Goal: Transaction & Acquisition: Book appointment/travel/reservation

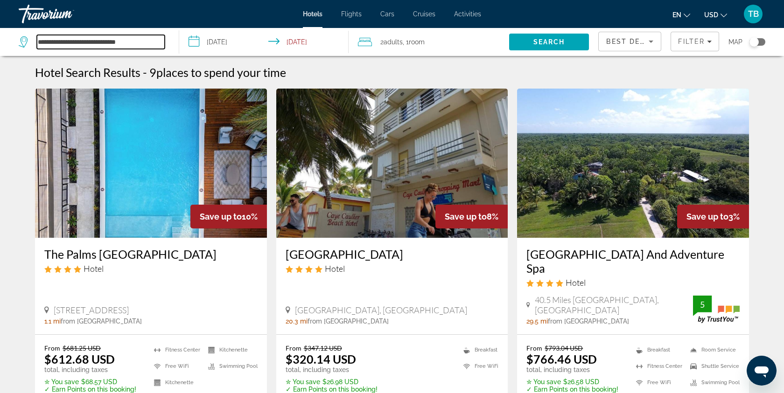
click at [152, 41] on input "**********" at bounding box center [101, 42] width 128 height 14
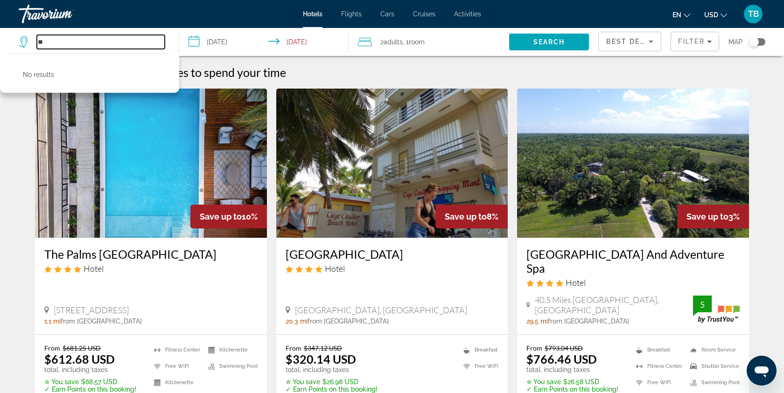
type input "*"
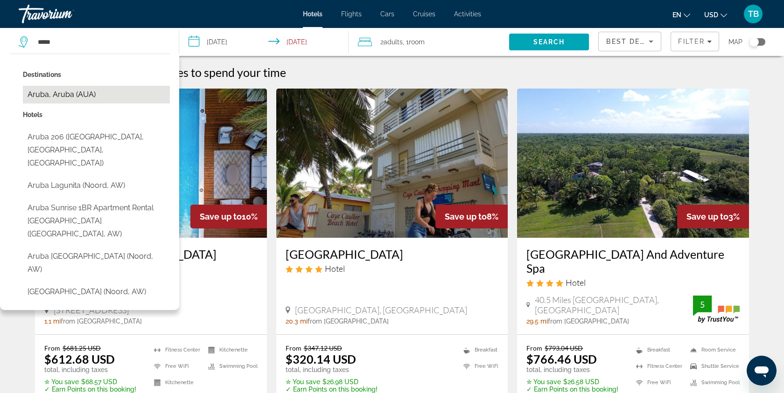
click at [98, 92] on button "Aruba, Aruba (AUA)" at bounding box center [96, 95] width 147 height 18
type input "**********"
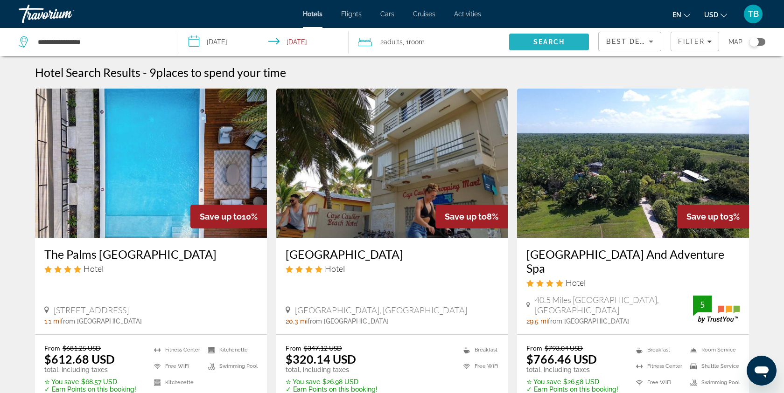
click at [554, 38] on span "Search" at bounding box center [550, 41] width 32 height 7
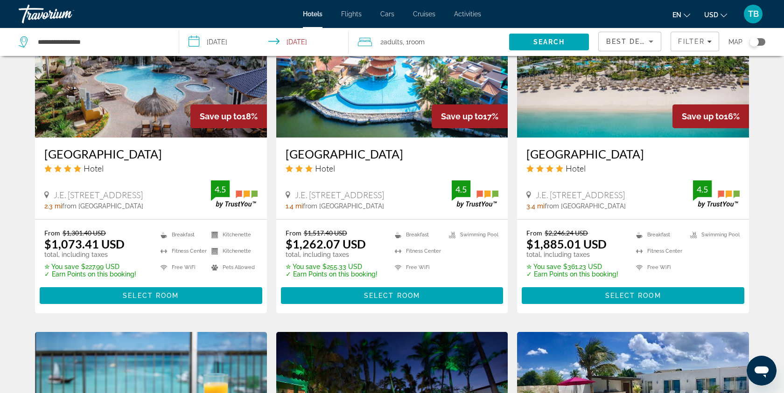
scroll to position [478, 0]
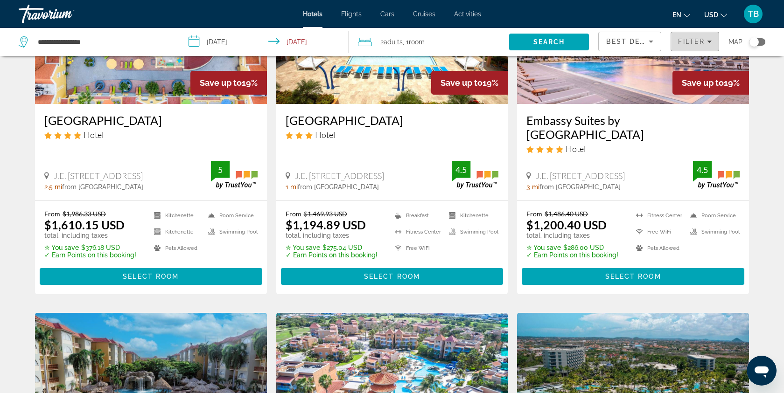
click at [709, 42] on icon "Filters" at bounding box center [709, 41] width 5 height 5
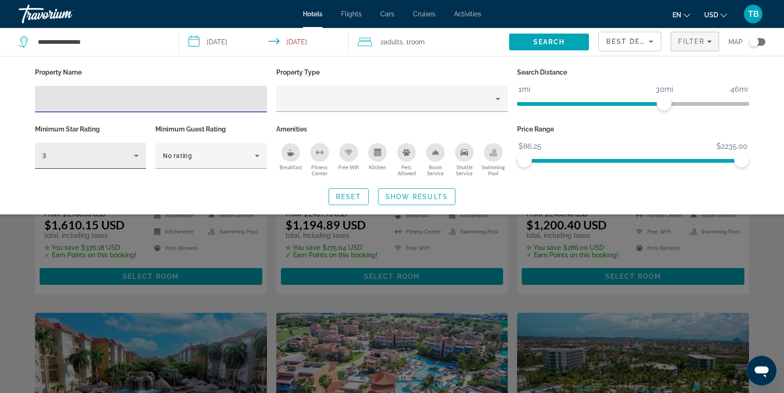
click at [117, 163] on div "3" at bounding box center [90, 156] width 96 height 26
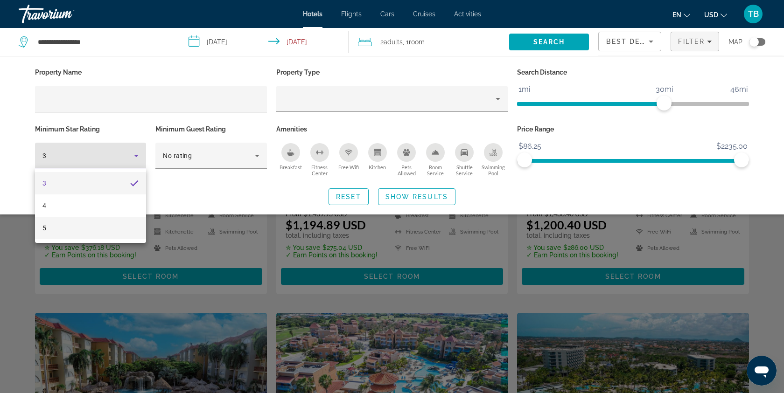
click at [102, 225] on mat-option "5" at bounding box center [90, 228] width 111 height 22
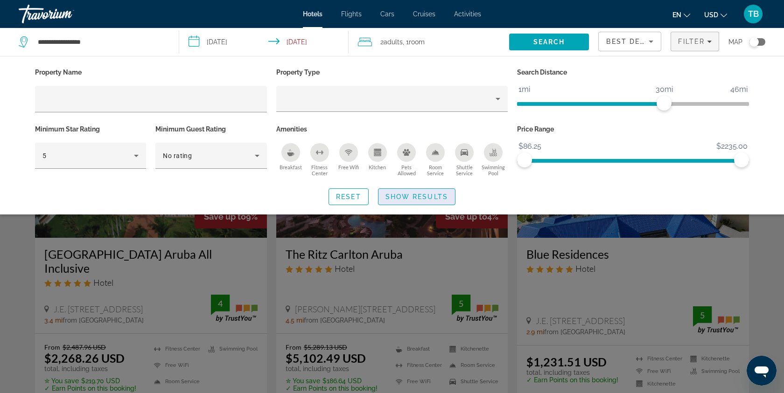
click at [413, 195] on span "Show Results" at bounding box center [417, 196] width 63 height 7
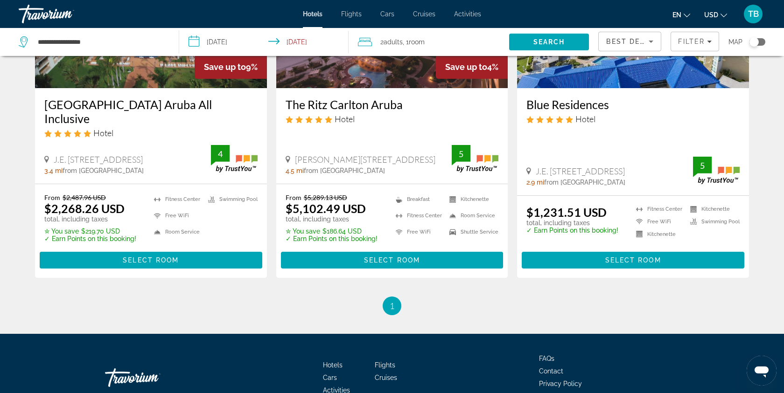
scroll to position [80, 0]
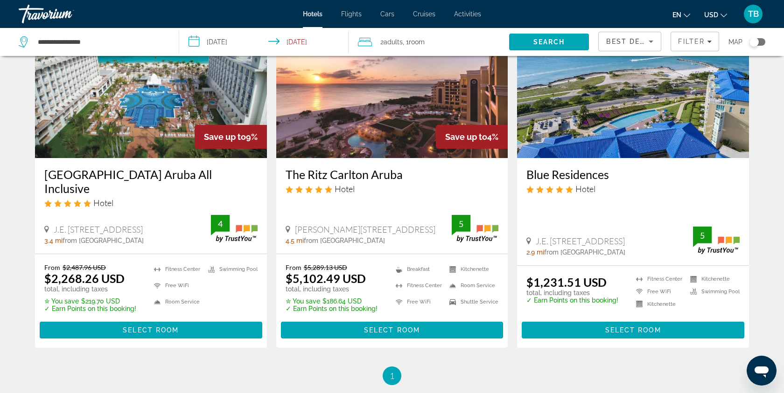
click at [615, 142] on img "Main content" at bounding box center [633, 83] width 232 height 149
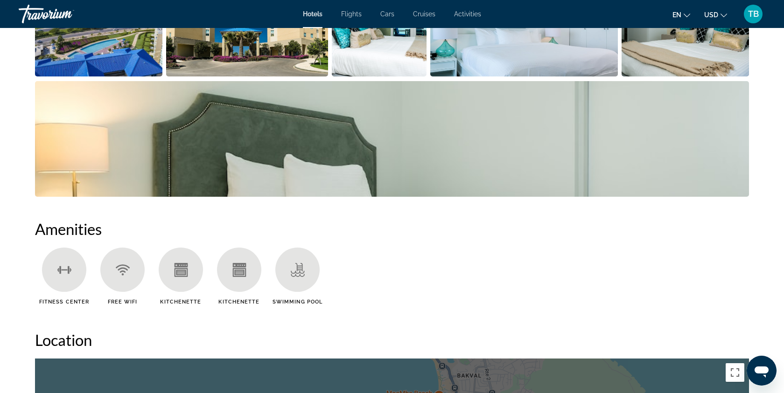
scroll to position [343, 0]
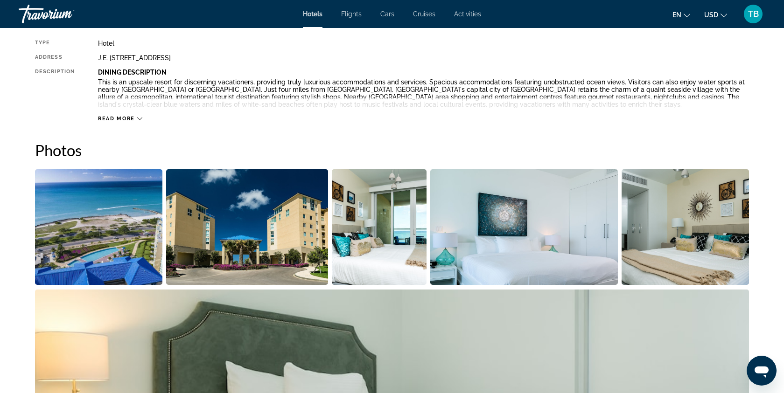
click at [403, 254] on img "Open full-screen image slider" at bounding box center [379, 227] width 95 height 116
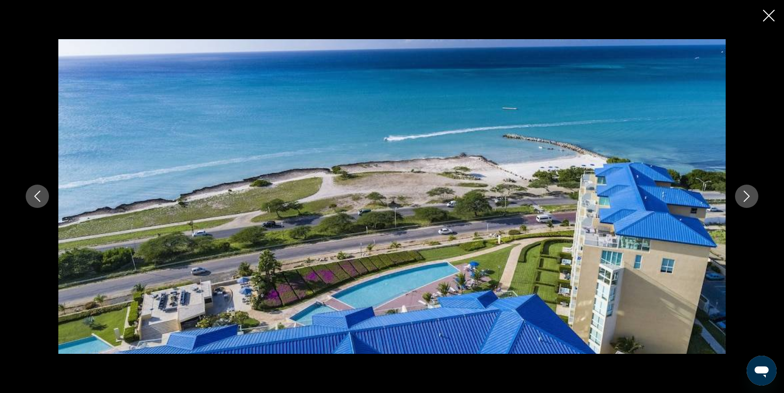
click at [748, 198] on icon "Next image" at bounding box center [747, 196] width 6 height 11
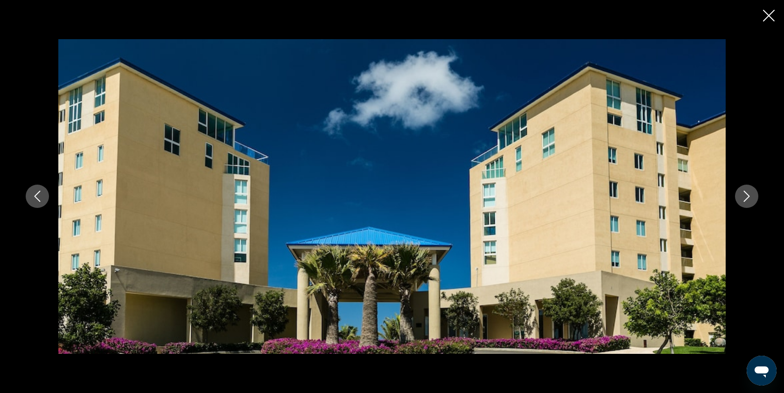
click at [748, 198] on icon "Next image" at bounding box center [747, 196] width 6 height 11
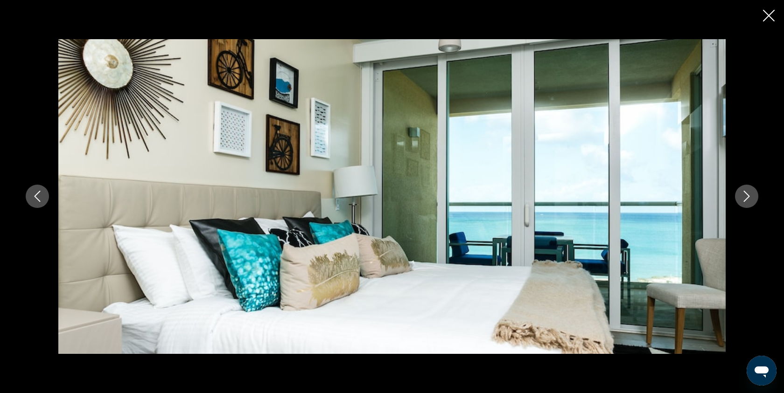
click at [748, 198] on icon "Next image" at bounding box center [747, 196] width 6 height 11
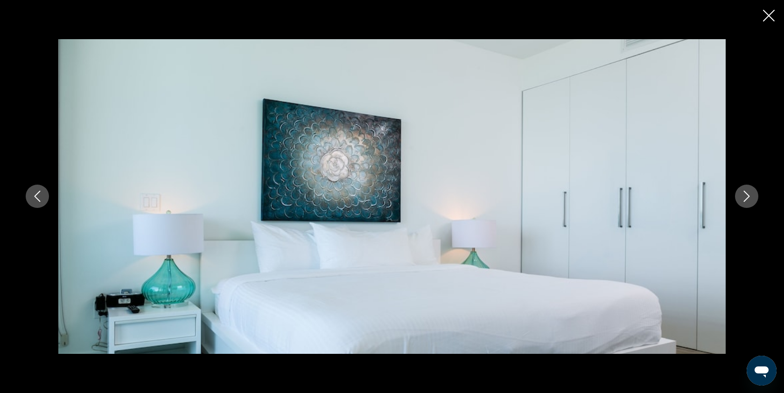
click at [748, 198] on icon "Next image" at bounding box center [747, 196] width 6 height 11
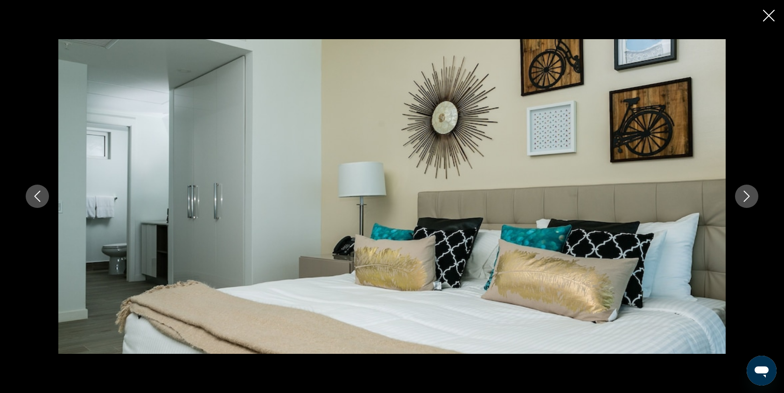
click at [748, 198] on icon "Next image" at bounding box center [746, 196] width 11 height 11
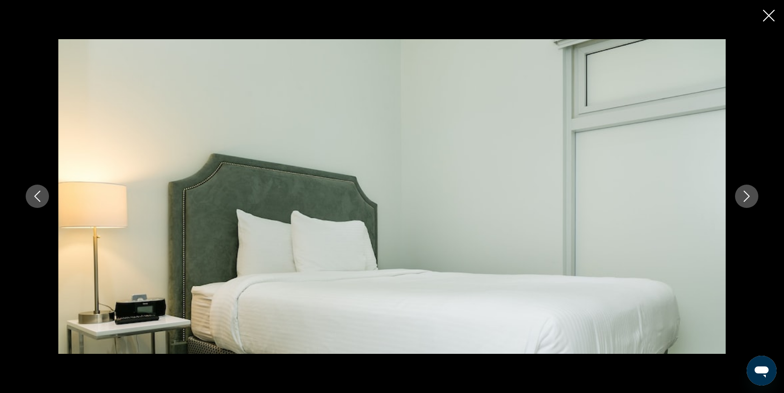
click at [748, 198] on icon "Next image" at bounding box center [746, 196] width 11 height 11
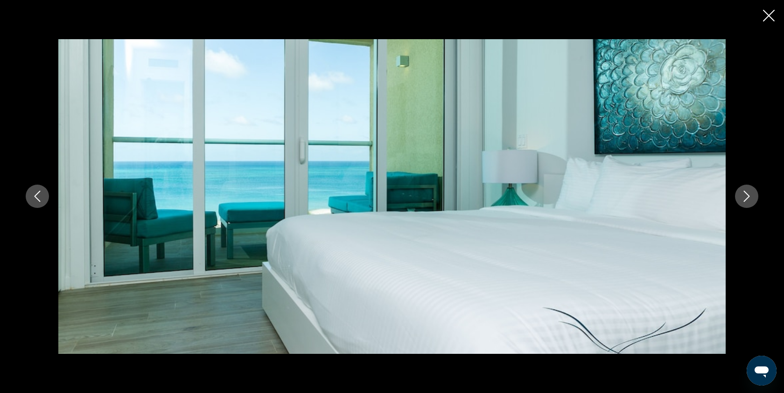
click at [767, 15] on icon "Close slideshow" at bounding box center [769, 16] width 12 height 12
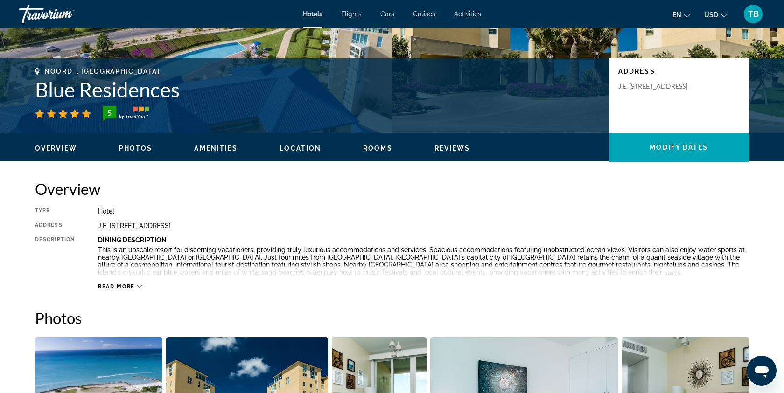
scroll to position [0, 0]
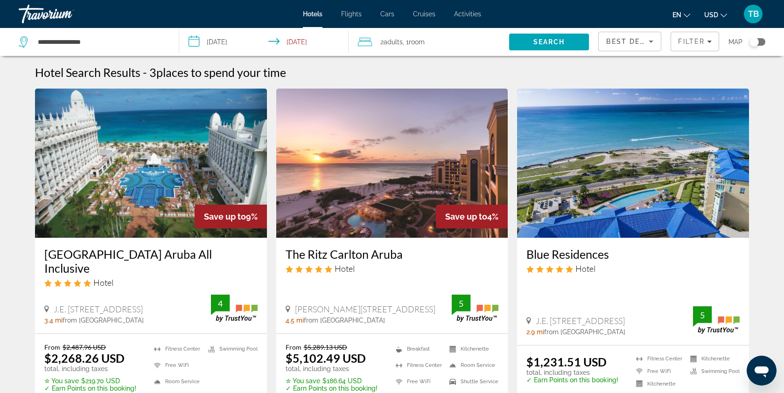
click at [184, 194] on img "Main content" at bounding box center [151, 163] width 232 height 149
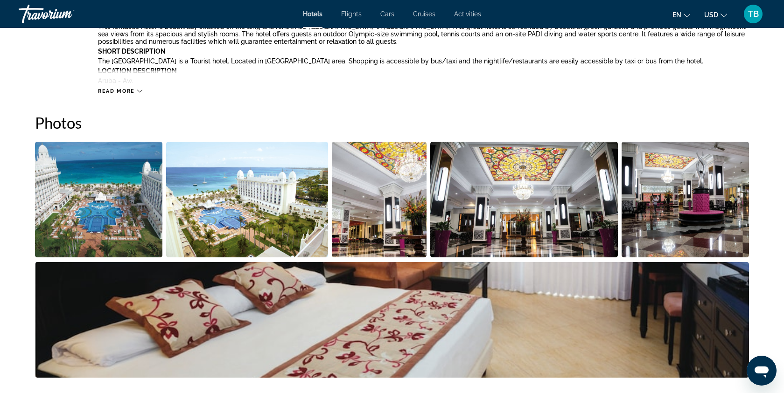
scroll to position [443, 0]
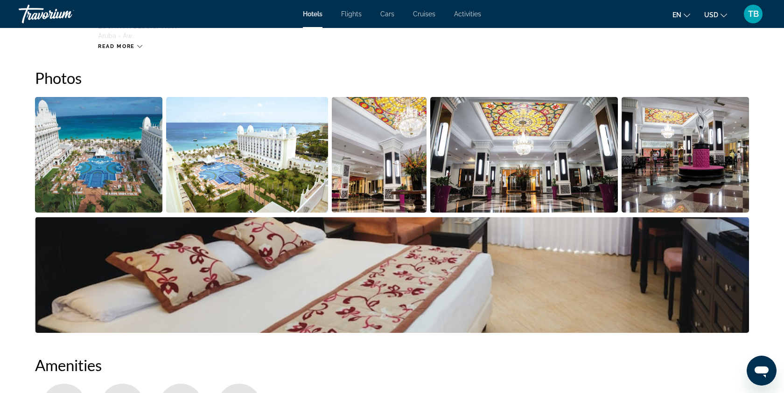
click at [270, 268] on img "Open full-screen image slider" at bounding box center [392, 276] width 714 height 116
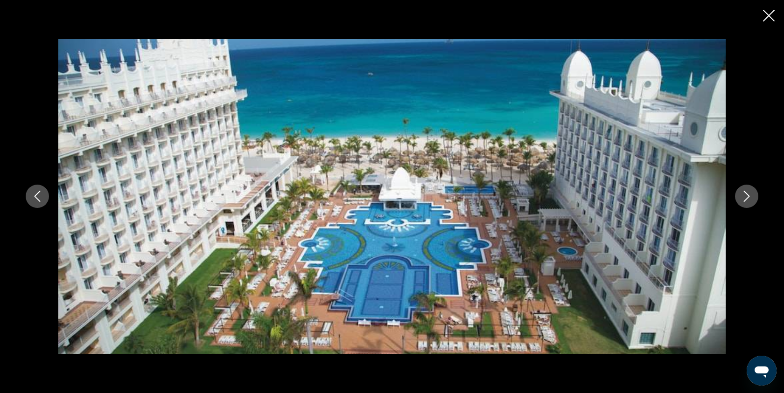
click at [748, 195] on icon "Next image" at bounding box center [747, 196] width 6 height 11
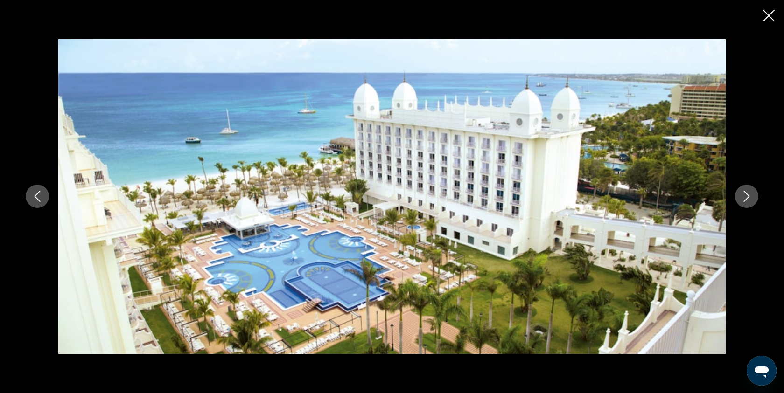
click at [748, 196] on icon "Next image" at bounding box center [747, 196] width 6 height 11
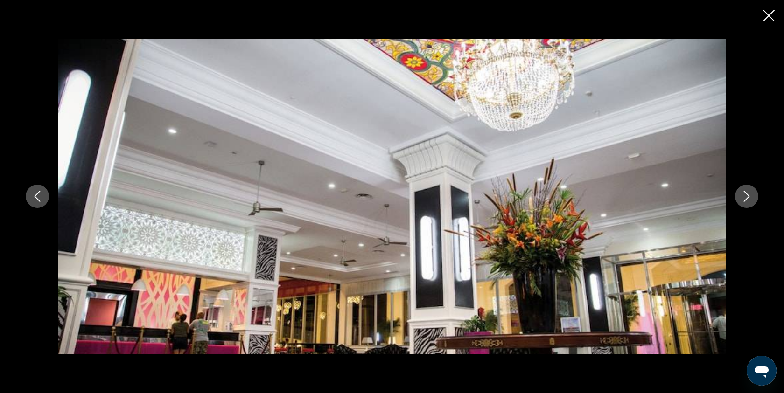
click at [748, 197] on icon "Next image" at bounding box center [746, 196] width 11 height 11
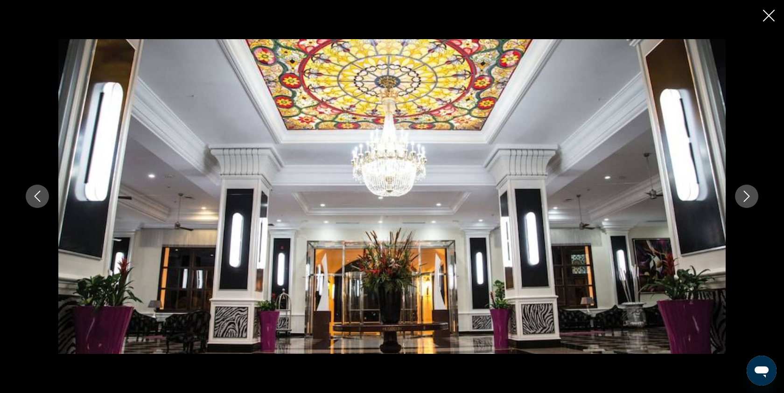
click at [748, 197] on icon "Next image" at bounding box center [746, 196] width 11 height 11
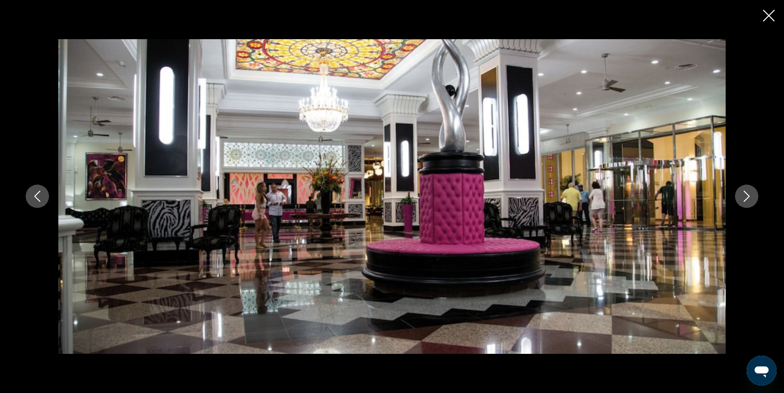
click at [748, 197] on icon "Next image" at bounding box center [747, 196] width 6 height 11
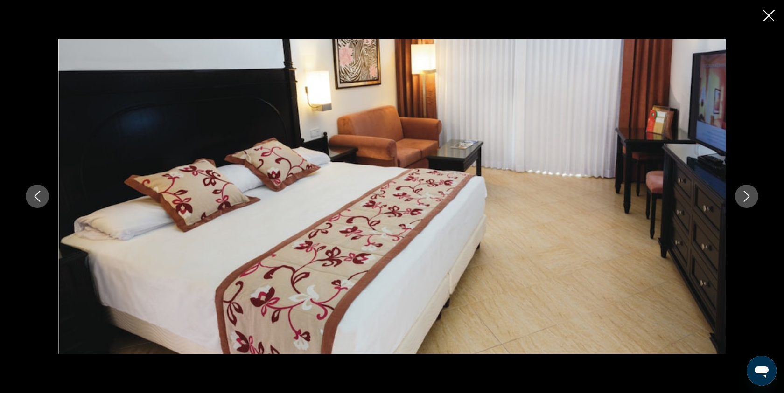
click at [748, 197] on icon "Next image" at bounding box center [747, 196] width 6 height 11
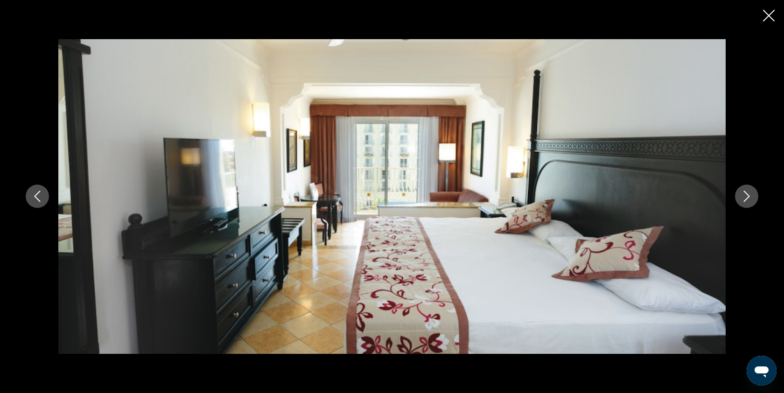
click at [748, 198] on icon "Next image" at bounding box center [747, 196] width 6 height 11
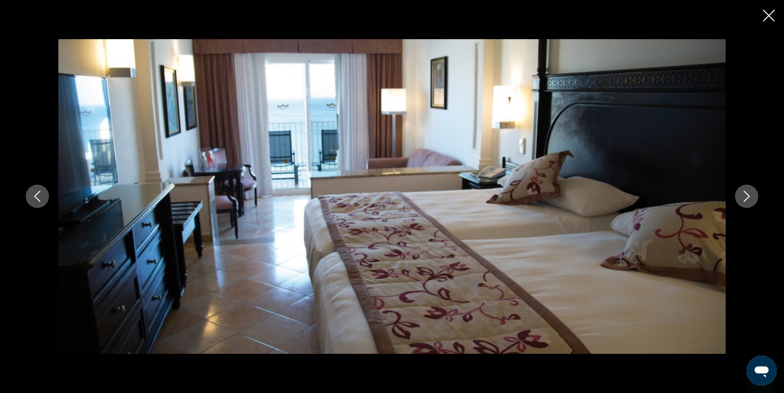
scroll to position [325, 0]
click at [767, 17] on icon "Close slideshow" at bounding box center [769, 16] width 12 height 12
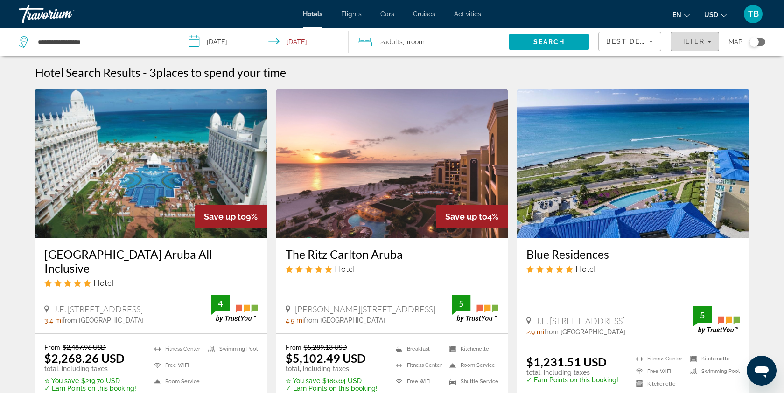
click at [710, 44] on div "Filter" at bounding box center [695, 41] width 34 height 7
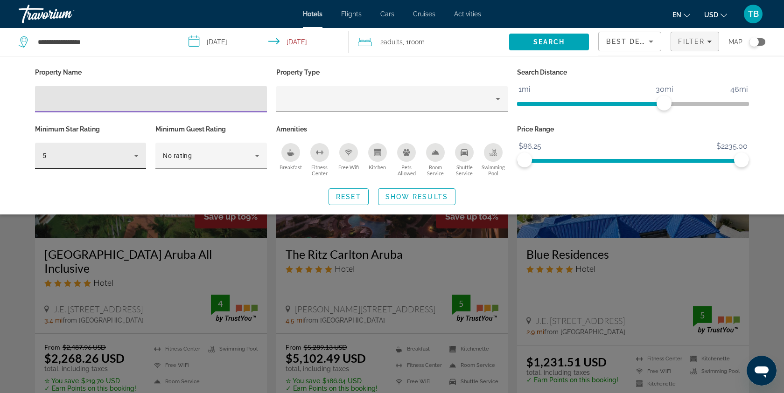
click at [131, 154] on icon "Hotel Filters" at bounding box center [136, 155] width 11 height 11
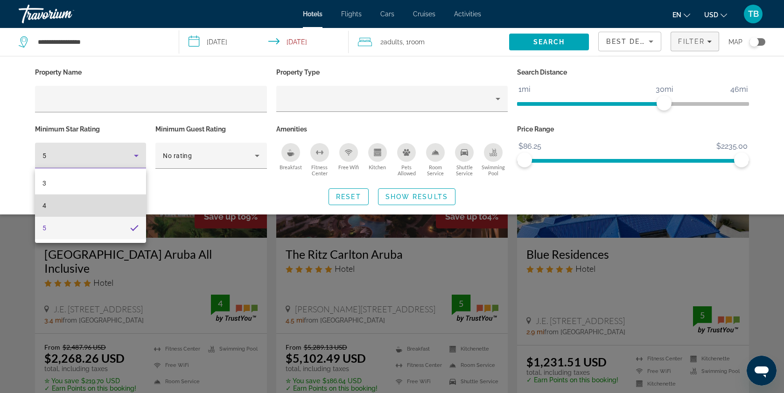
click at [63, 204] on mat-option "4" at bounding box center [90, 206] width 111 height 22
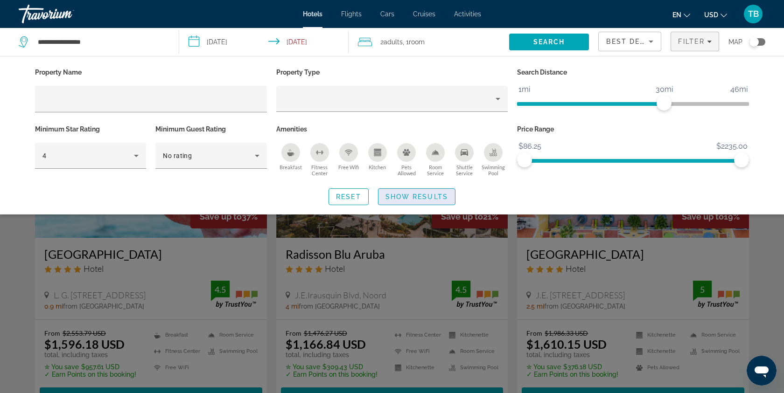
click at [421, 197] on span "Show Results" at bounding box center [417, 196] width 63 height 7
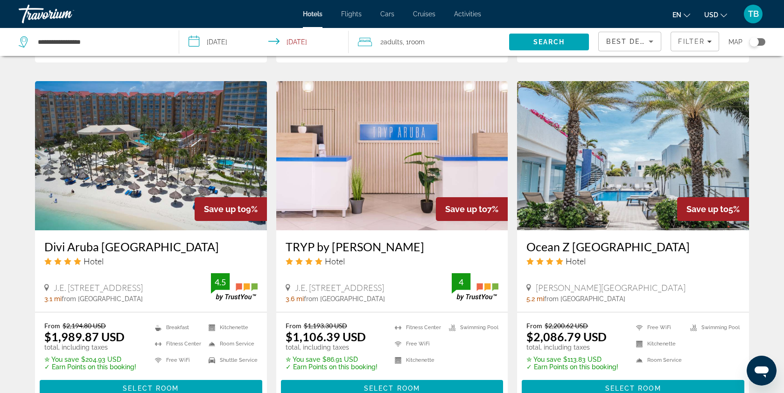
scroll to position [1077, 0]
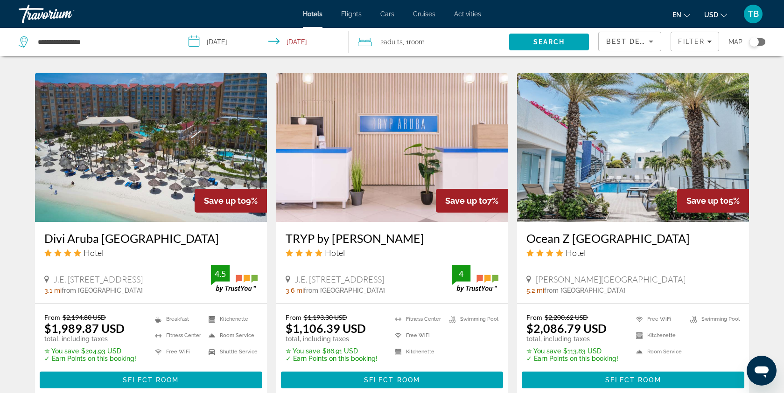
click at [391, 197] on img "Main content" at bounding box center [392, 147] width 232 height 149
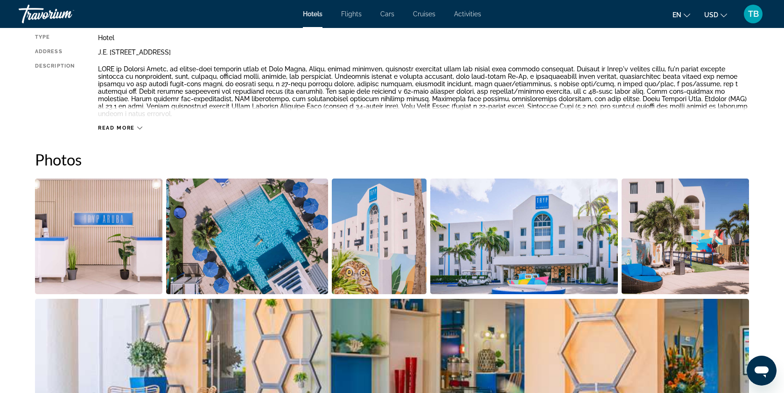
scroll to position [421, 0]
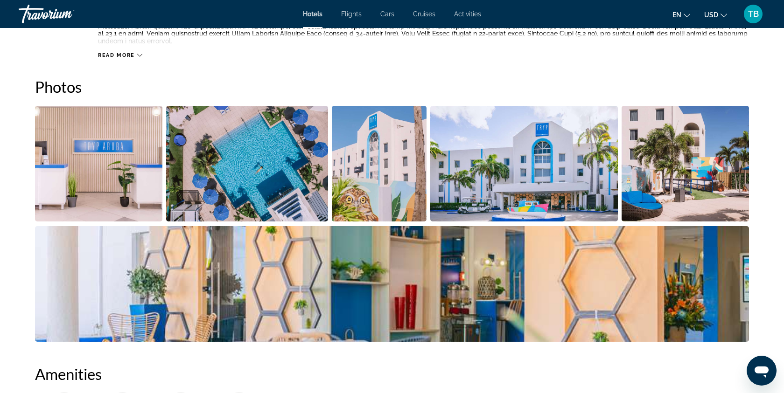
click at [166, 280] on img "Open full-screen image slider" at bounding box center [392, 284] width 714 height 116
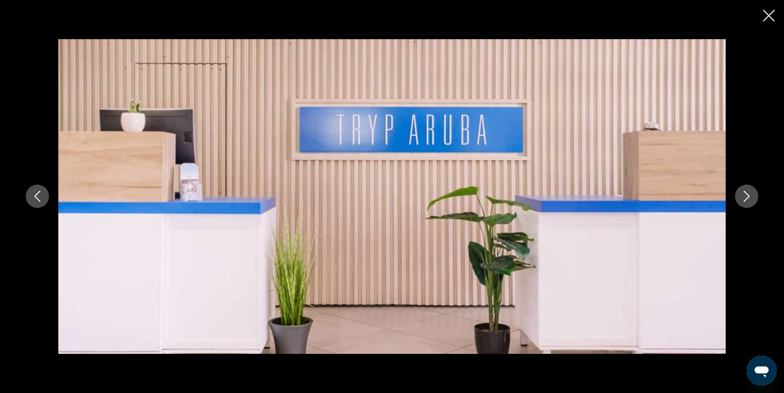
click at [742, 195] on icon "Next image" at bounding box center [746, 196] width 11 height 11
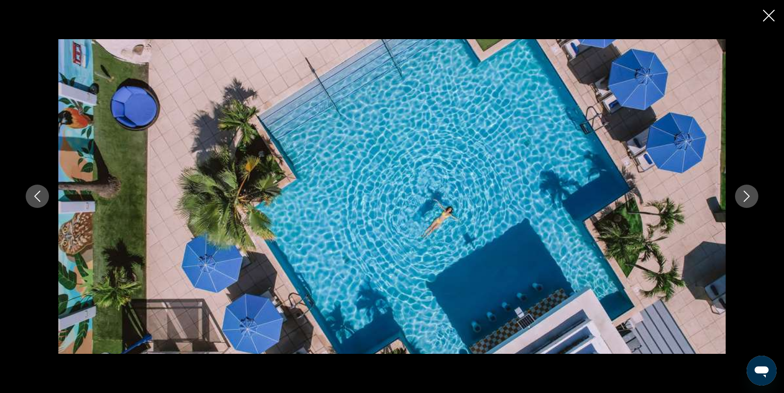
click at [742, 195] on icon "Next image" at bounding box center [746, 196] width 11 height 11
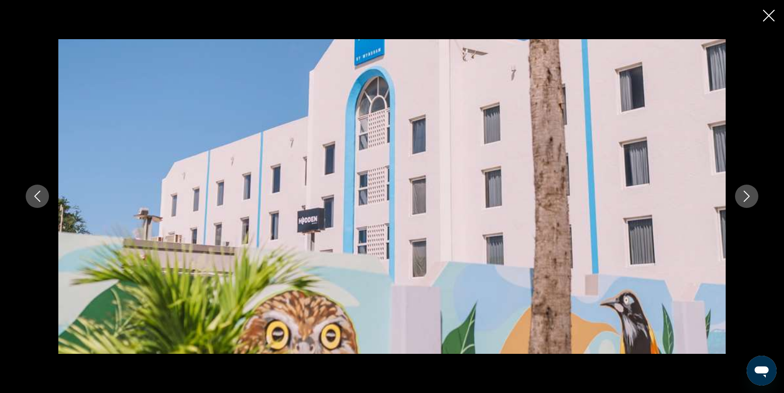
click at [742, 195] on icon "Next image" at bounding box center [746, 196] width 11 height 11
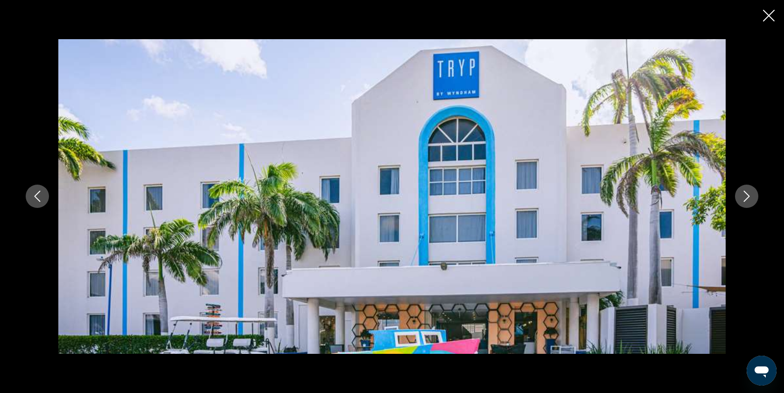
click at [742, 195] on icon "Next image" at bounding box center [746, 196] width 11 height 11
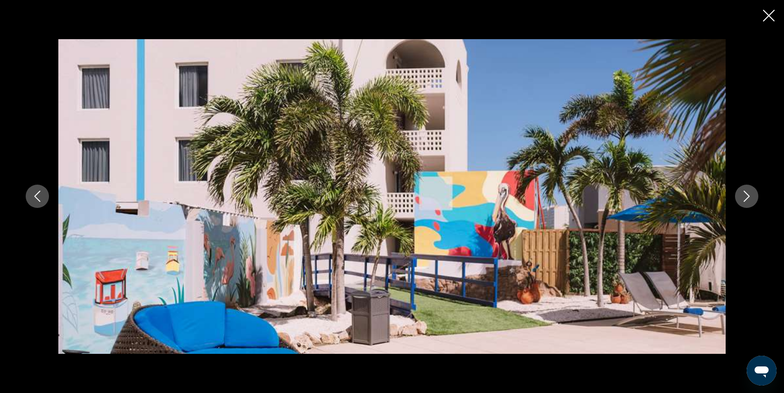
click at [742, 195] on icon "Next image" at bounding box center [746, 196] width 11 height 11
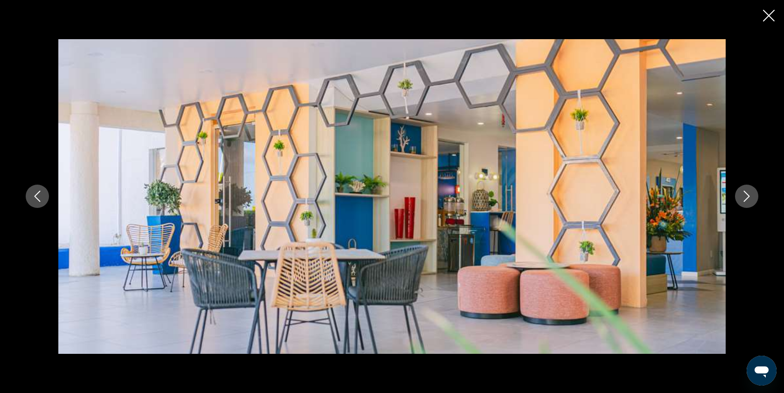
click at [742, 195] on icon "Next image" at bounding box center [746, 196] width 11 height 11
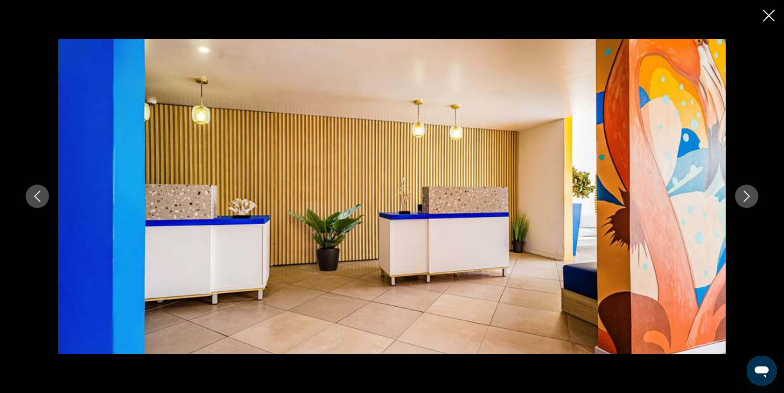
click at [742, 195] on icon "Next image" at bounding box center [746, 196] width 11 height 11
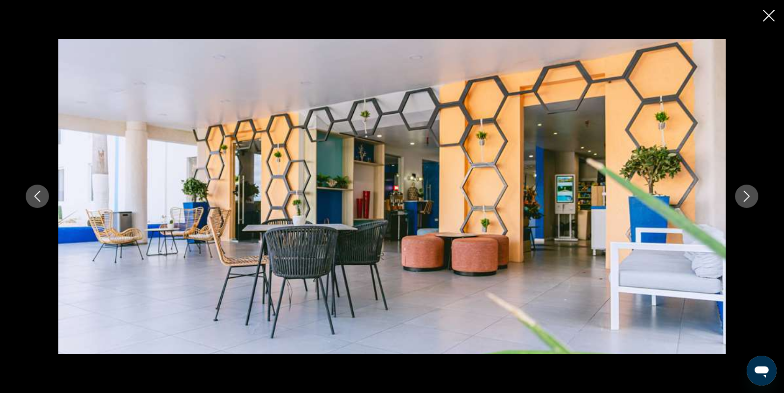
click at [742, 195] on icon "Next image" at bounding box center [746, 196] width 11 height 11
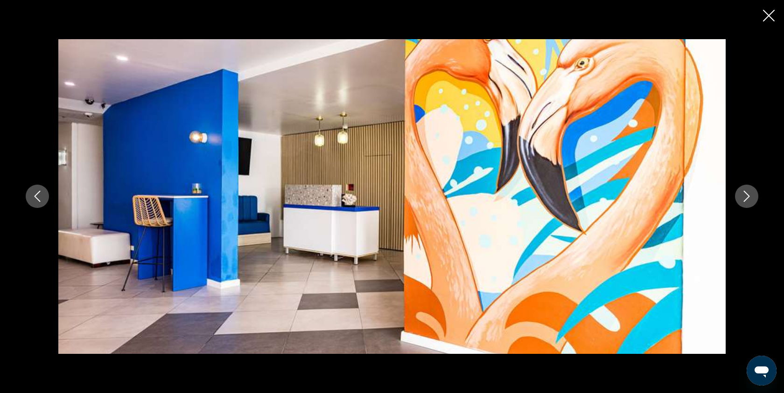
click at [742, 195] on icon "Next image" at bounding box center [746, 196] width 11 height 11
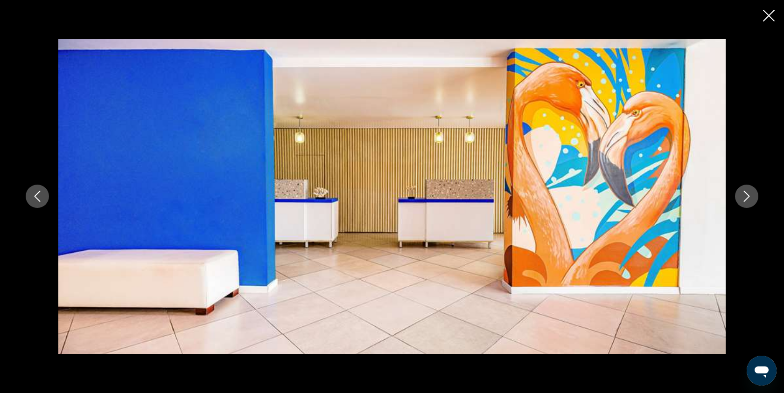
click at [742, 195] on icon "Next image" at bounding box center [746, 196] width 11 height 11
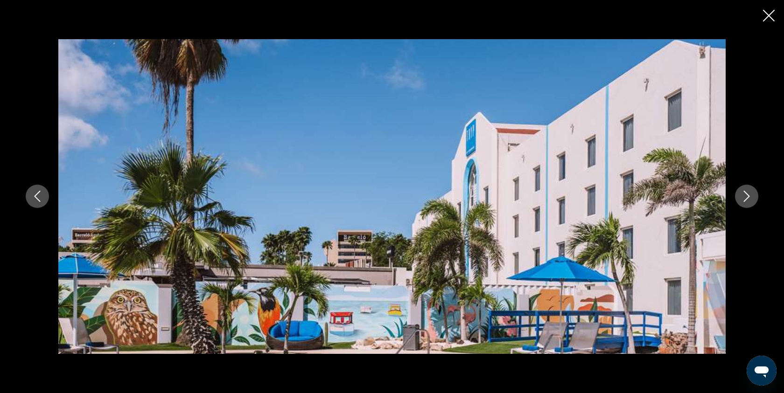
click at [742, 195] on icon "Next image" at bounding box center [746, 196] width 11 height 11
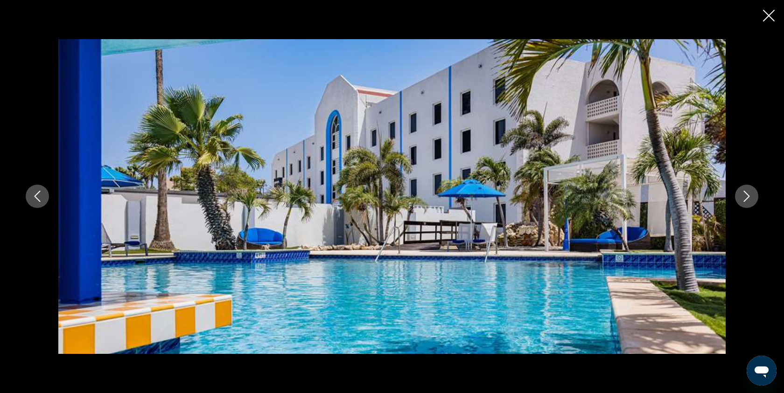
click at [742, 195] on icon "Next image" at bounding box center [746, 196] width 11 height 11
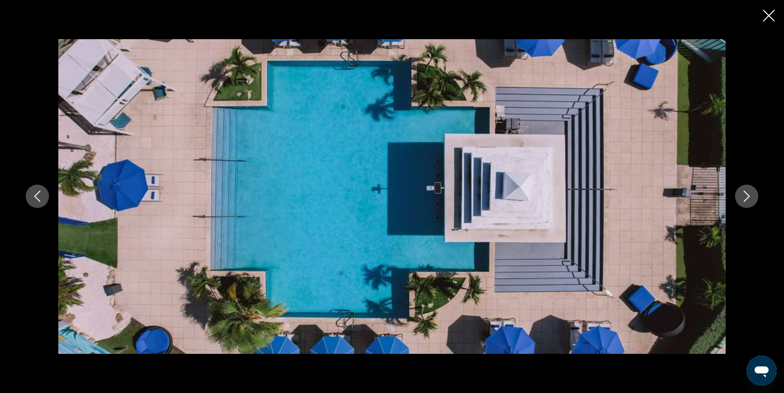
click at [742, 195] on icon "Next image" at bounding box center [746, 196] width 11 height 11
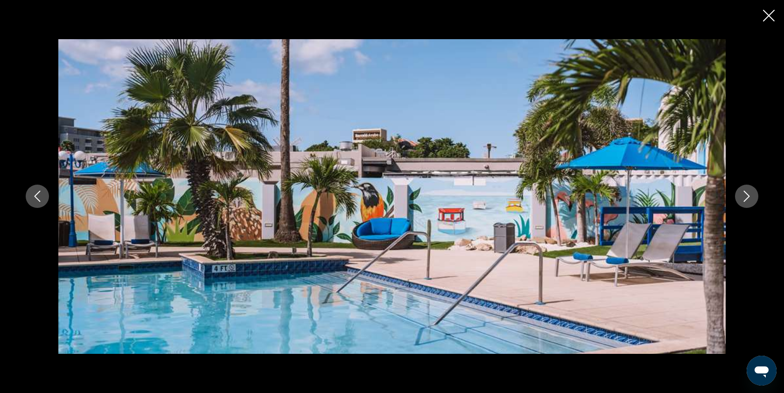
click at [742, 195] on icon "Next image" at bounding box center [746, 196] width 11 height 11
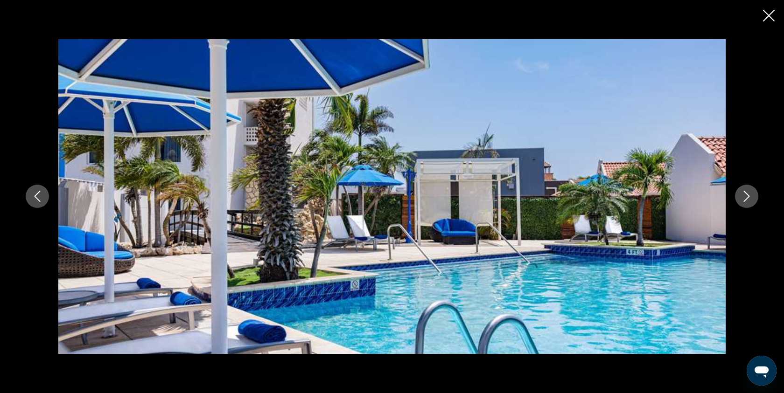
click at [742, 195] on icon "Next image" at bounding box center [746, 196] width 11 height 11
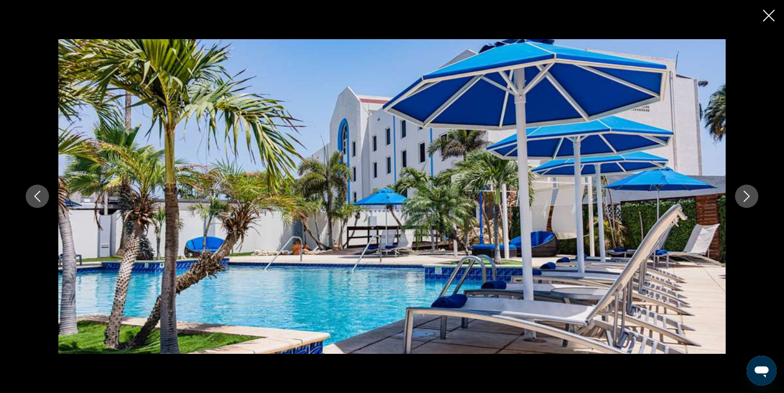
click at [742, 195] on icon "Next image" at bounding box center [746, 196] width 11 height 11
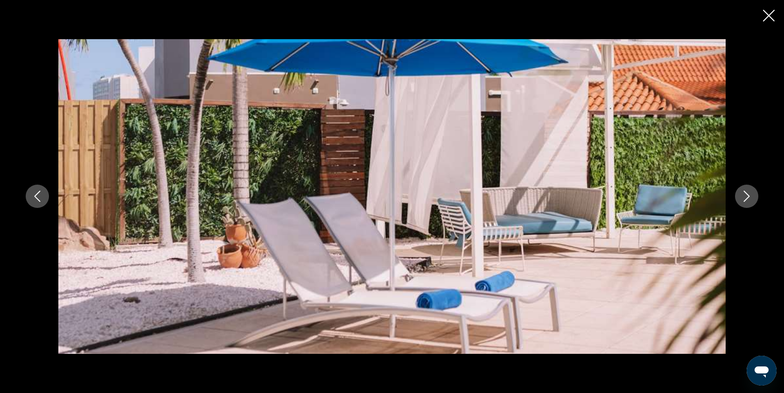
click at [742, 195] on icon "Next image" at bounding box center [746, 196] width 11 height 11
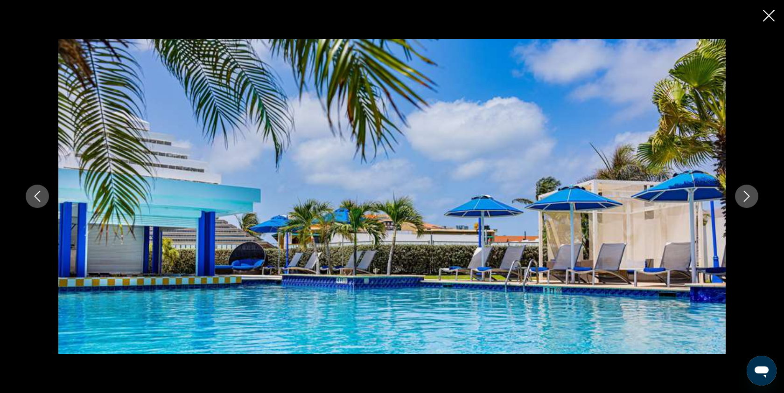
click at [742, 195] on icon "Next image" at bounding box center [746, 196] width 11 height 11
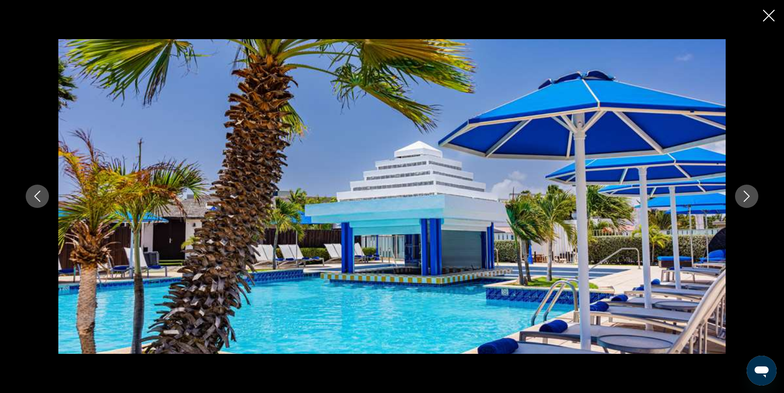
click at [742, 195] on icon "Next image" at bounding box center [746, 196] width 11 height 11
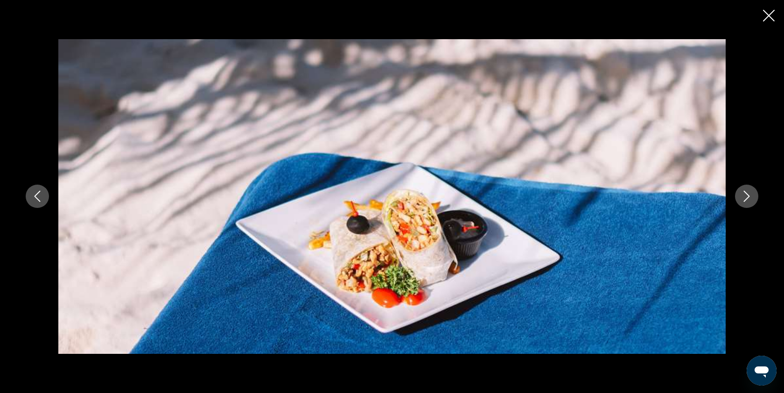
click at [764, 22] on button "Close slideshow" at bounding box center [769, 16] width 12 height 14
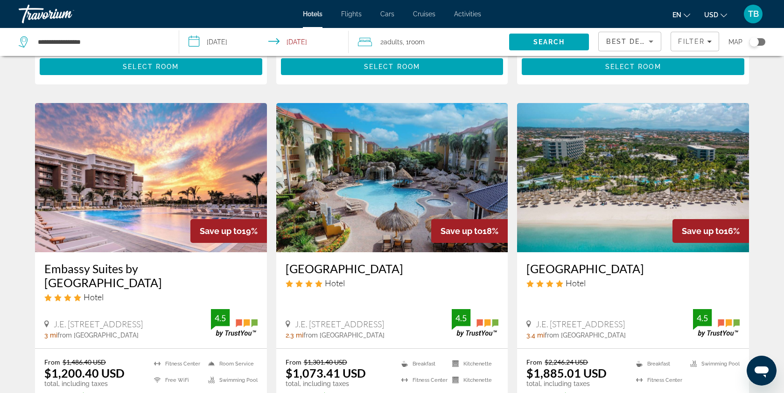
scroll to position [455, 0]
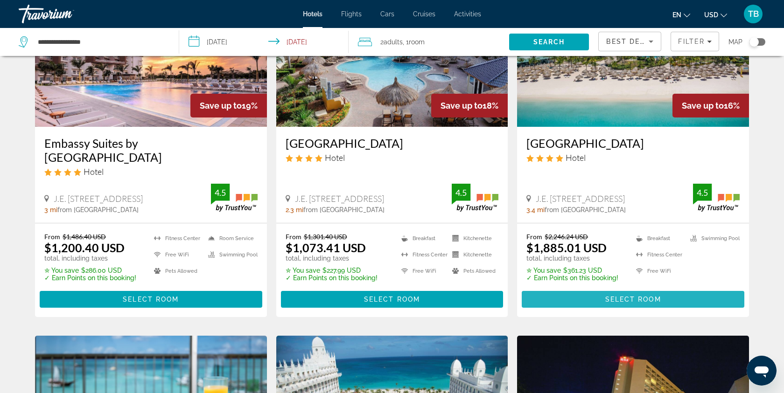
click at [625, 296] on span "Select Room" at bounding box center [633, 299] width 56 height 7
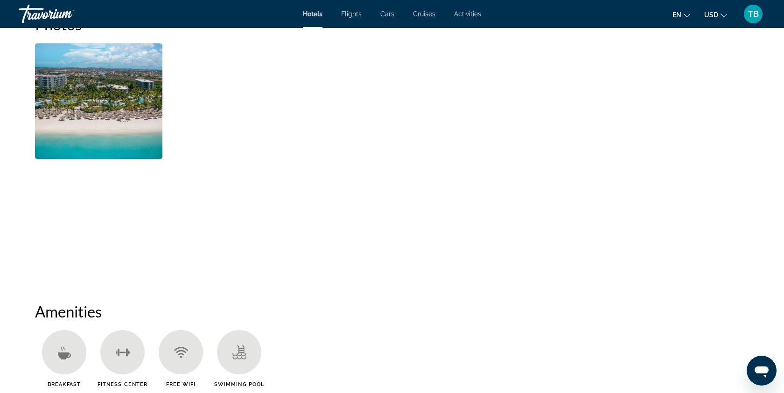
scroll to position [471, 0]
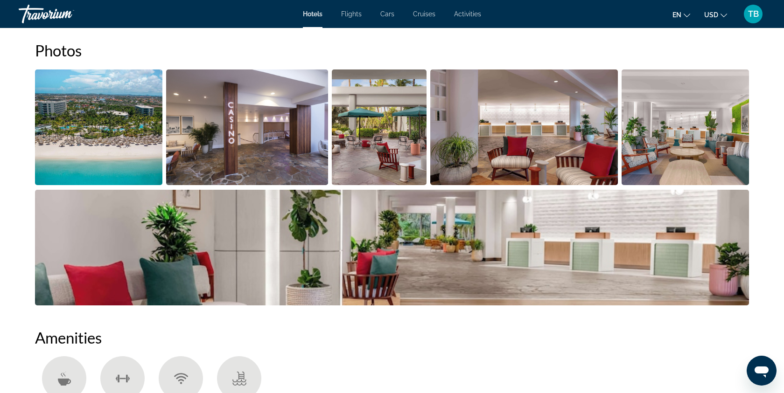
click at [652, 139] on img "Open full-screen image slider" at bounding box center [685, 128] width 127 height 116
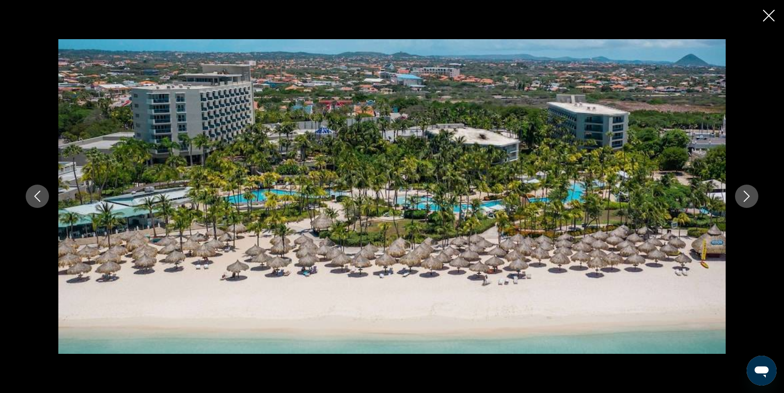
click at [747, 197] on icon "Next image" at bounding box center [746, 196] width 11 height 11
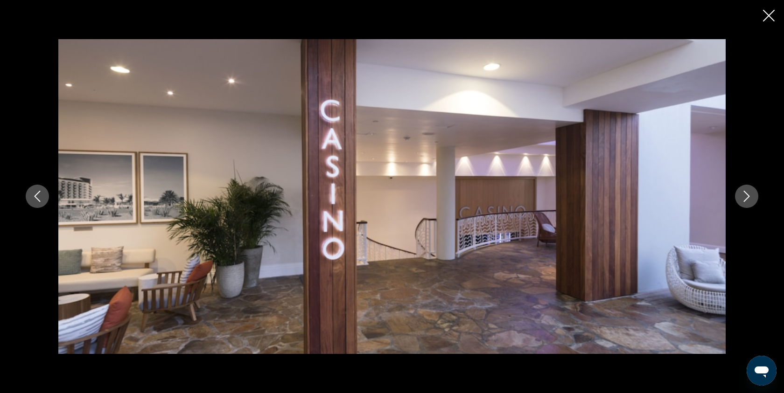
click at [747, 197] on icon "Next image" at bounding box center [746, 196] width 11 height 11
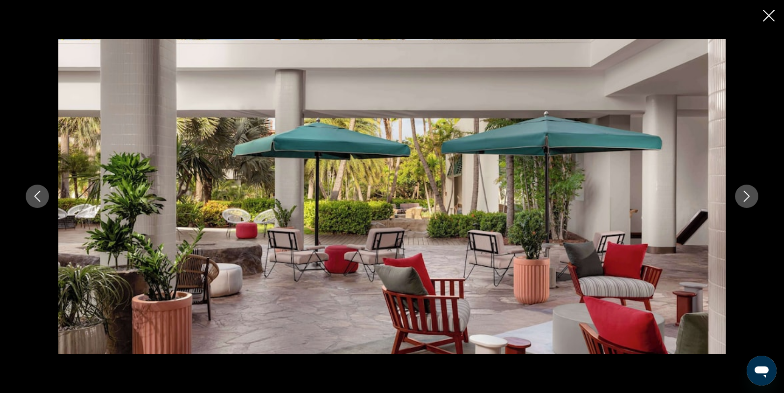
click at [747, 197] on icon "Next image" at bounding box center [746, 196] width 11 height 11
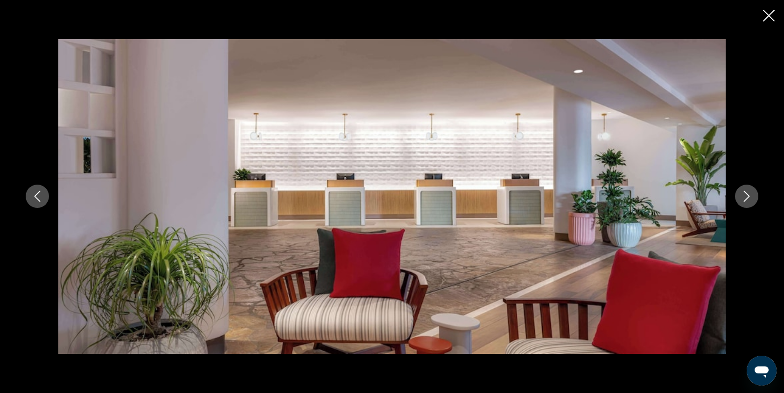
click at [747, 198] on icon "Next image" at bounding box center [747, 196] width 6 height 11
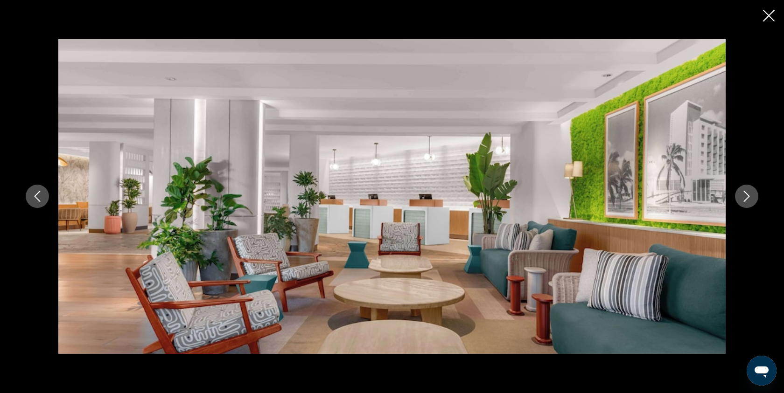
click at [747, 198] on icon "Next image" at bounding box center [747, 196] width 6 height 11
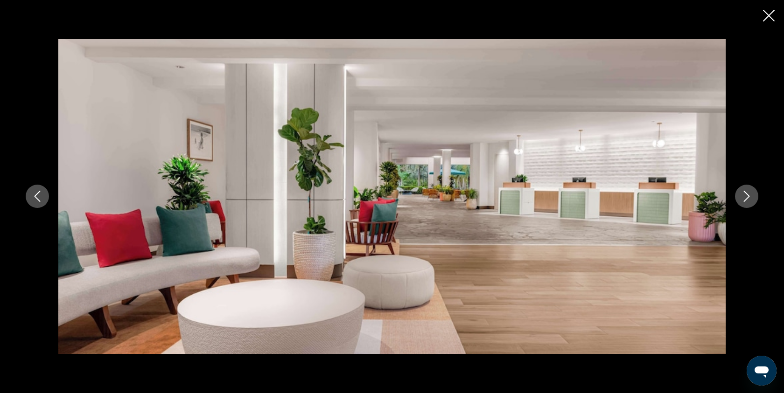
click at [747, 198] on icon "Next image" at bounding box center [747, 196] width 6 height 11
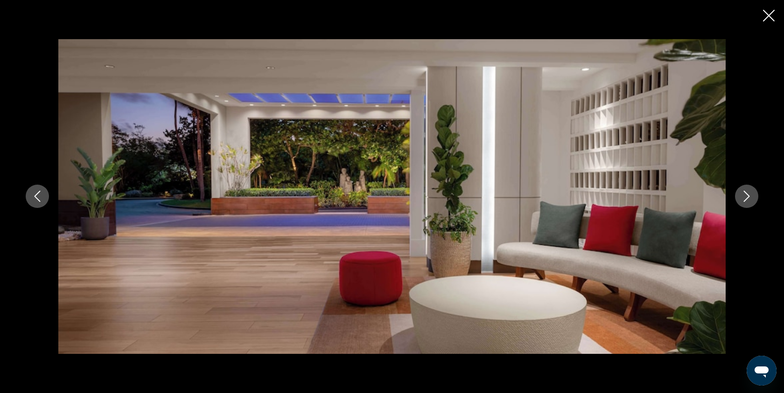
click at [747, 198] on icon "Next image" at bounding box center [747, 196] width 6 height 11
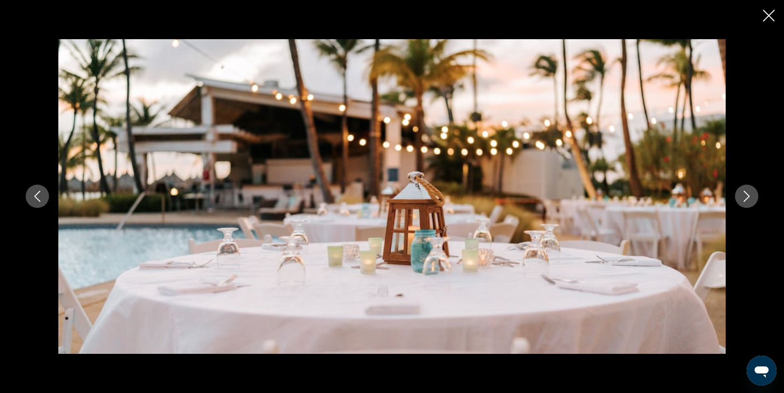
click at [747, 198] on icon "Next image" at bounding box center [747, 196] width 6 height 11
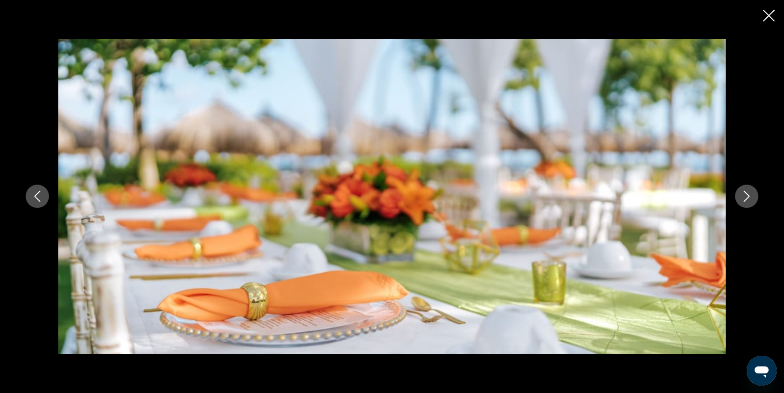
click at [747, 199] on icon "Next image" at bounding box center [747, 196] width 6 height 11
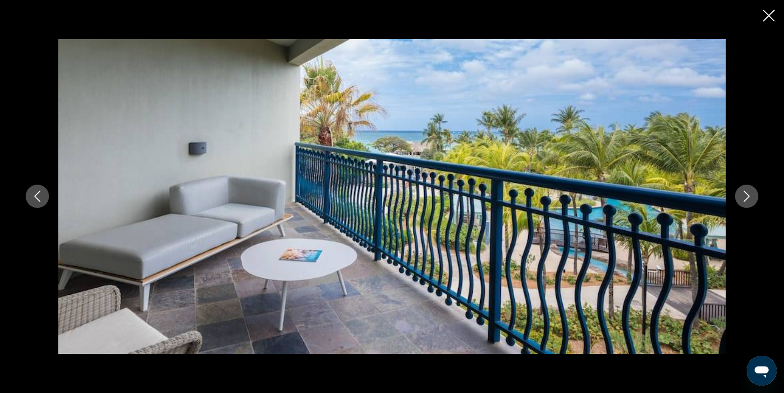
click at [747, 199] on icon "Next image" at bounding box center [747, 196] width 6 height 11
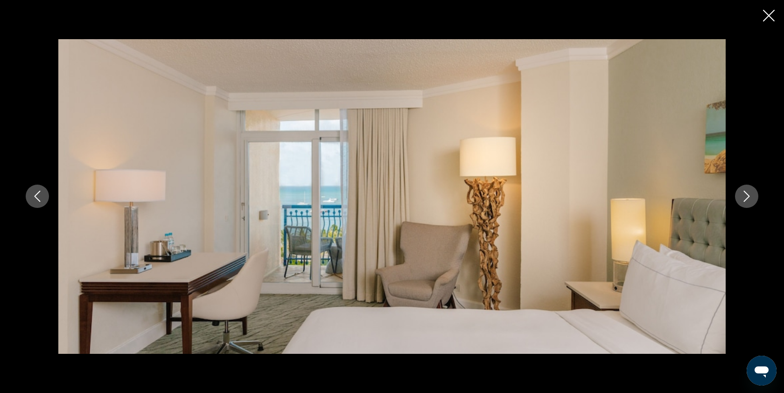
click at [765, 19] on icon "Close slideshow" at bounding box center [769, 16] width 12 height 12
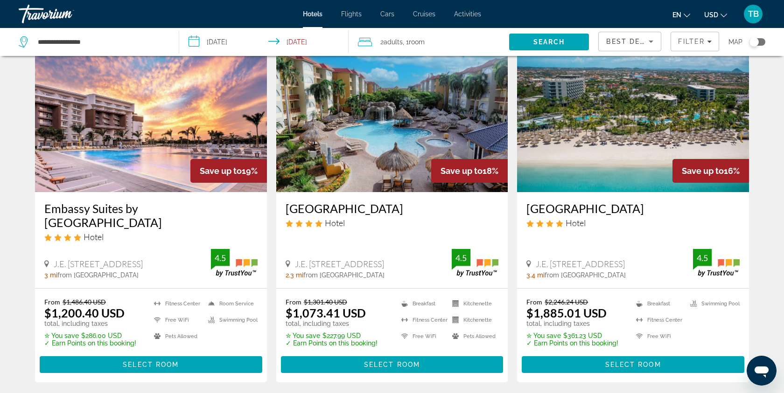
scroll to position [366, 0]
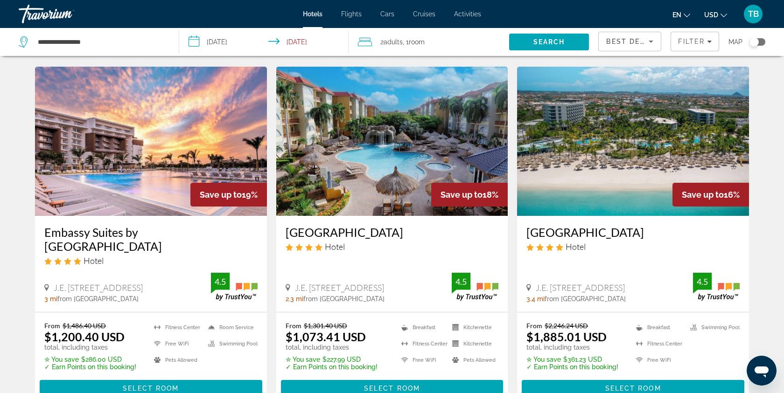
click at [397, 187] on img "Main content" at bounding box center [392, 141] width 232 height 149
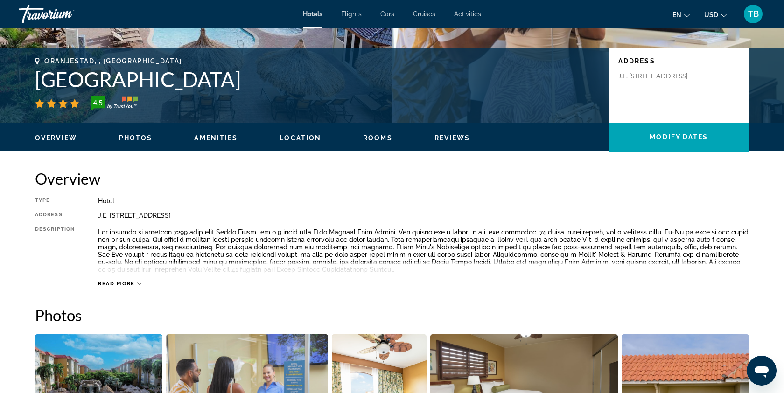
scroll to position [336, 0]
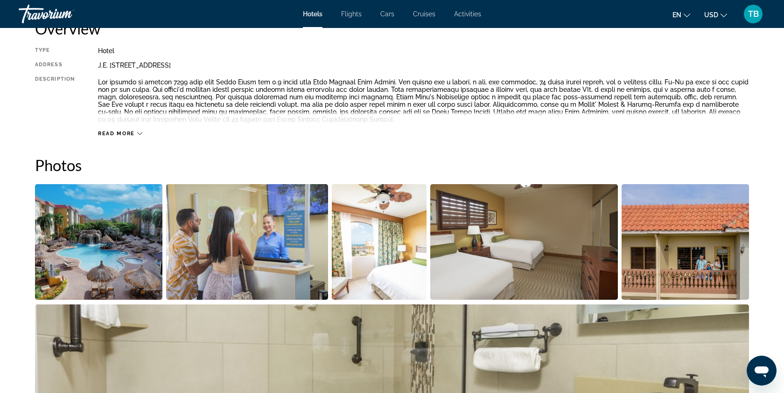
click at [465, 267] on img "Open full-screen image slider" at bounding box center [524, 242] width 188 height 116
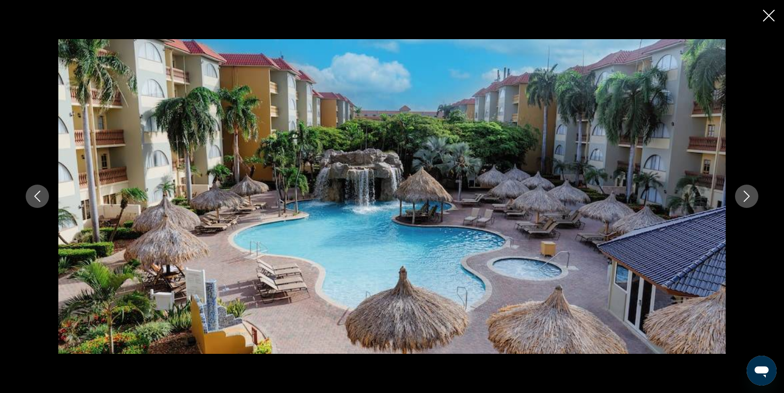
click at [745, 198] on icon "Next image" at bounding box center [746, 196] width 11 height 11
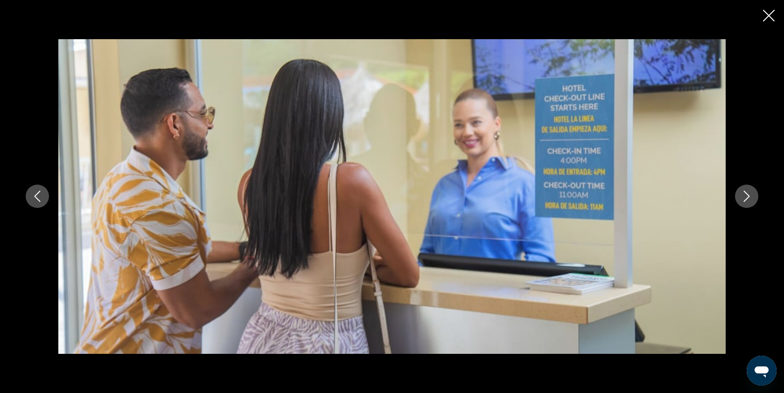
click at [745, 198] on icon "Next image" at bounding box center [746, 196] width 11 height 11
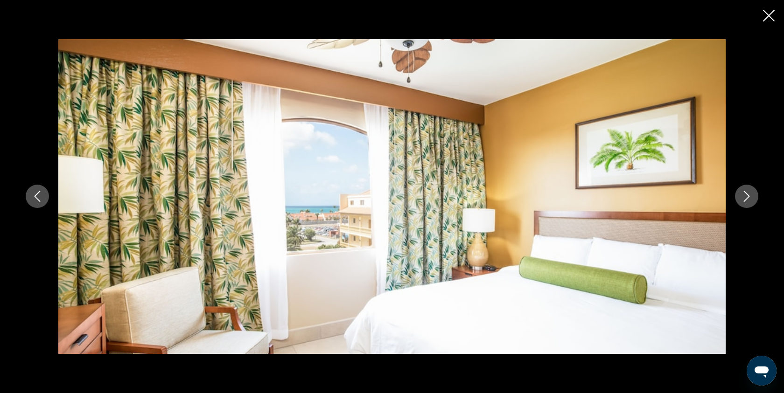
click at [745, 199] on icon "Next image" at bounding box center [746, 196] width 11 height 11
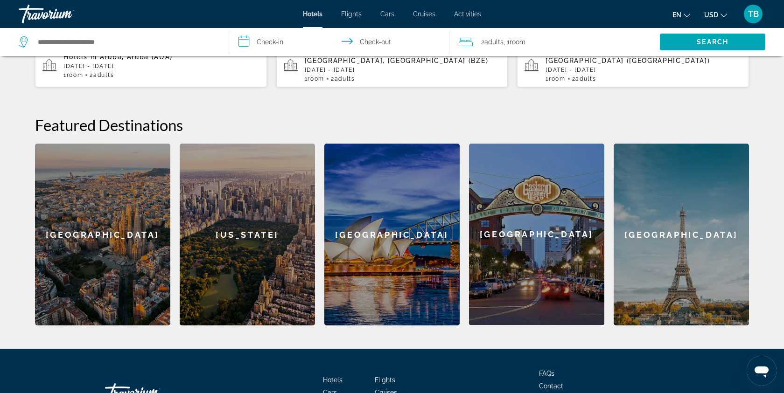
scroll to position [335, 0]
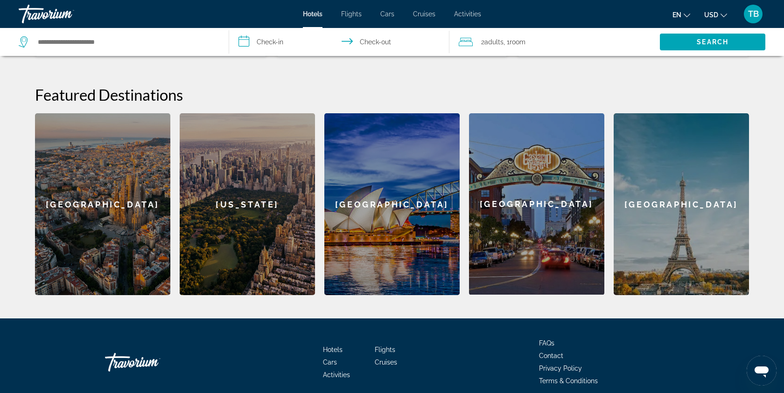
click at [529, 204] on div "[GEOGRAPHIC_DATA]" at bounding box center [536, 204] width 135 height 182
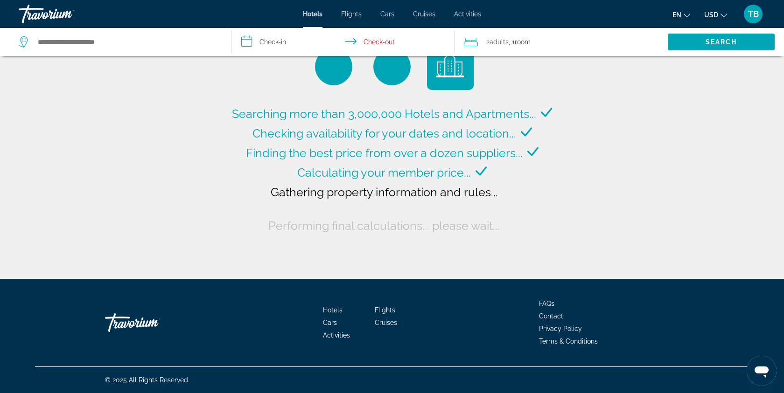
type input "**********"
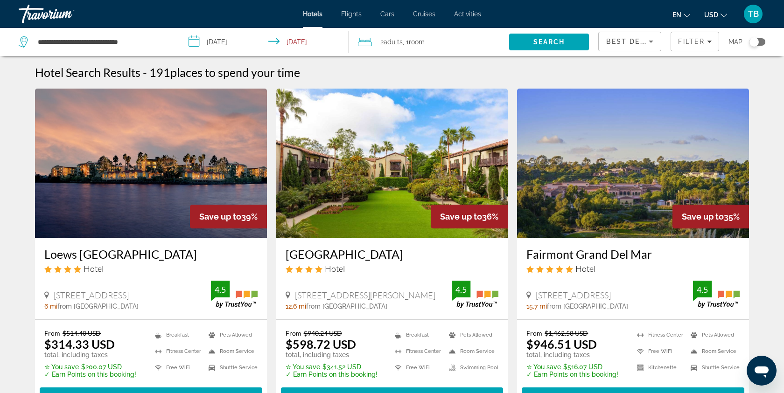
click at [245, 42] on input "**********" at bounding box center [266, 43] width 174 height 31
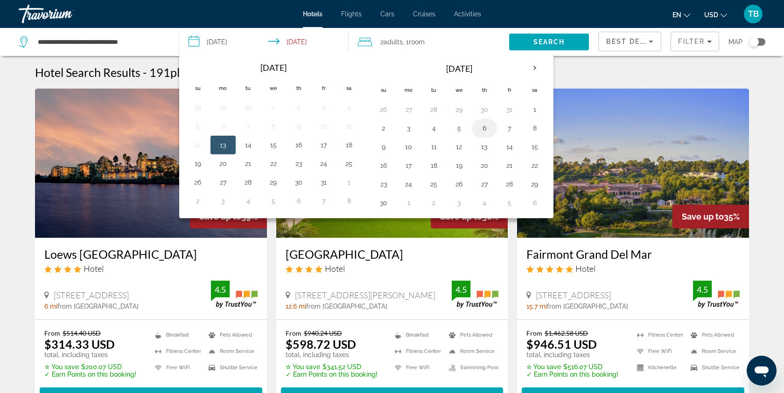
click at [483, 129] on button "6" at bounding box center [484, 128] width 15 height 13
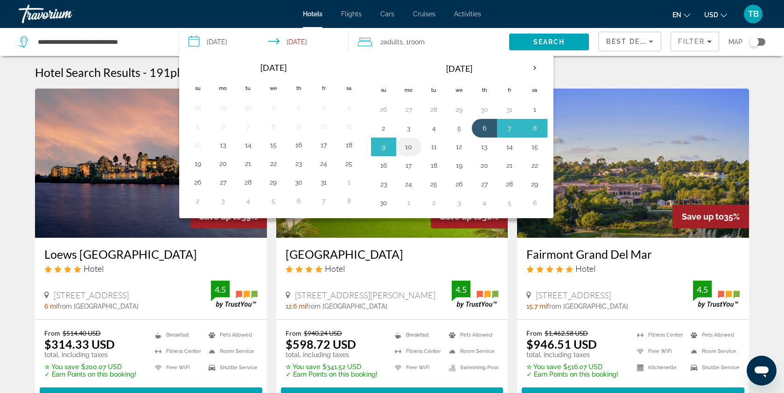
click at [408, 145] on button "10" at bounding box center [408, 146] width 15 height 13
type input "**********"
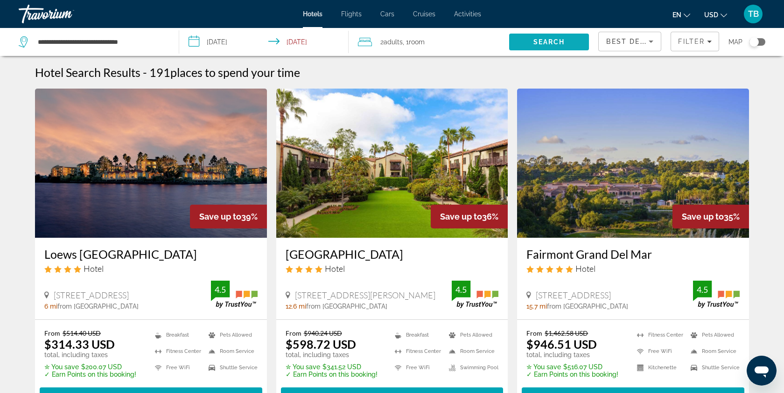
click at [541, 47] on span "Search" at bounding box center [549, 42] width 80 height 22
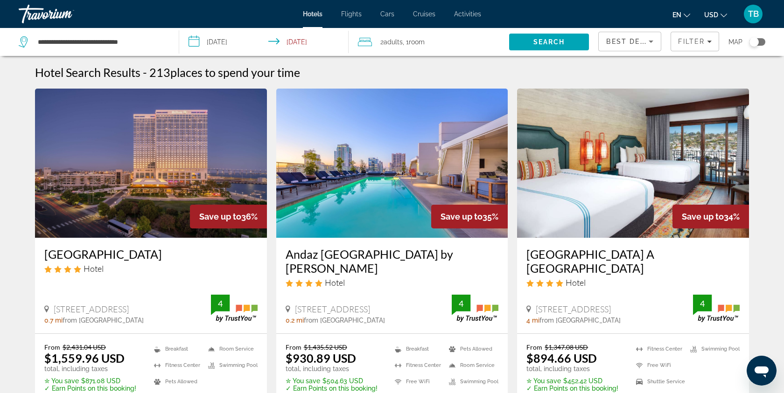
scroll to position [24, 0]
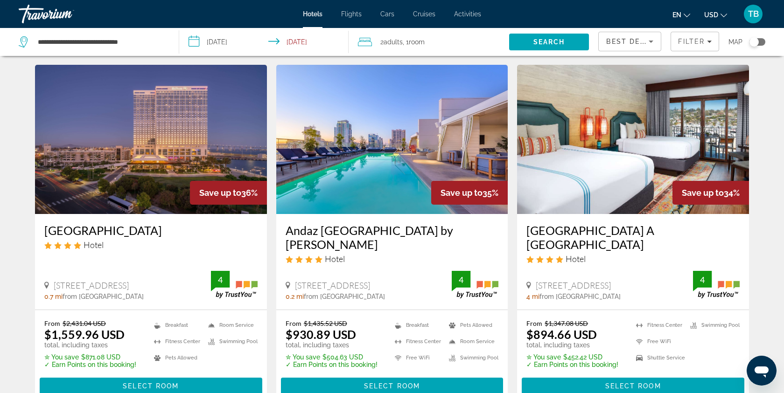
click at [623, 195] on img "Main content" at bounding box center [633, 139] width 232 height 149
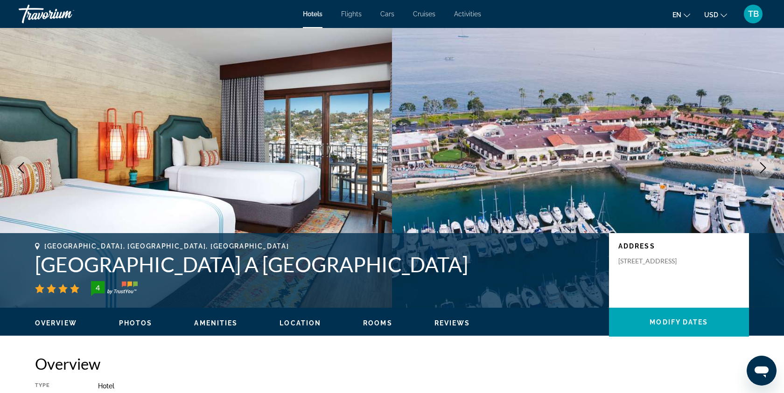
click at [763, 166] on icon "Next image" at bounding box center [763, 167] width 11 height 11
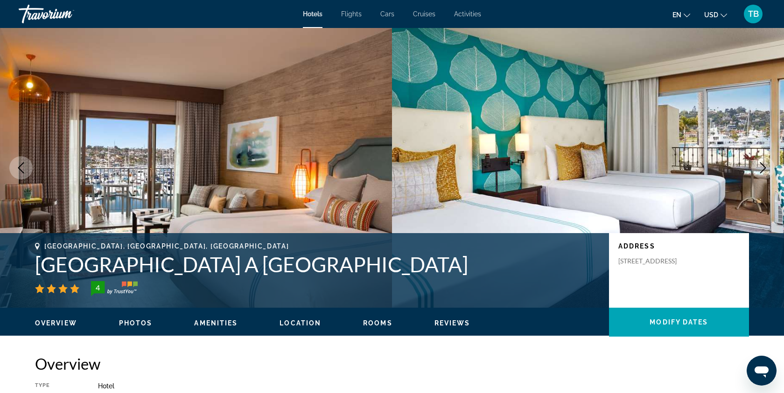
click at [763, 167] on icon "Next image" at bounding box center [763, 167] width 11 height 11
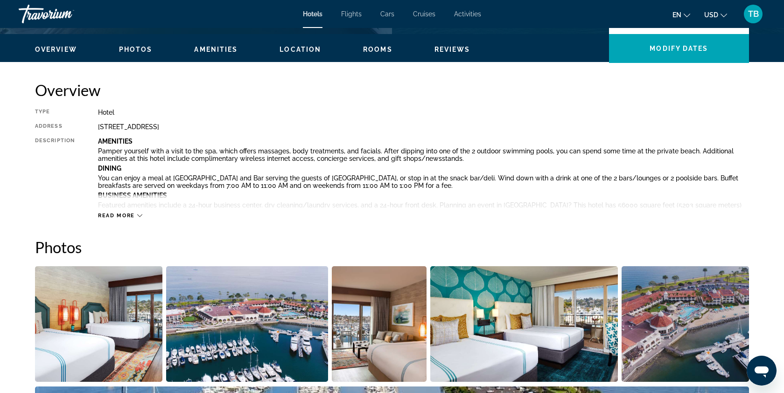
scroll to position [334, 0]
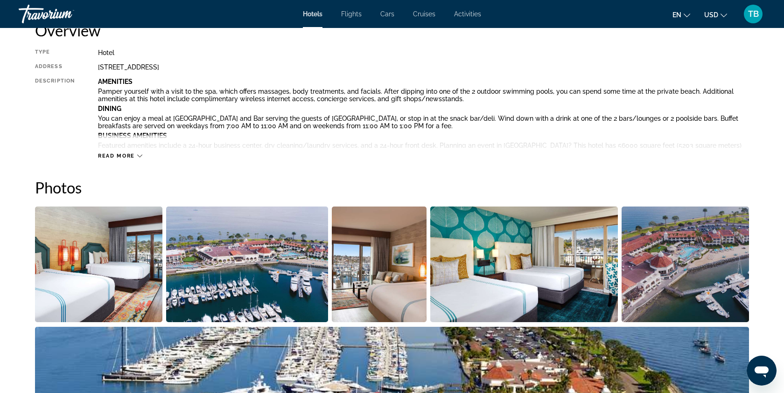
click at [716, 252] on img "Open full-screen image slider" at bounding box center [685, 265] width 127 height 116
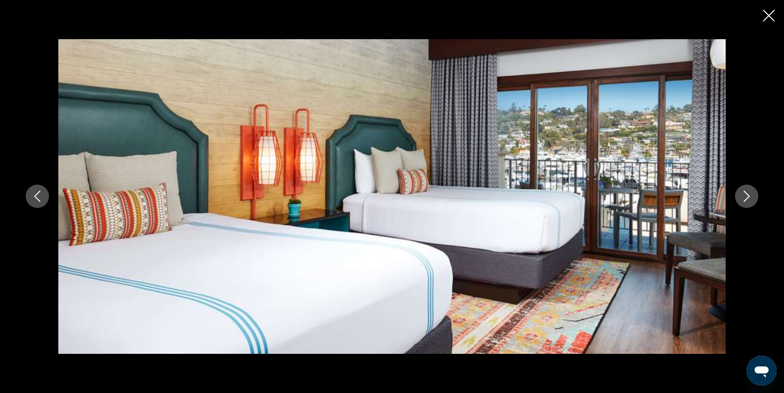
click at [739, 201] on button "Next image" at bounding box center [746, 196] width 23 height 23
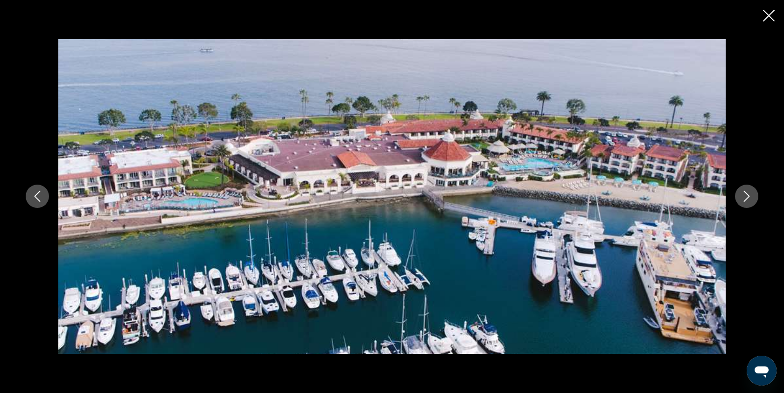
click at [739, 201] on button "Next image" at bounding box center [746, 196] width 23 height 23
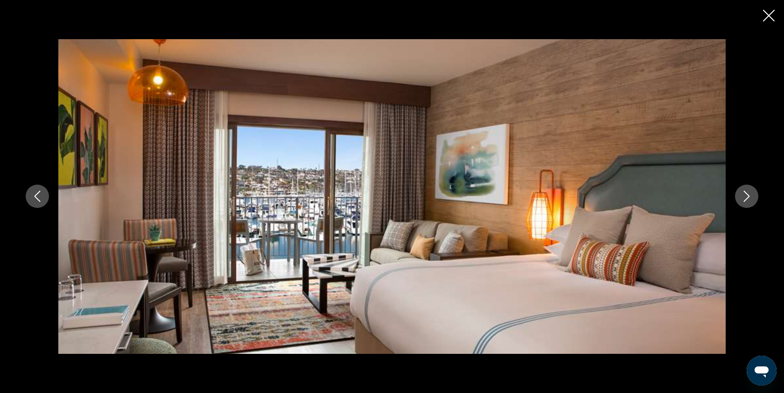
click at [739, 201] on button "Next image" at bounding box center [746, 196] width 23 height 23
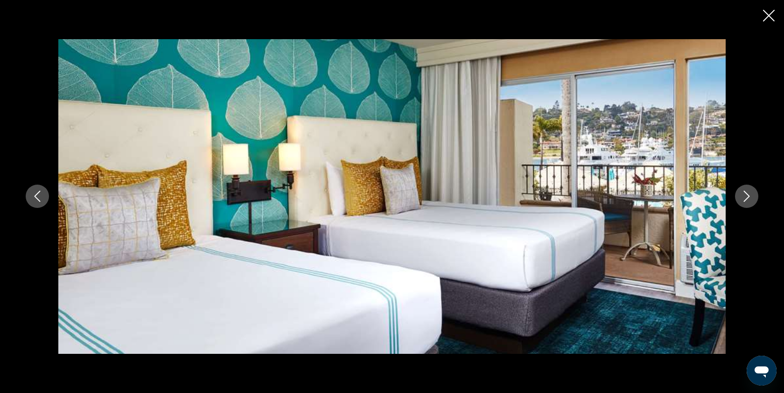
click at [739, 200] on button "Next image" at bounding box center [746, 196] width 23 height 23
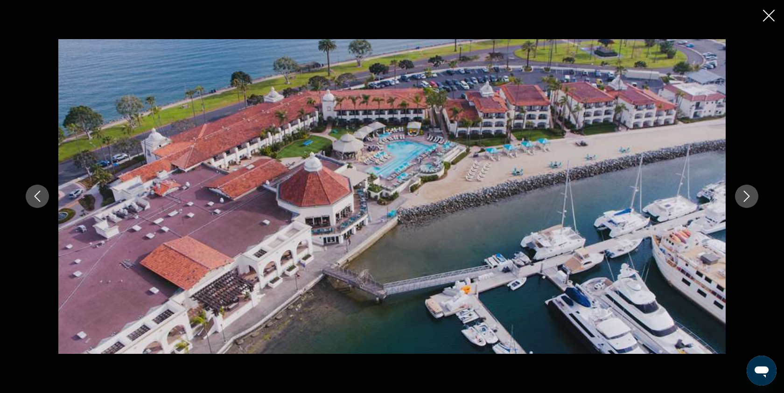
click at [739, 200] on button "Next image" at bounding box center [746, 196] width 23 height 23
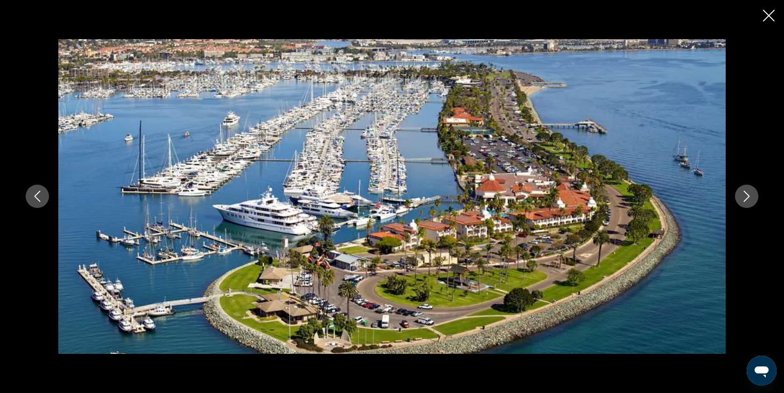
click at [772, 14] on icon "Close slideshow" at bounding box center [769, 16] width 12 height 12
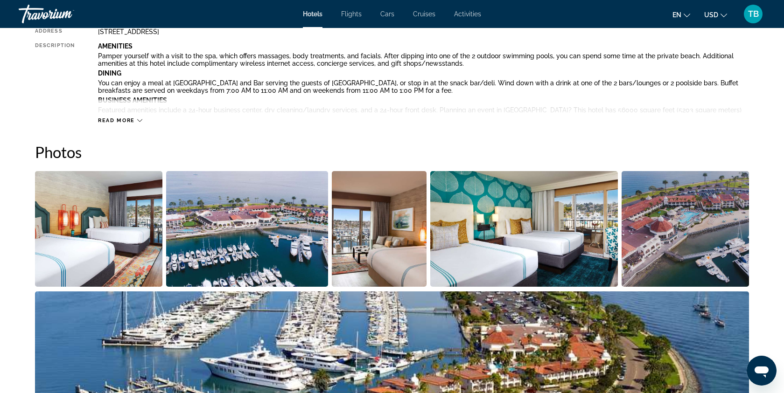
scroll to position [417, 0]
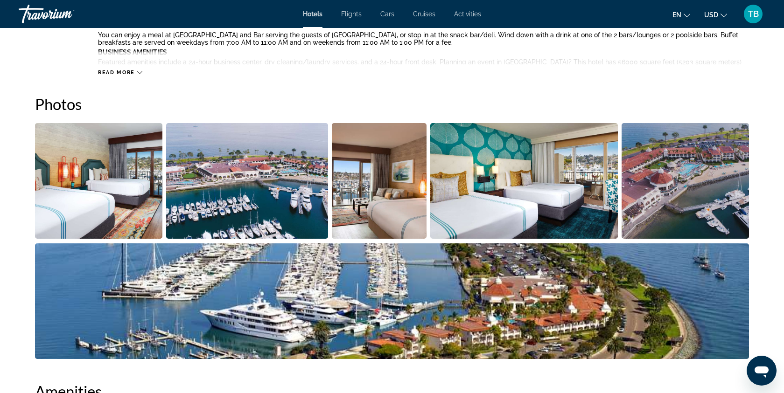
click at [45, 17] on div "Travorium" at bounding box center [65, 14] width 93 height 24
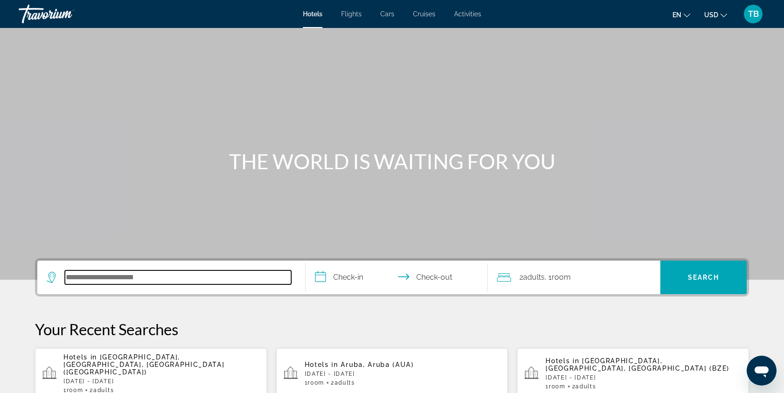
click at [140, 276] on input "Search hotel destination" at bounding box center [178, 278] width 226 height 14
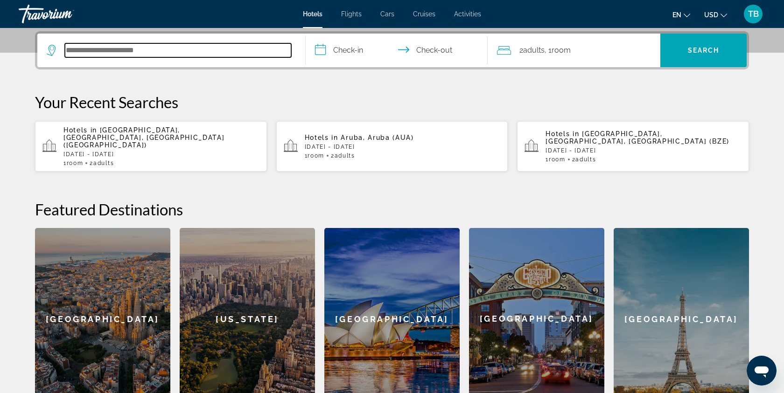
scroll to position [228, 0]
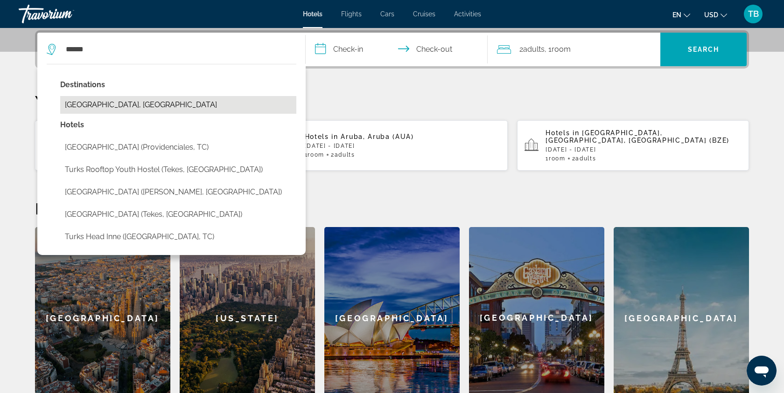
click at [203, 105] on button "[GEOGRAPHIC_DATA], [GEOGRAPHIC_DATA]" at bounding box center [178, 105] width 236 height 18
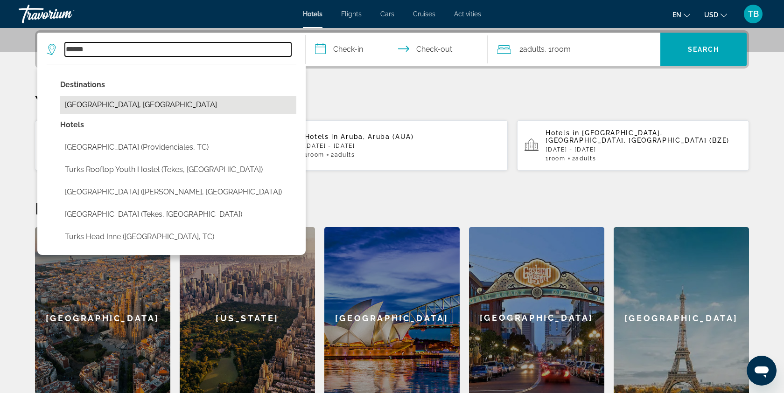
type input "**********"
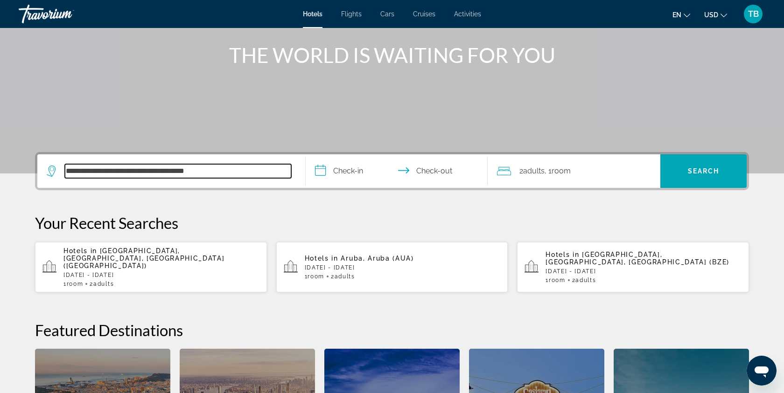
scroll to position [62, 0]
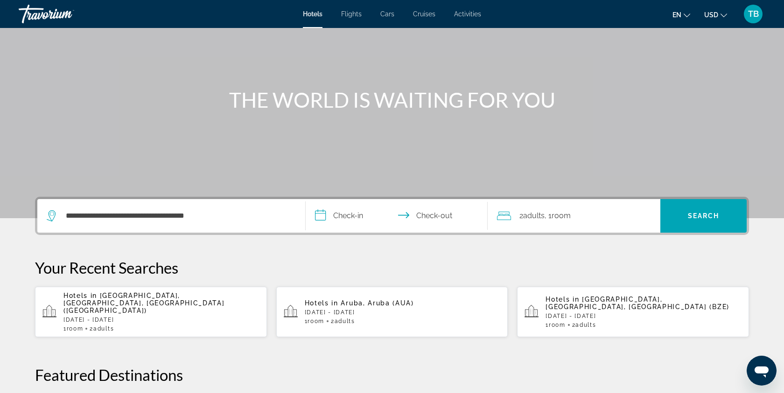
click at [350, 221] on input "**********" at bounding box center [399, 217] width 186 height 36
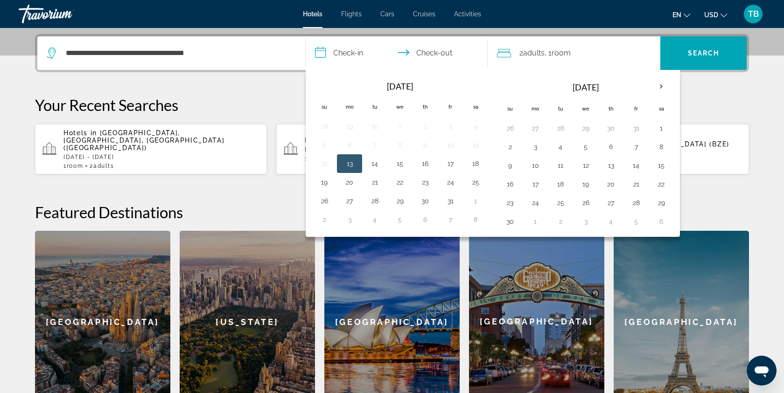
scroll to position [228, 0]
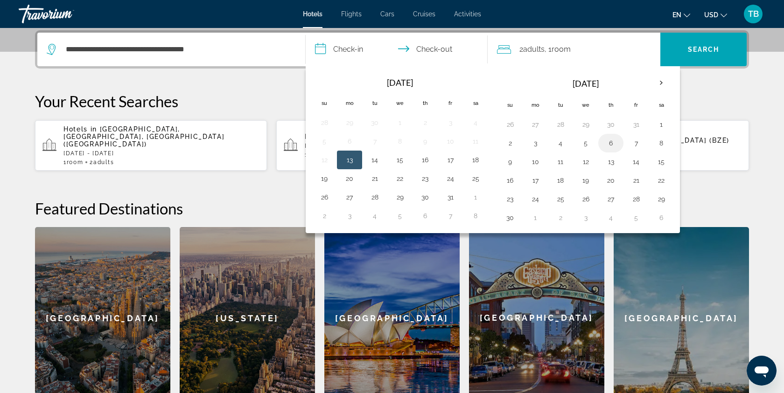
click at [613, 143] on button "6" at bounding box center [611, 143] width 15 height 13
click at [513, 165] on button "9" at bounding box center [510, 161] width 15 height 13
type input "**********"
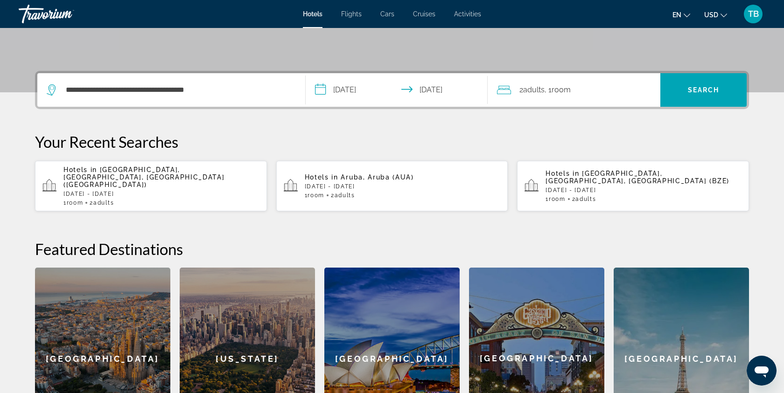
scroll to position [148, 0]
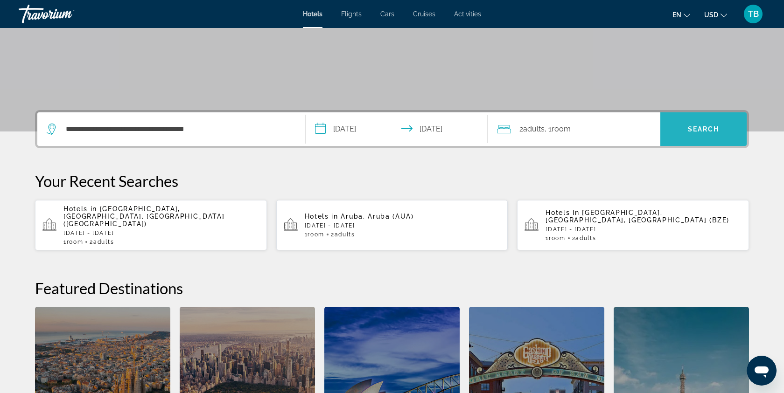
click at [701, 132] on span "Search" at bounding box center [704, 129] width 32 height 7
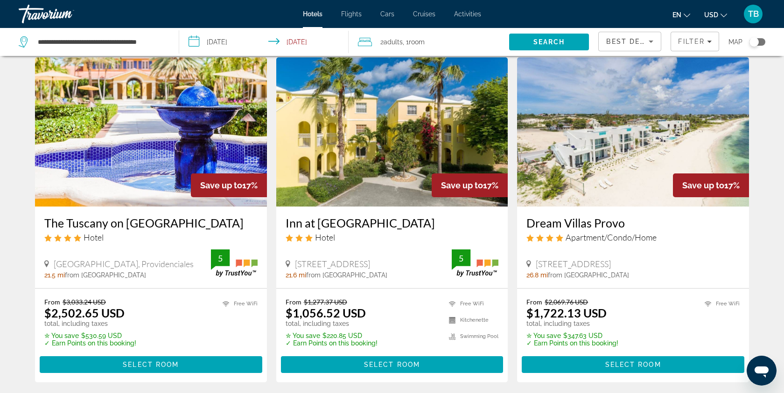
scroll to position [380, 0]
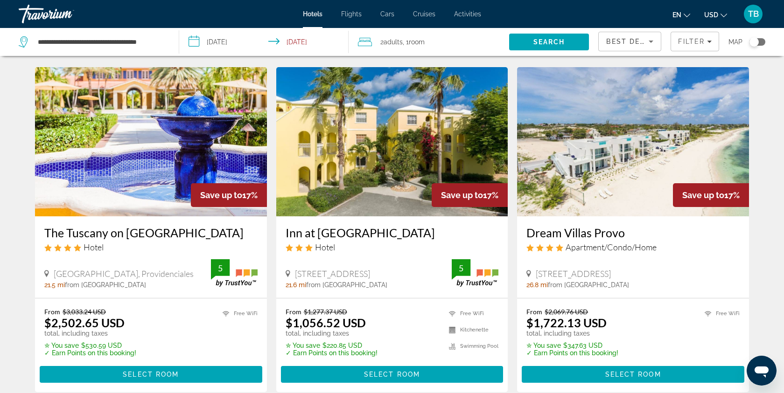
click at [332, 44] on input "**********" at bounding box center [266, 43] width 174 height 31
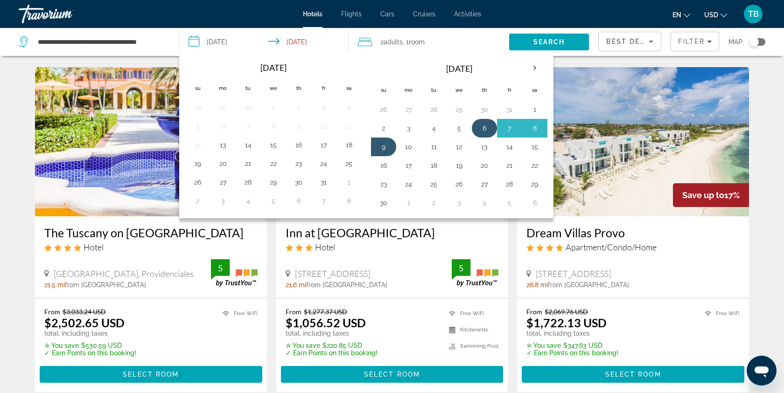
click at [484, 131] on button "6" at bounding box center [484, 128] width 15 height 13
click at [412, 148] on button "10" at bounding box center [408, 146] width 15 height 13
type input "**********"
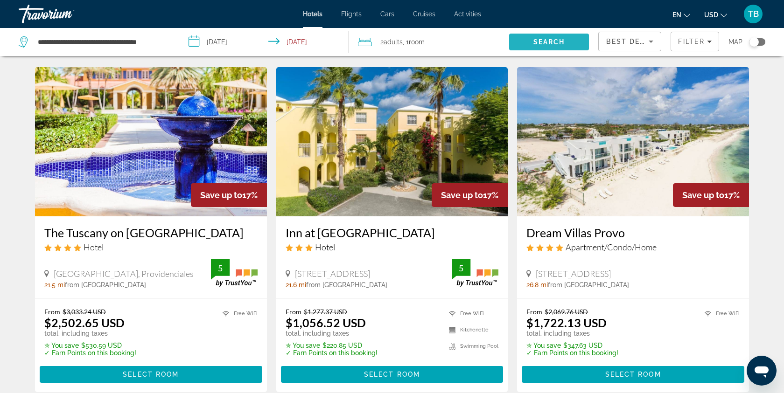
click at [562, 44] on span "Search" at bounding box center [550, 41] width 32 height 7
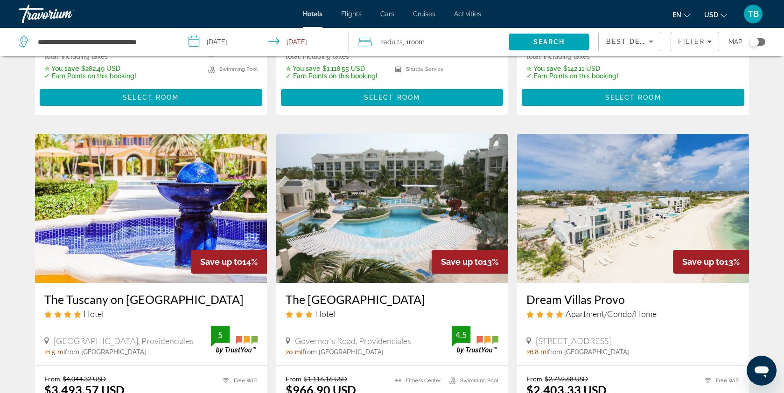
scroll to position [694, 0]
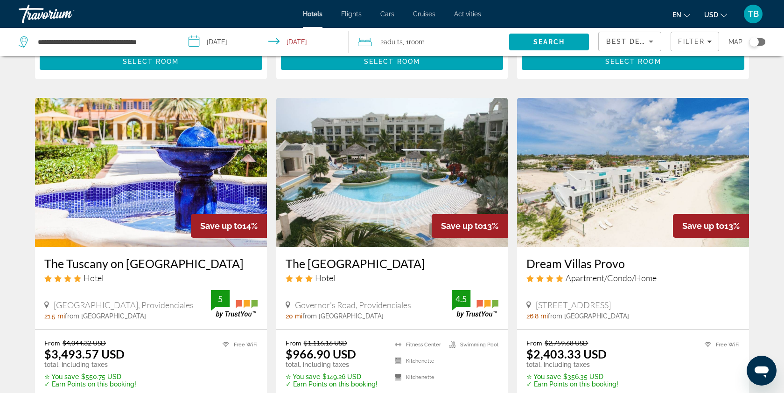
click at [389, 232] on img "Main content" at bounding box center [392, 172] width 232 height 149
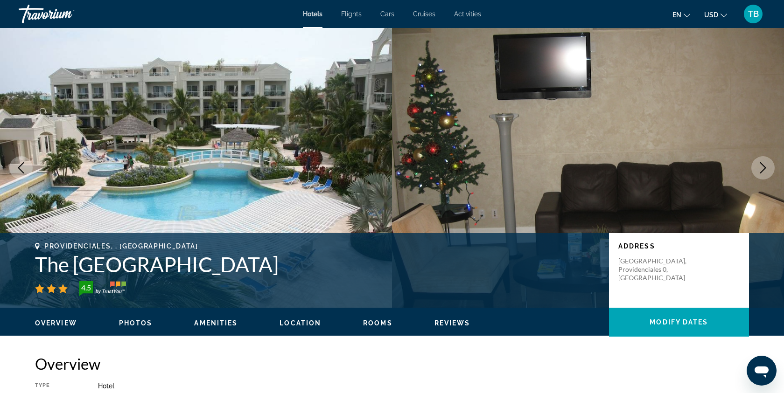
click at [762, 168] on icon "Next image" at bounding box center [763, 167] width 11 height 11
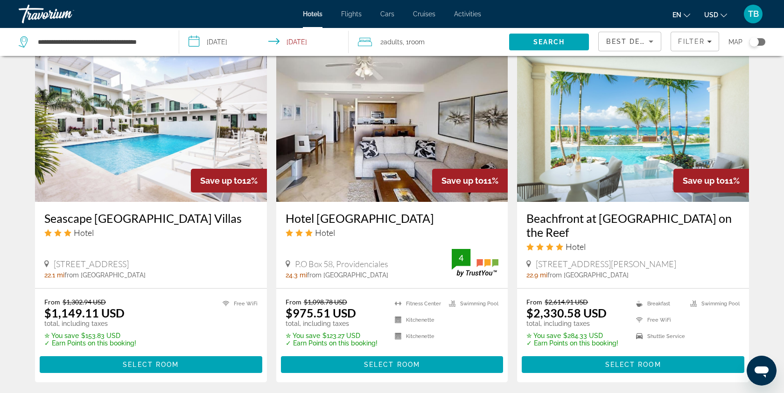
scroll to position [1082, 0]
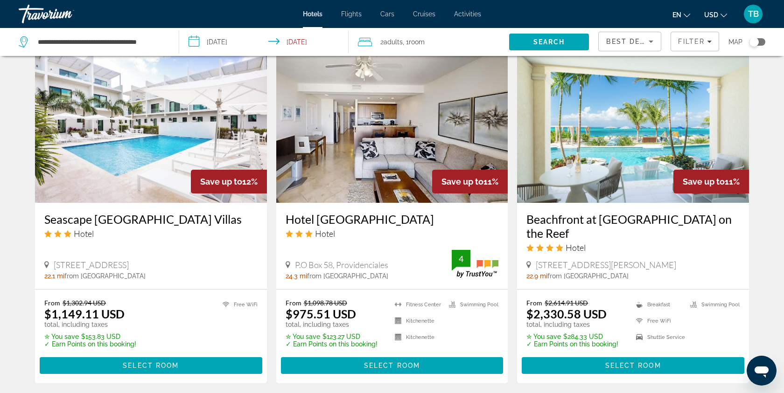
click at [203, 154] on img "Main content" at bounding box center [151, 128] width 232 height 149
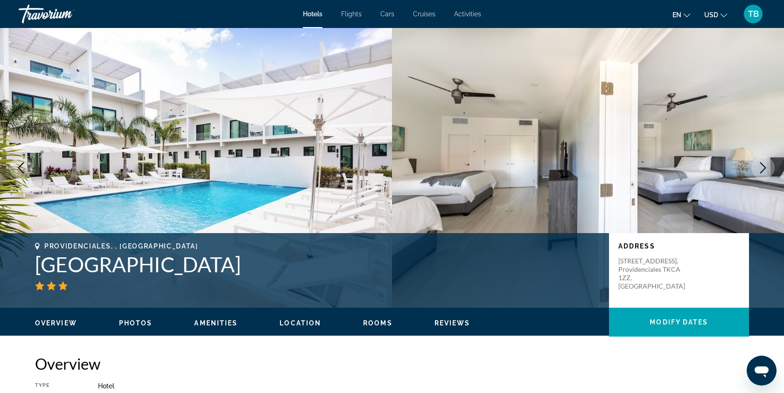
click at [765, 170] on icon "Next image" at bounding box center [763, 167] width 11 height 11
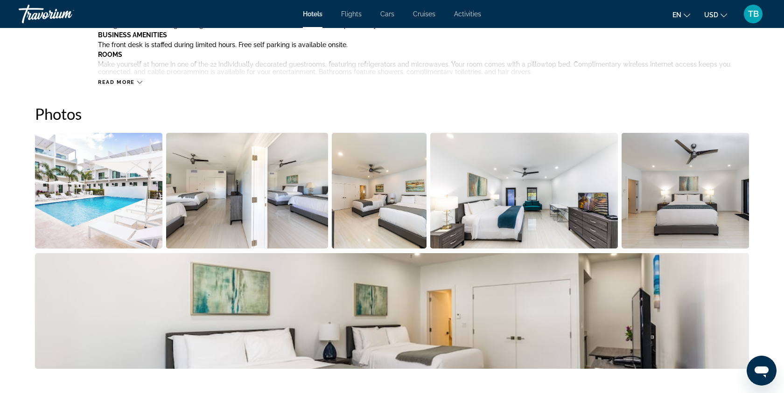
scroll to position [485, 0]
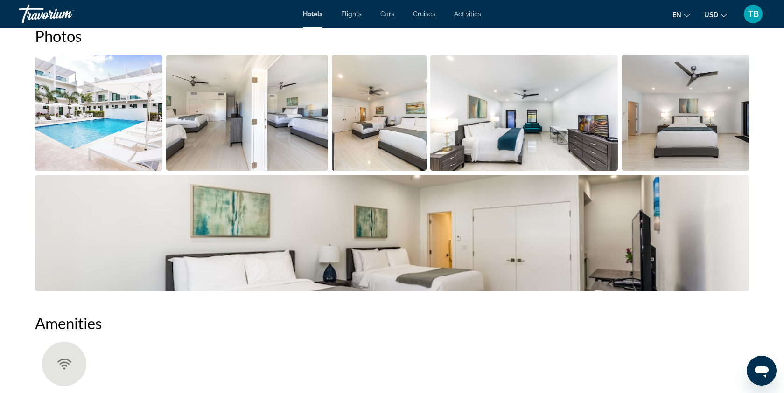
click at [539, 137] on img "Open full-screen image slider" at bounding box center [524, 113] width 188 height 116
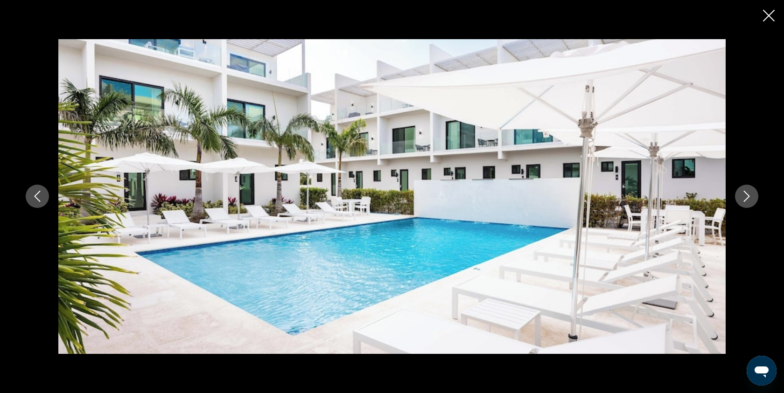
click at [742, 201] on icon "Next image" at bounding box center [746, 196] width 11 height 11
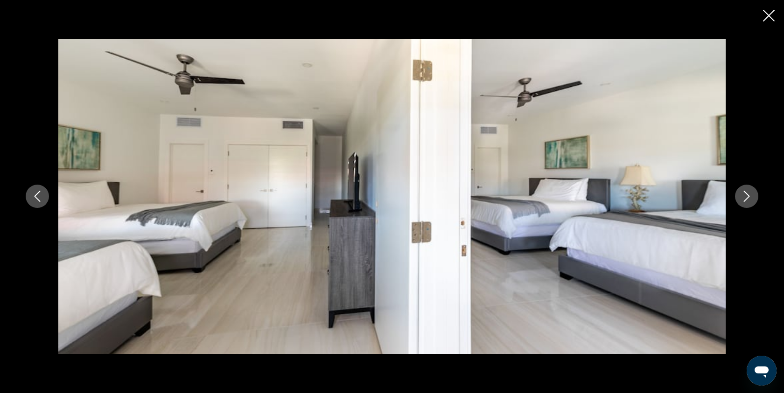
click at [742, 201] on icon "Next image" at bounding box center [746, 196] width 11 height 11
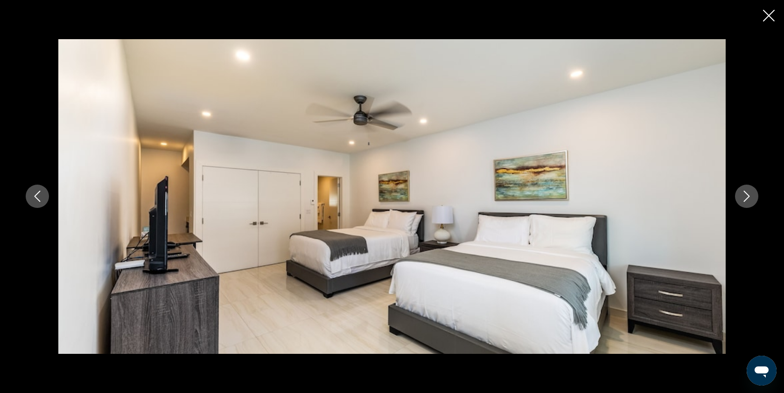
click at [742, 201] on icon "Next image" at bounding box center [746, 196] width 11 height 11
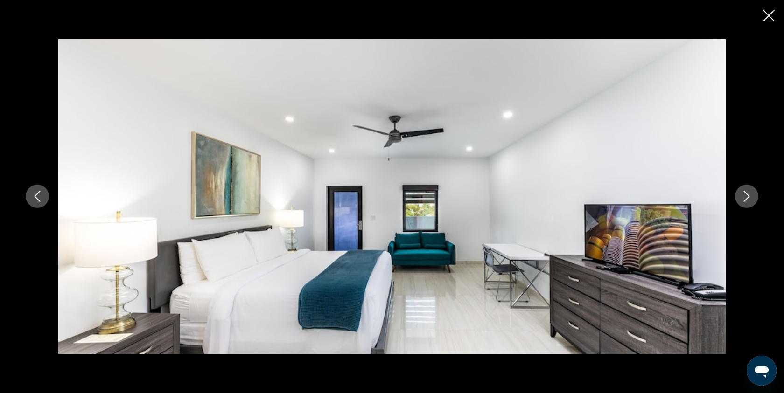
click at [742, 201] on icon "Next image" at bounding box center [746, 196] width 11 height 11
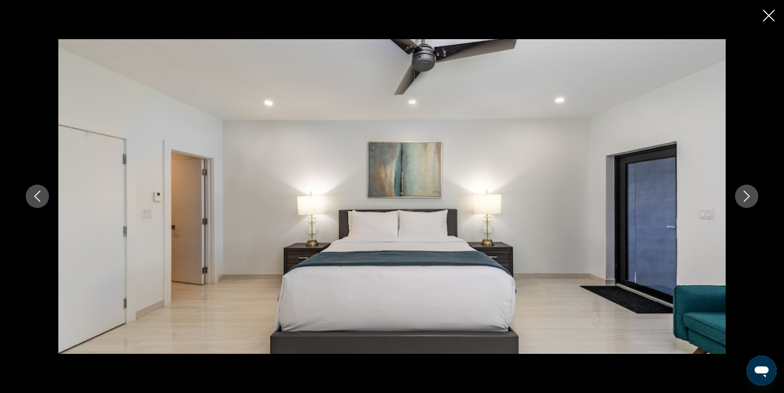
click at [766, 20] on icon "Close slideshow" at bounding box center [769, 16] width 12 height 12
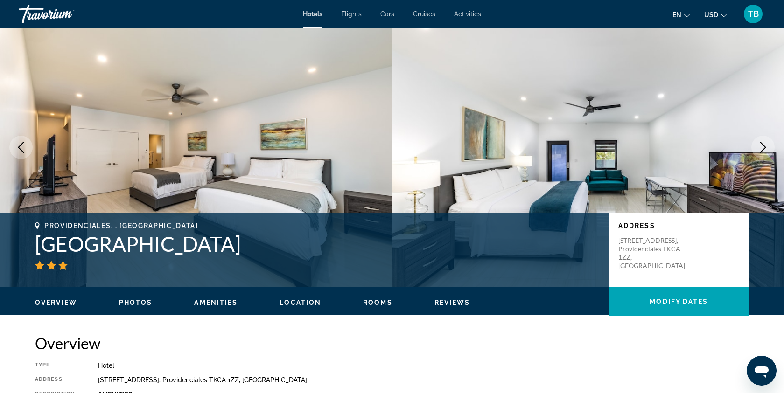
scroll to position [0, 0]
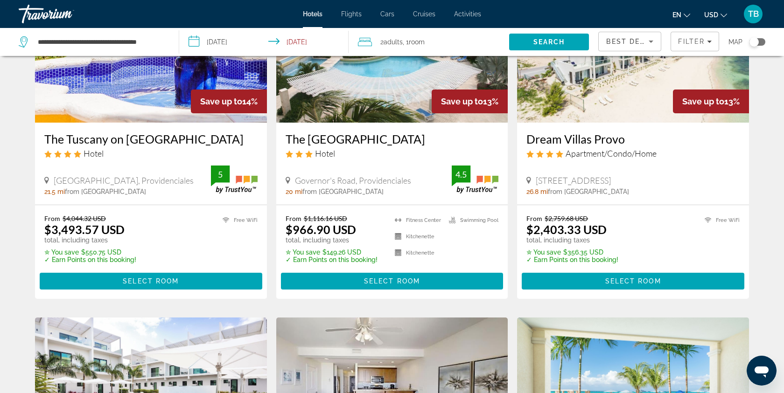
scroll to position [787, 0]
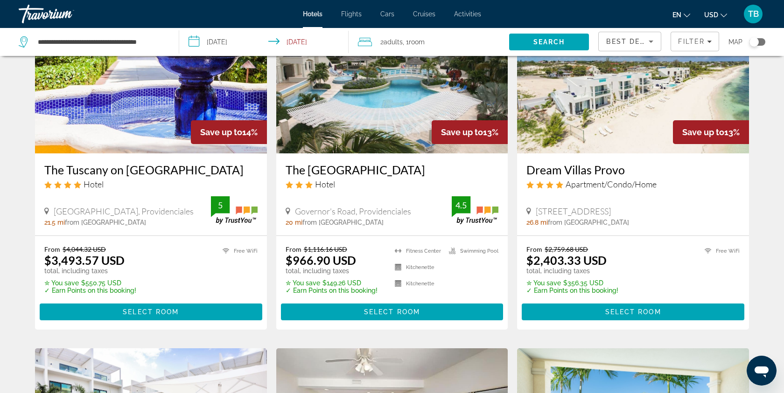
click at [632, 133] on img "Main content" at bounding box center [633, 78] width 232 height 149
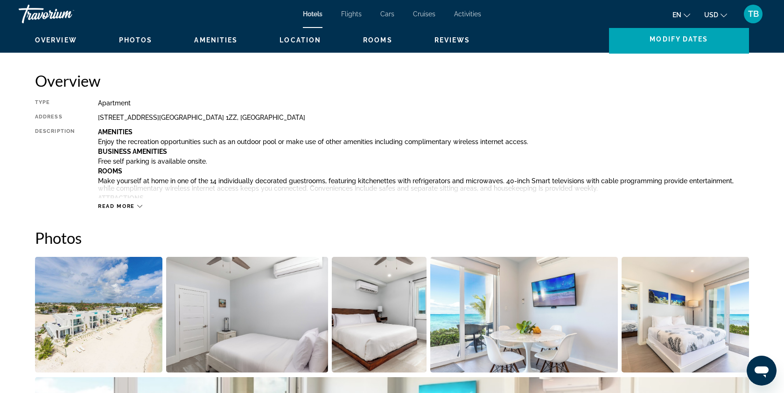
scroll to position [384, 0]
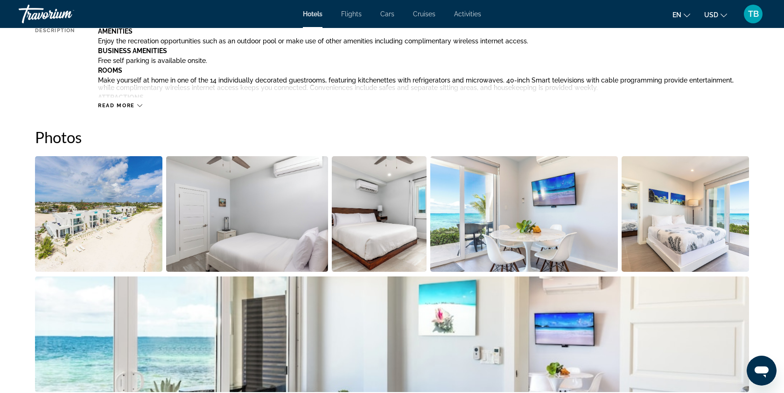
click at [390, 236] on img "Open full-screen image slider" at bounding box center [379, 214] width 95 height 116
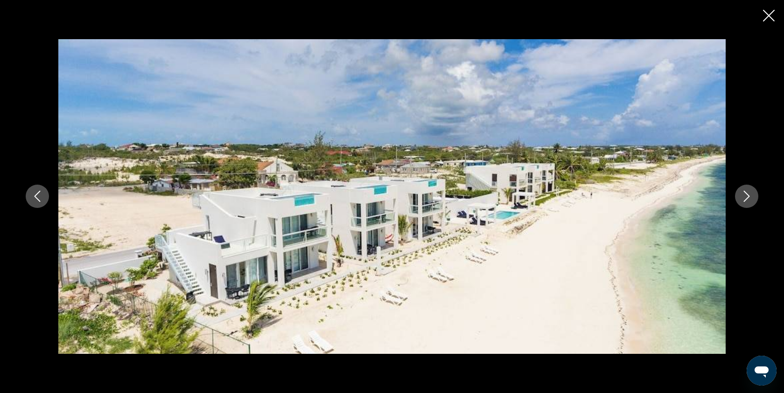
click at [745, 204] on button "Next image" at bounding box center [746, 196] width 23 height 23
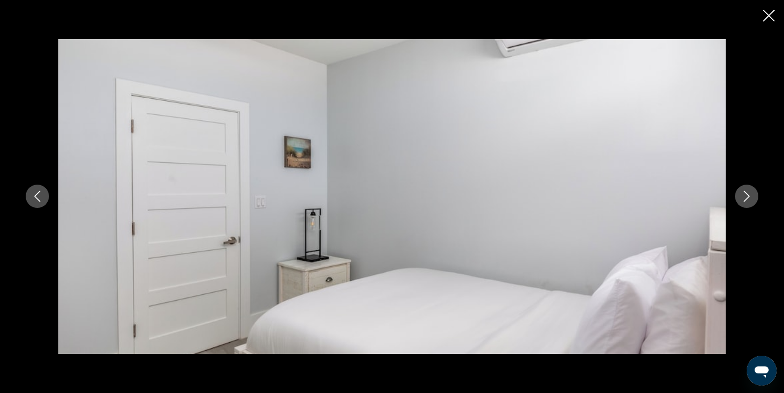
click at [745, 204] on button "Next image" at bounding box center [746, 196] width 23 height 23
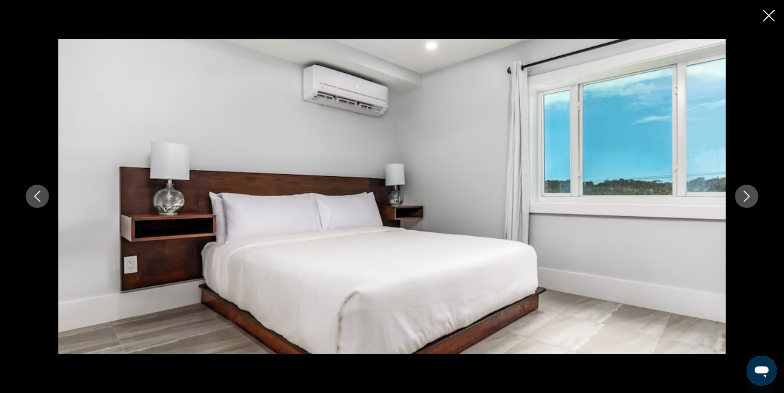
click at [745, 204] on button "Next image" at bounding box center [746, 196] width 23 height 23
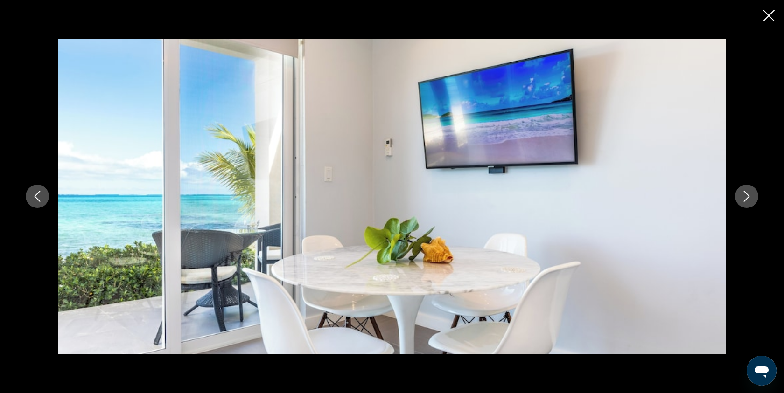
click at [745, 204] on button "Next image" at bounding box center [746, 196] width 23 height 23
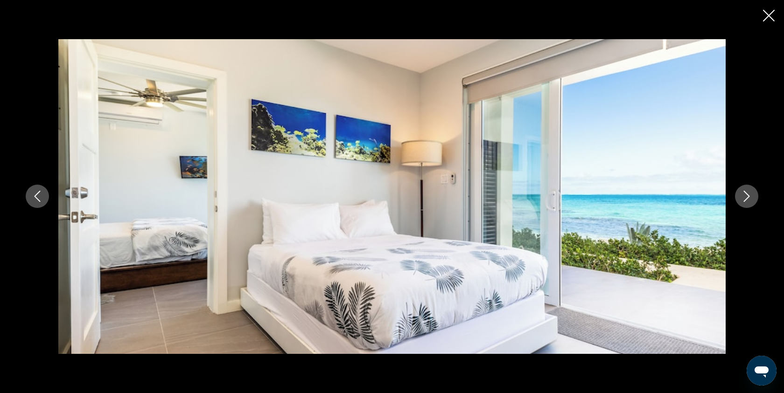
click at [745, 204] on button "Next image" at bounding box center [746, 196] width 23 height 23
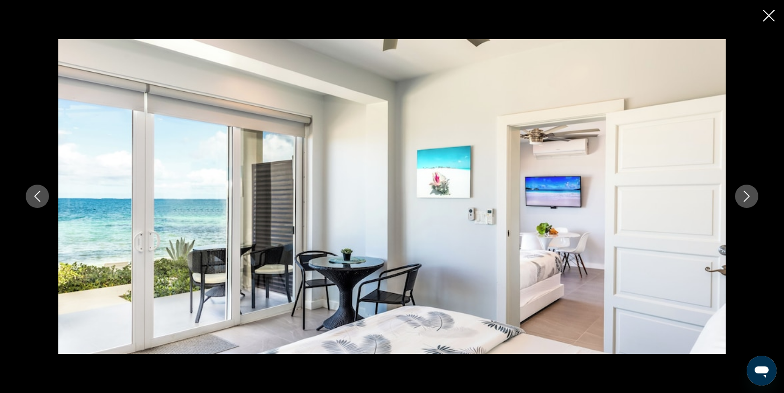
click at [745, 204] on button "Next image" at bounding box center [746, 196] width 23 height 23
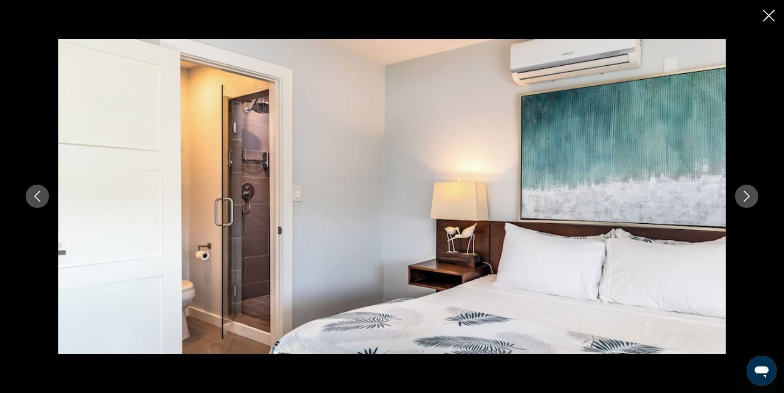
click at [745, 204] on button "Next image" at bounding box center [746, 196] width 23 height 23
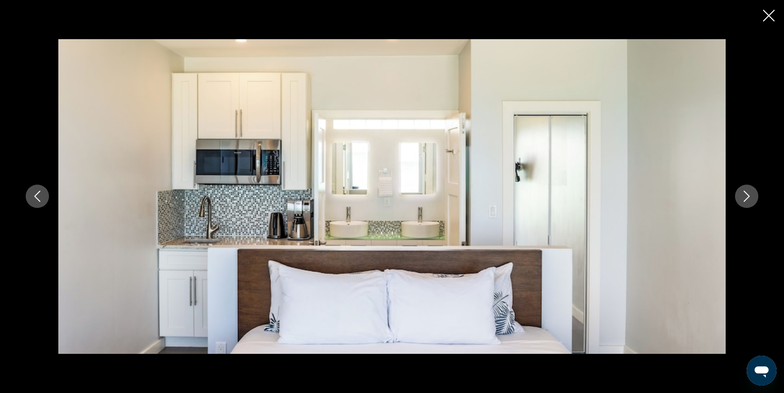
click at [745, 204] on button "Next image" at bounding box center [746, 196] width 23 height 23
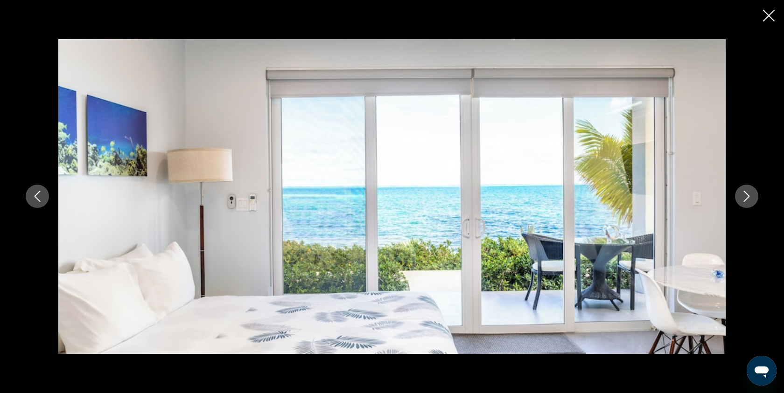
click at [747, 195] on icon "Next image" at bounding box center [747, 196] width 6 height 11
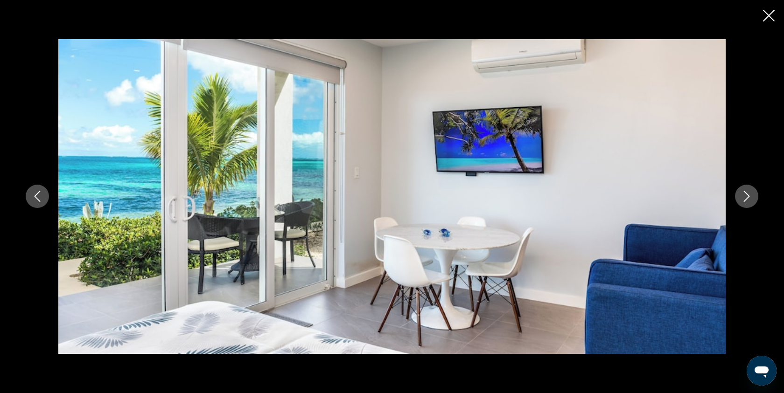
click at [747, 195] on icon "Next image" at bounding box center [747, 196] width 6 height 11
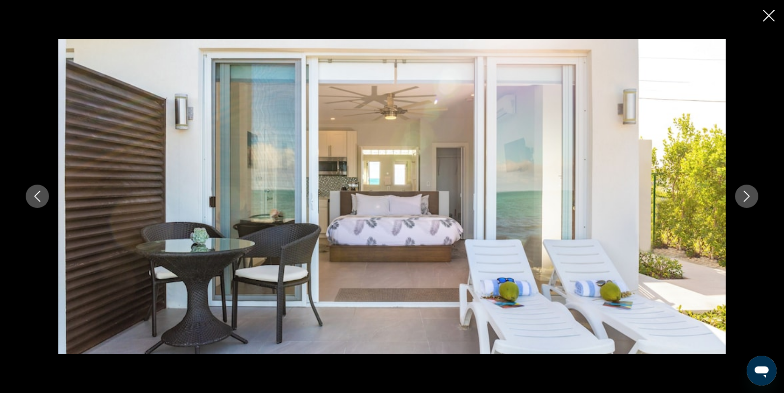
click at [774, 18] on icon "Close slideshow" at bounding box center [769, 16] width 12 height 12
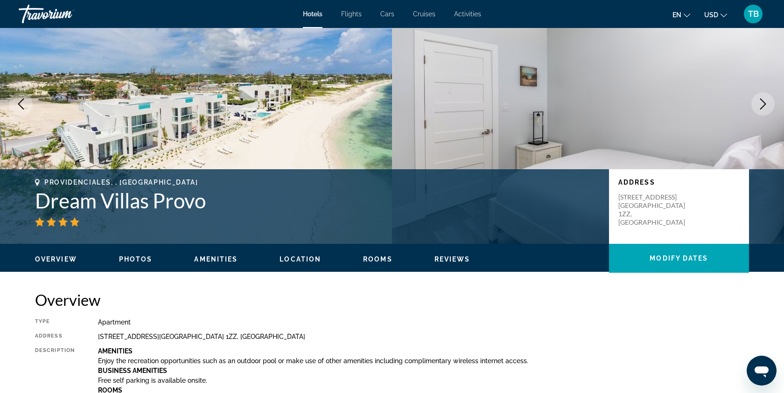
scroll to position [0, 0]
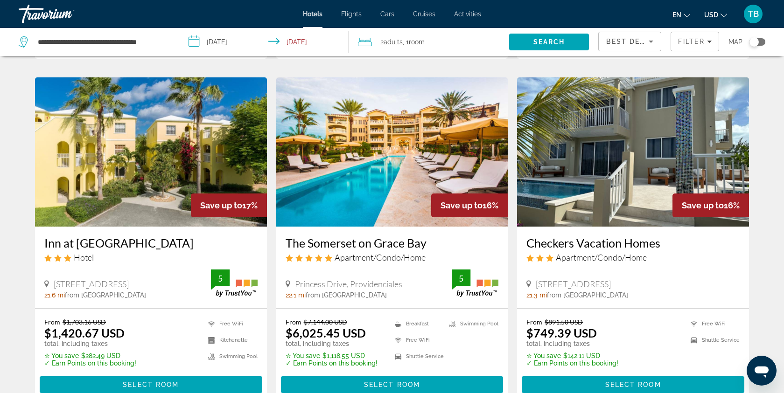
scroll to position [323, 0]
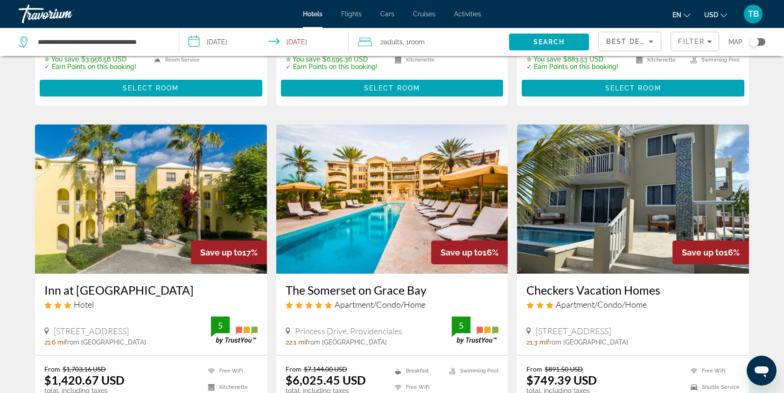
click at [655, 221] on img "Main content" at bounding box center [633, 199] width 232 height 149
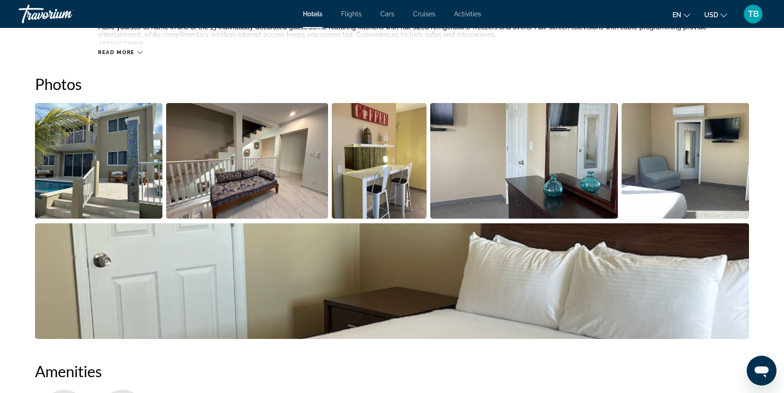
scroll to position [421, 0]
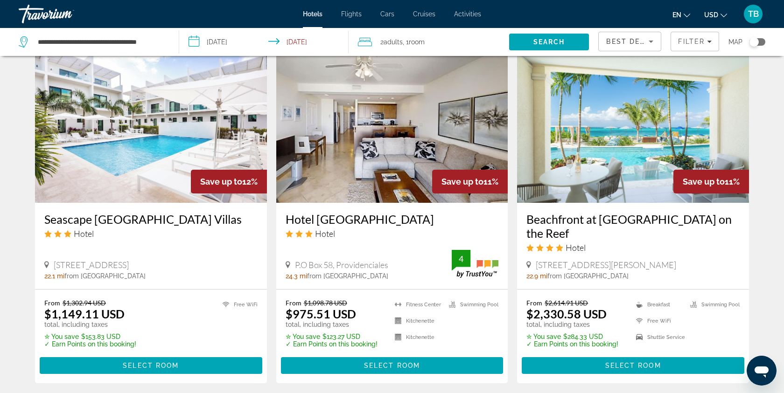
scroll to position [1094, 0]
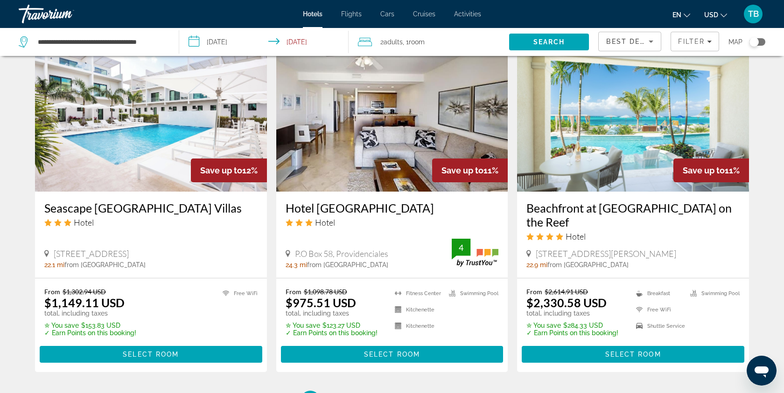
click at [399, 169] on img "Main content" at bounding box center [392, 116] width 232 height 149
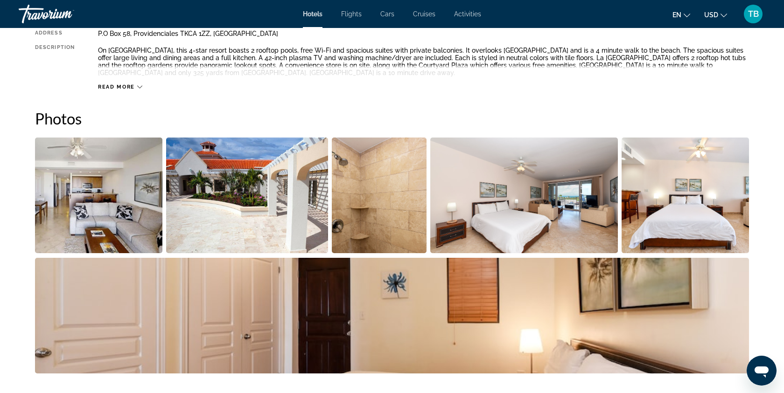
scroll to position [376, 0]
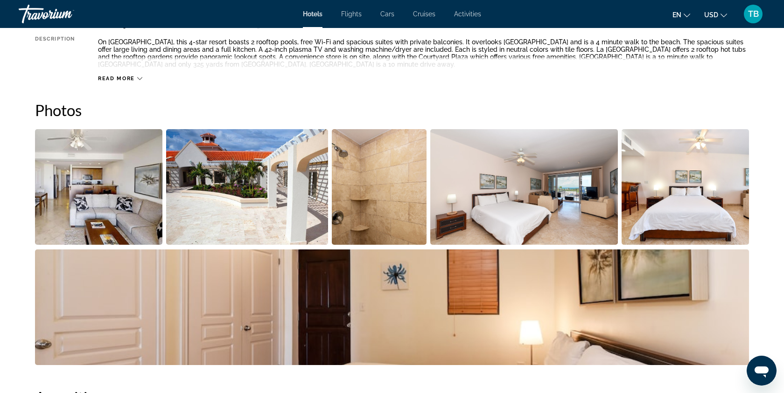
click at [456, 205] on img "Open full-screen image slider" at bounding box center [524, 187] width 188 height 116
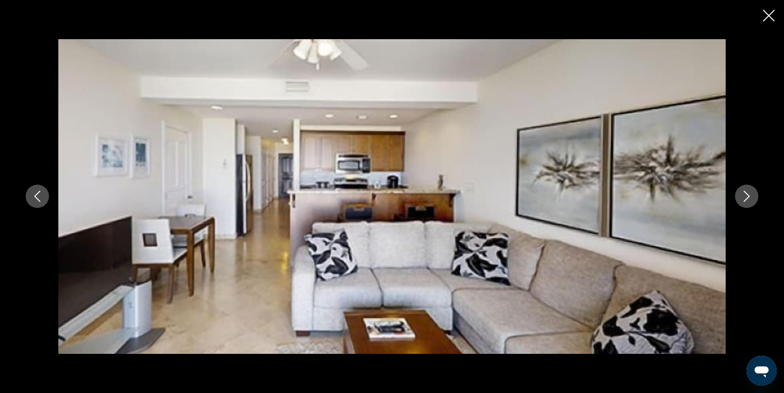
click at [750, 204] on button "Next image" at bounding box center [746, 196] width 23 height 23
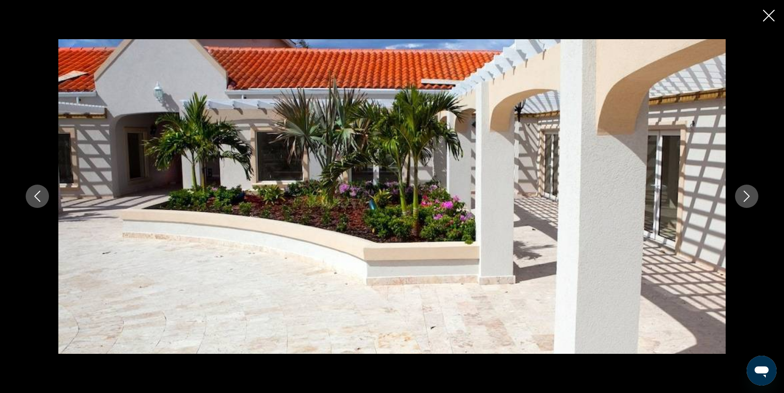
click at [750, 204] on button "Next image" at bounding box center [746, 196] width 23 height 23
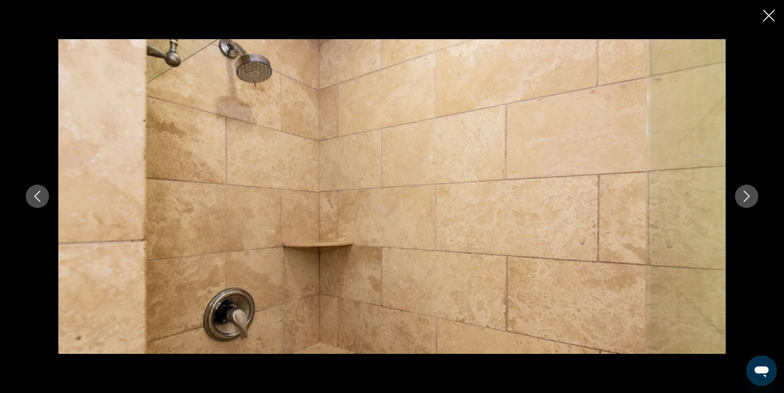
click at [750, 204] on button "Next image" at bounding box center [746, 196] width 23 height 23
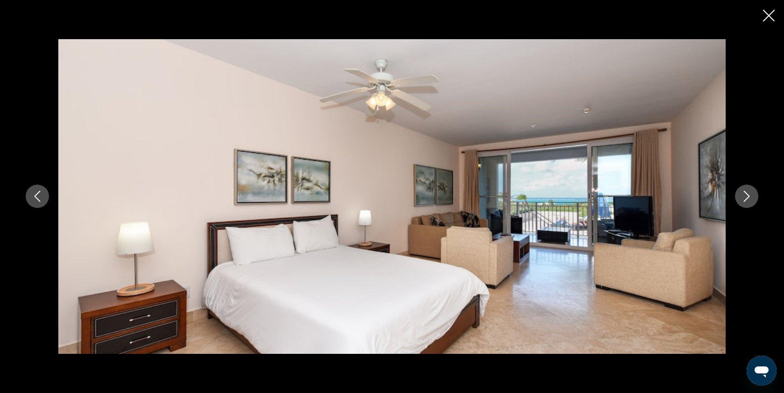
click at [750, 204] on button "Next image" at bounding box center [746, 196] width 23 height 23
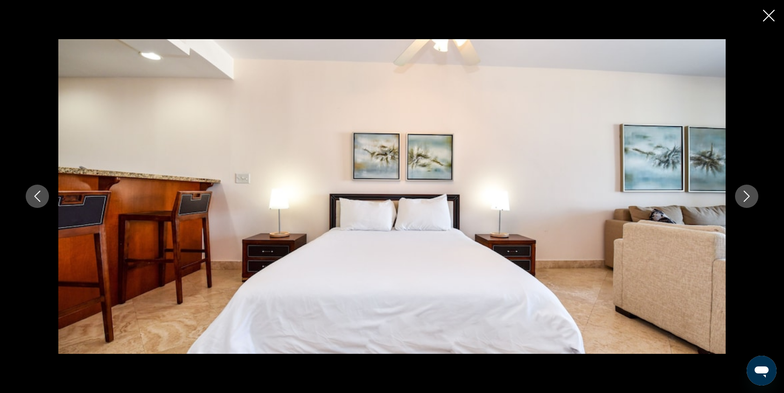
click at [750, 204] on button "Next image" at bounding box center [746, 196] width 23 height 23
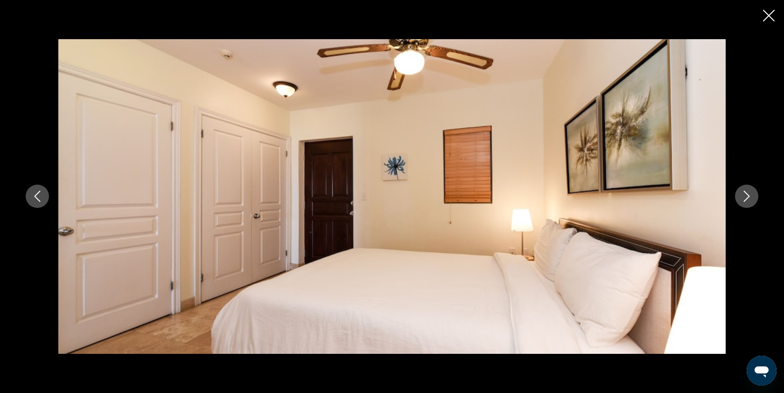
click at [750, 204] on button "Next image" at bounding box center [746, 196] width 23 height 23
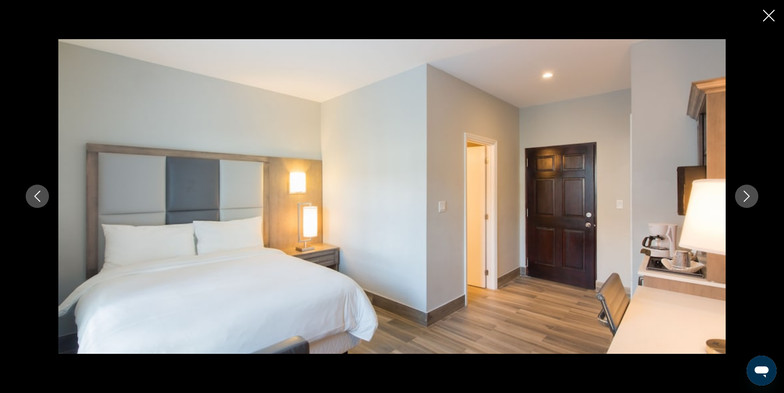
click at [750, 204] on button "Next image" at bounding box center [746, 196] width 23 height 23
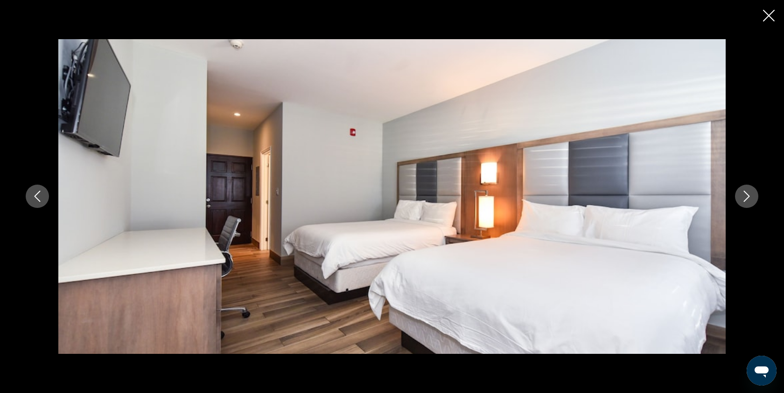
click at [750, 204] on button "Next image" at bounding box center [746, 196] width 23 height 23
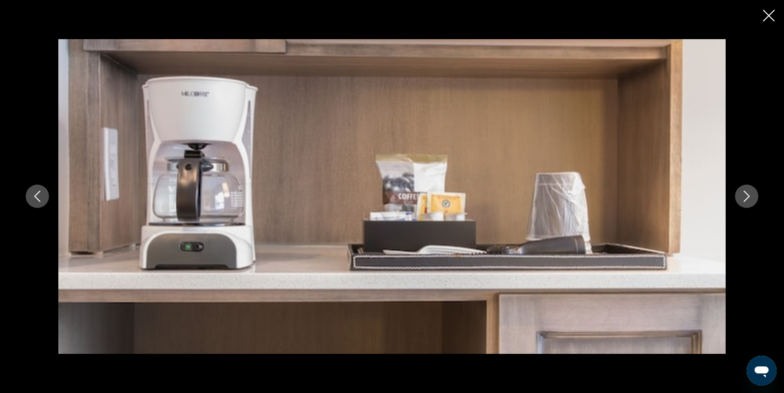
click at [750, 204] on button "Next image" at bounding box center [746, 196] width 23 height 23
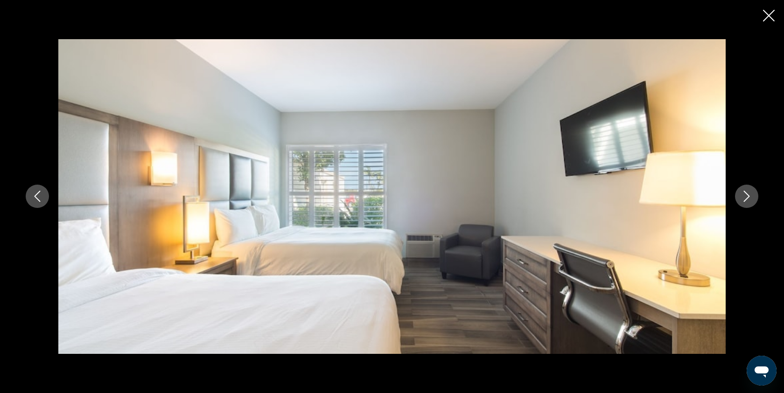
click at [750, 204] on button "Next image" at bounding box center [746, 196] width 23 height 23
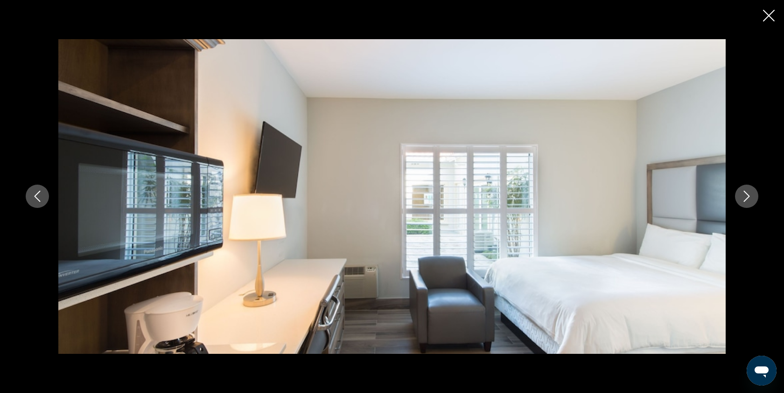
click at [750, 204] on button "Next image" at bounding box center [746, 196] width 23 height 23
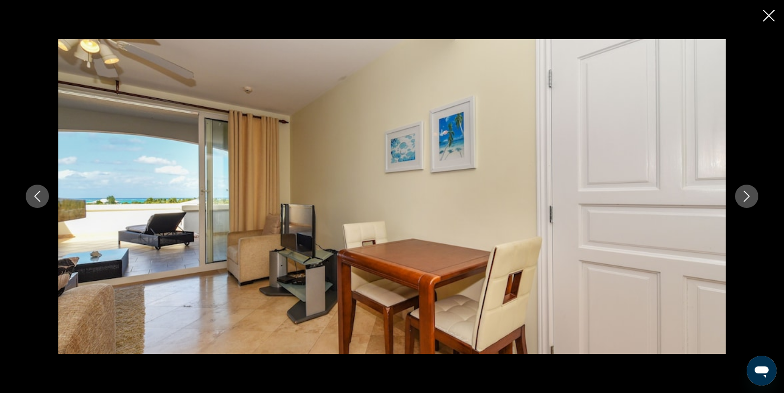
click at [750, 204] on button "Next image" at bounding box center [746, 196] width 23 height 23
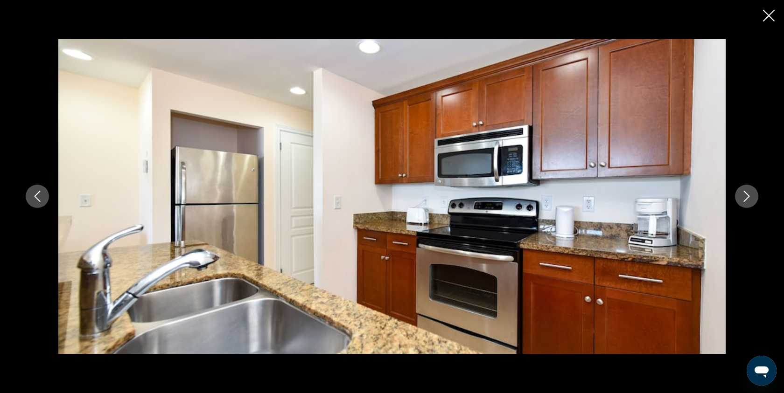
click at [750, 204] on button "Next image" at bounding box center [746, 196] width 23 height 23
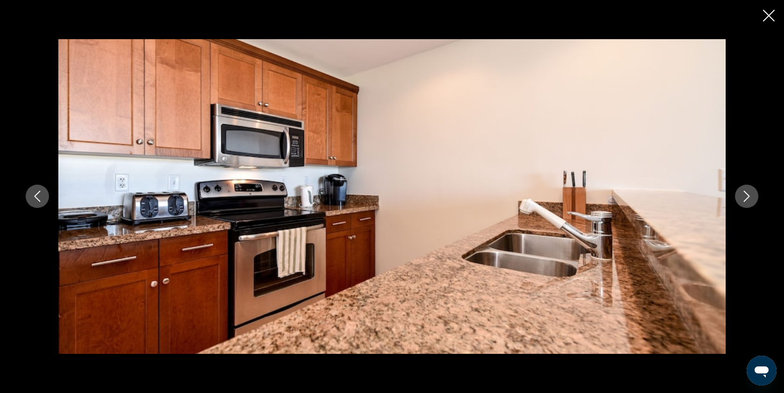
click at [750, 204] on button "Next image" at bounding box center [746, 196] width 23 height 23
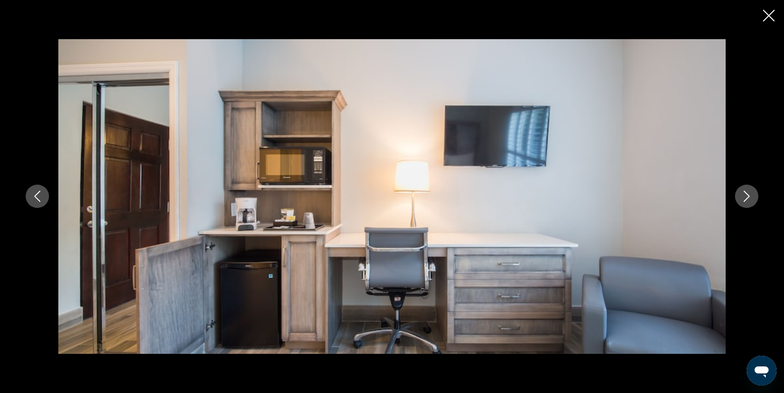
click at [750, 204] on button "Next image" at bounding box center [746, 196] width 23 height 23
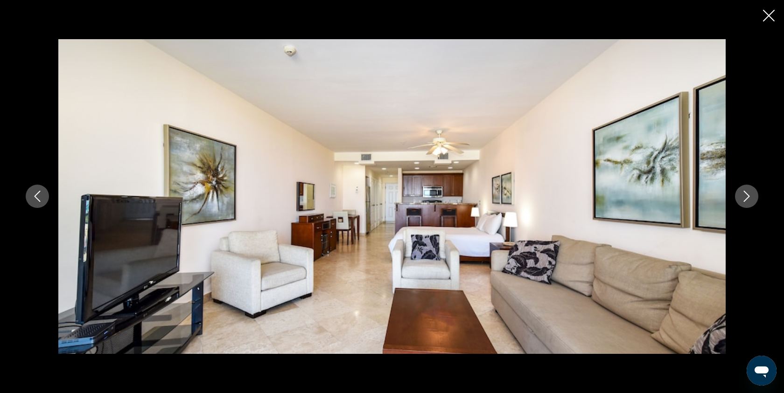
click at [750, 204] on button "Next image" at bounding box center [746, 196] width 23 height 23
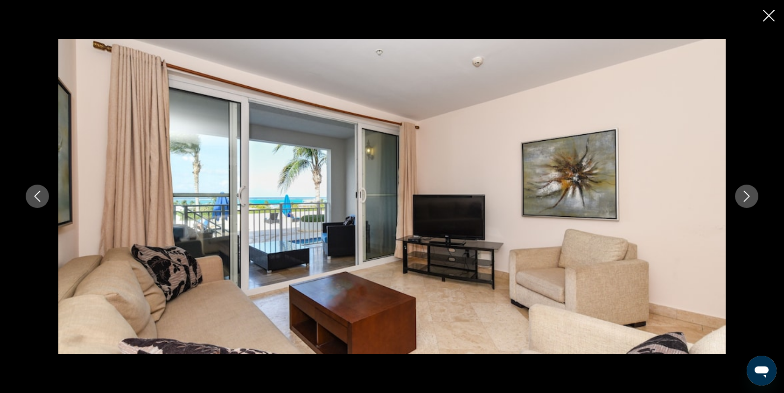
click at [750, 204] on button "Next image" at bounding box center [746, 196] width 23 height 23
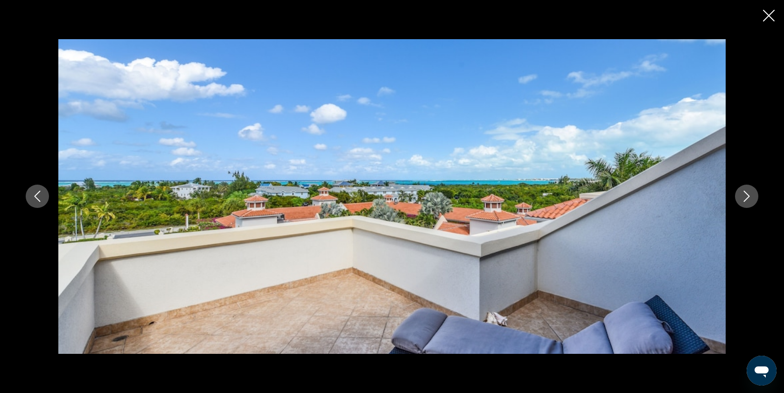
click at [750, 204] on button "Next image" at bounding box center [746, 196] width 23 height 23
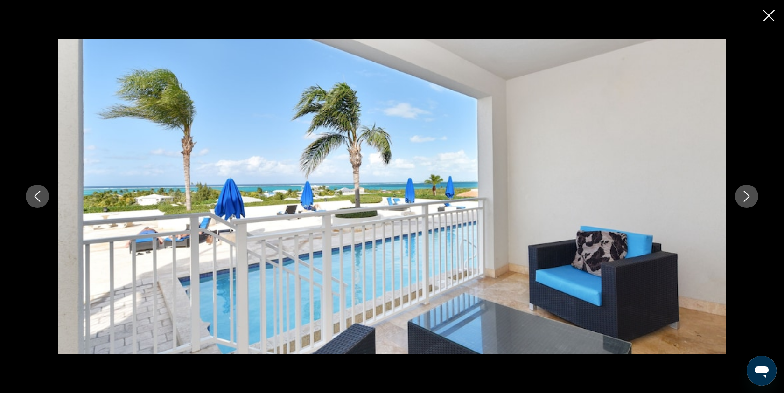
click at [750, 204] on button "Next image" at bounding box center [746, 196] width 23 height 23
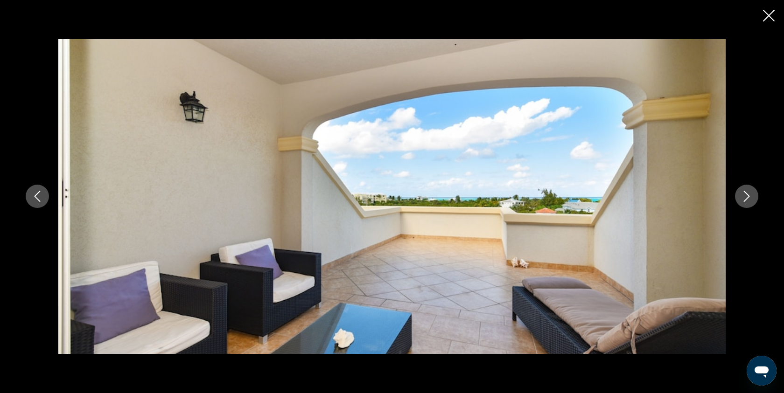
click at [750, 204] on button "Next image" at bounding box center [746, 196] width 23 height 23
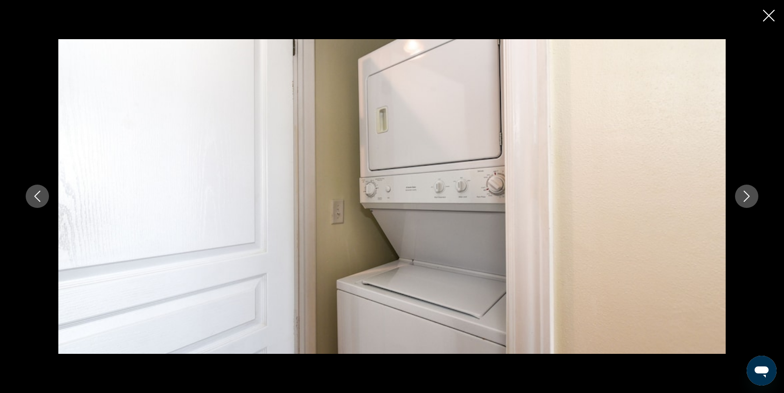
click at [750, 204] on button "Next image" at bounding box center [746, 196] width 23 height 23
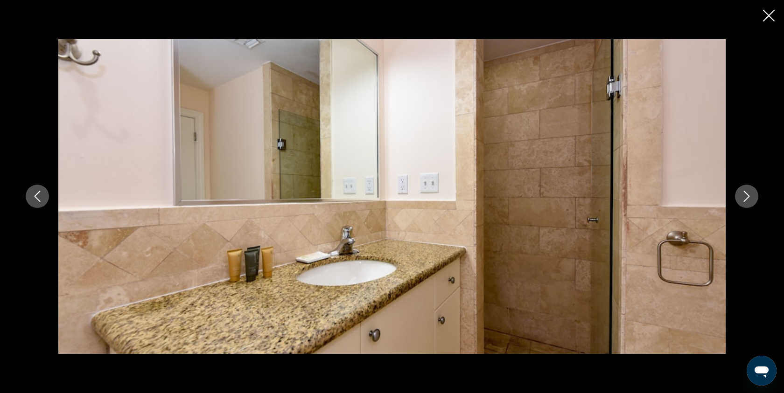
click at [750, 204] on button "Next image" at bounding box center [746, 196] width 23 height 23
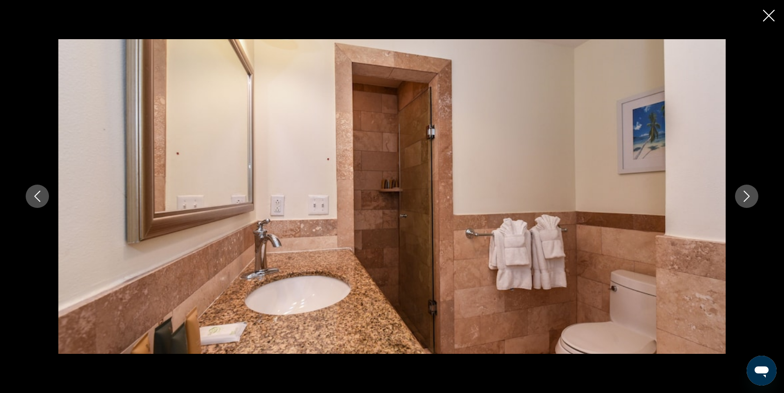
click at [750, 204] on button "Next image" at bounding box center [746, 196] width 23 height 23
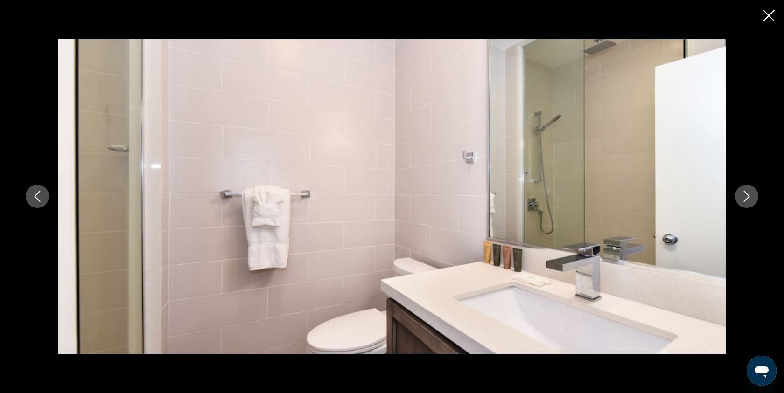
click at [763, 19] on div "prev next" at bounding box center [392, 196] width 784 height 393
click at [768, 14] on icon "Close slideshow" at bounding box center [769, 16] width 12 height 12
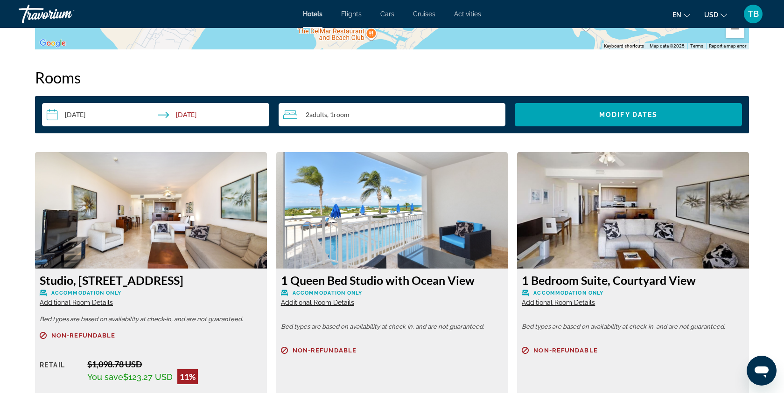
scroll to position [1214, 0]
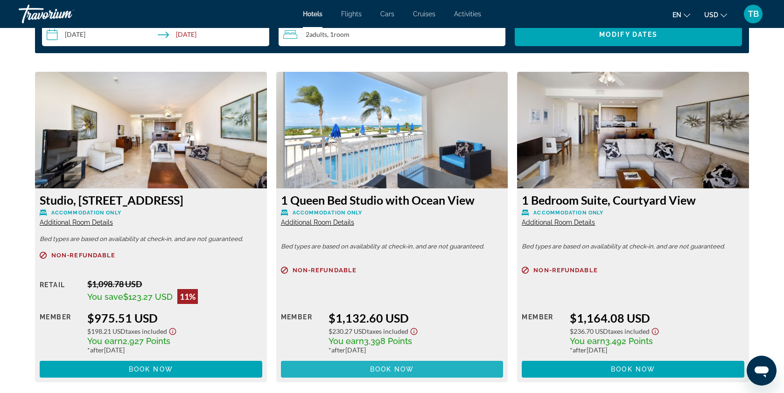
click at [380, 368] on span "Book now" at bounding box center [392, 369] width 44 height 7
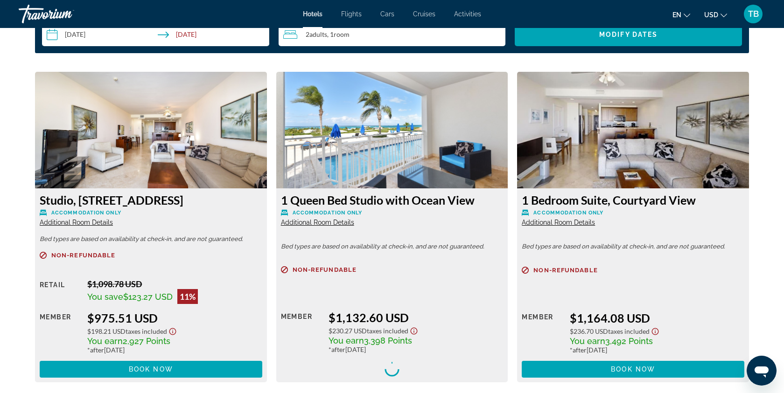
scroll to position [1229, 0]
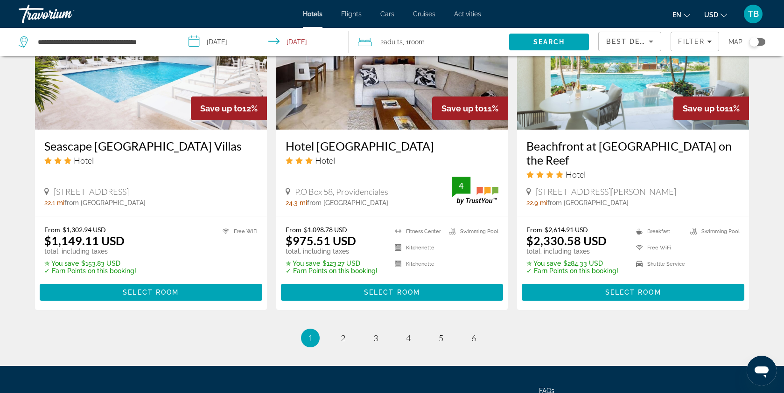
scroll to position [1224, 0]
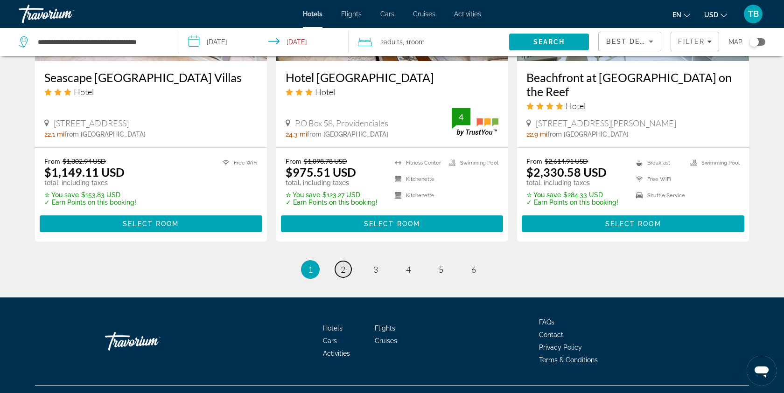
click at [345, 270] on span "2" at bounding box center [343, 270] width 5 height 10
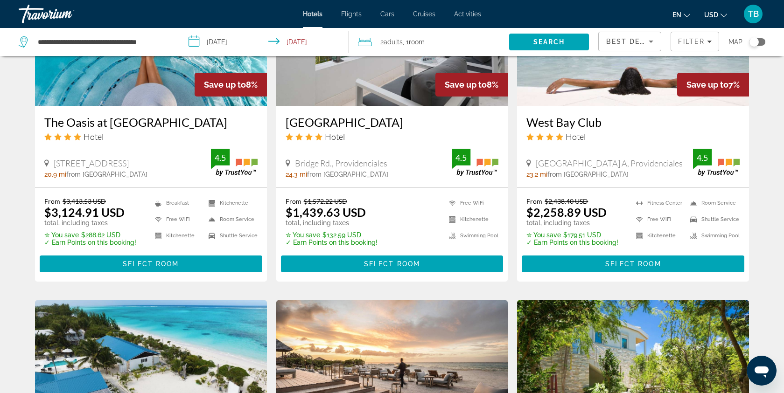
scroll to position [666, 0]
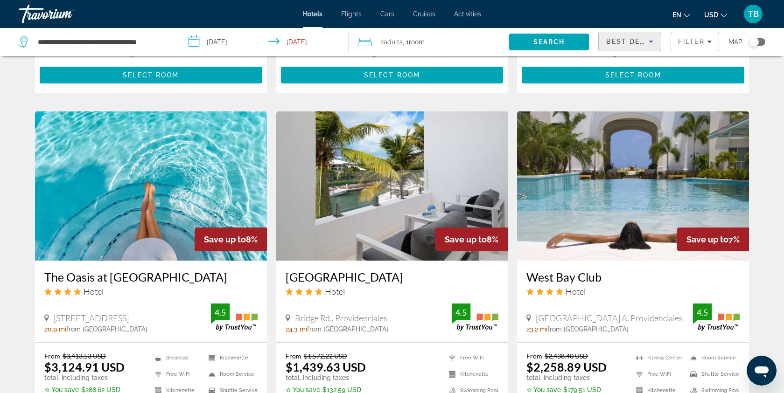
click at [652, 46] on icon "Sort by" at bounding box center [651, 41] width 11 height 11
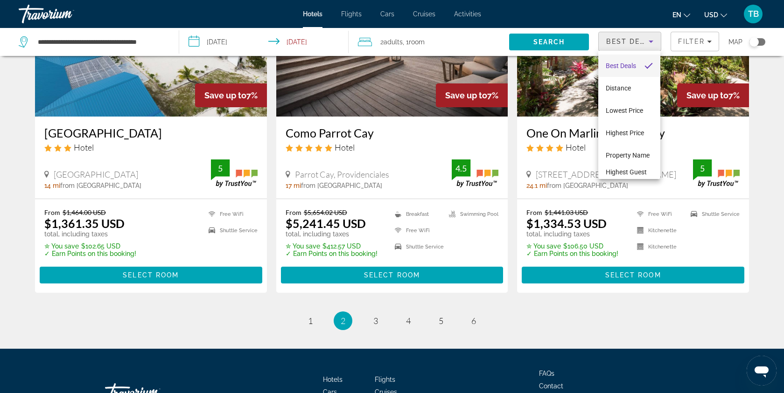
scroll to position [1224, 0]
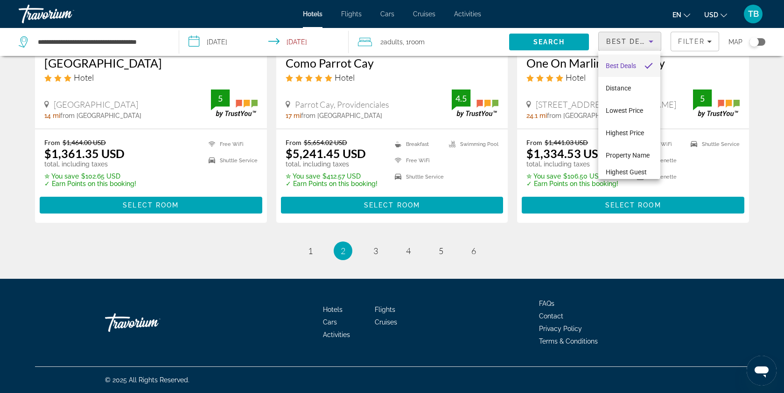
click at [376, 254] on div at bounding box center [392, 196] width 784 height 393
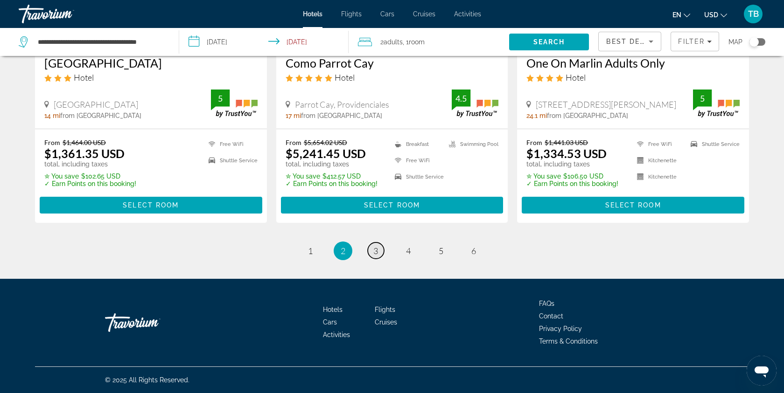
click at [376, 252] on span "3" at bounding box center [375, 251] width 5 height 10
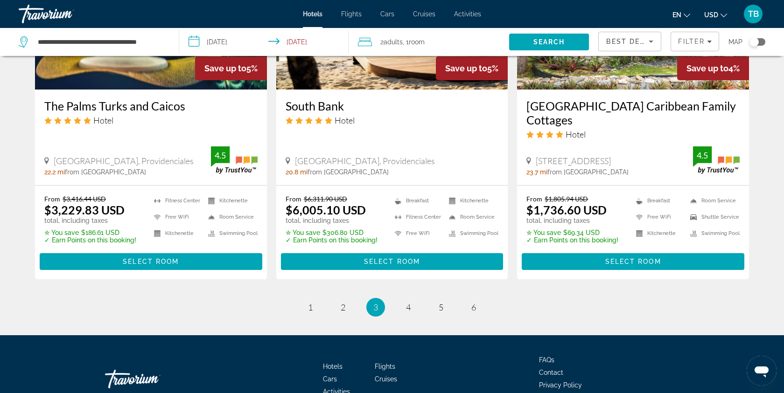
scroll to position [1239, 0]
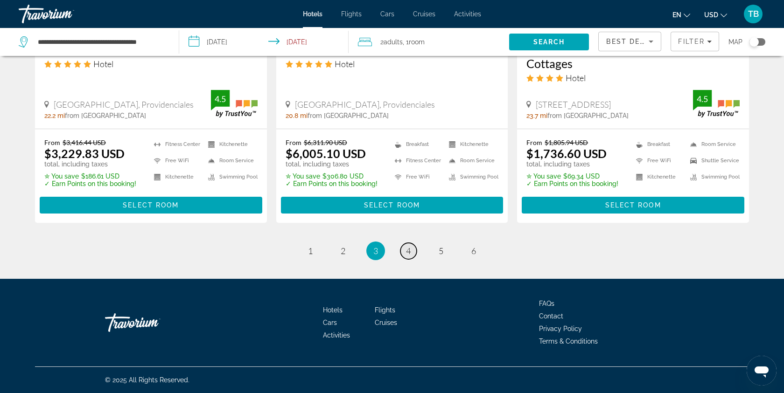
click at [404, 252] on link "page 4" at bounding box center [408, 251] width 16 height 16
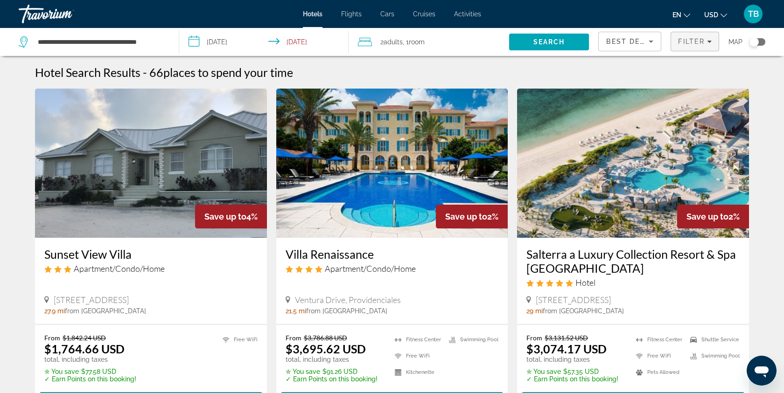
click at [706, 41] on div "Filter" at bounding box center [695, 41] width 34 height 7
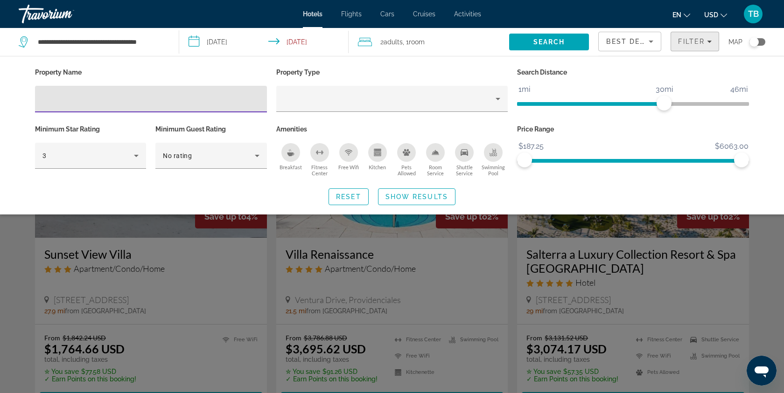
click at [706, 41] on div "Filter" at bounding box center [695, 41] width 34 height 7
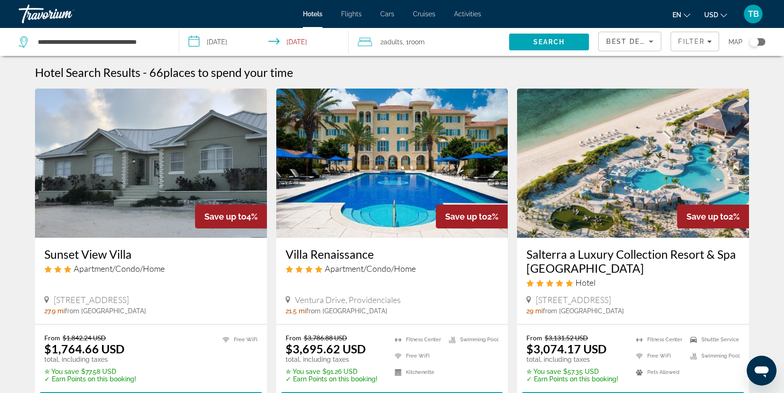
click at [425, 14] on span "Cruises" at bounding box center [424, 13] width 22 height 7
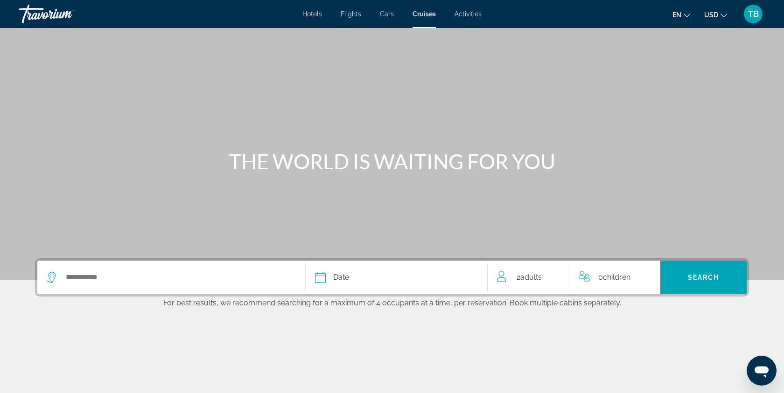
click at [313, 13] on span "Hotels" at bounding box center [312, 13] width 20 height 7
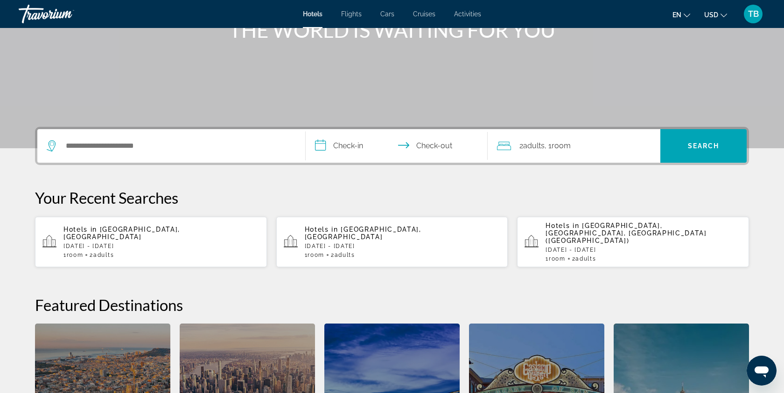
scroll to position [84, 0]
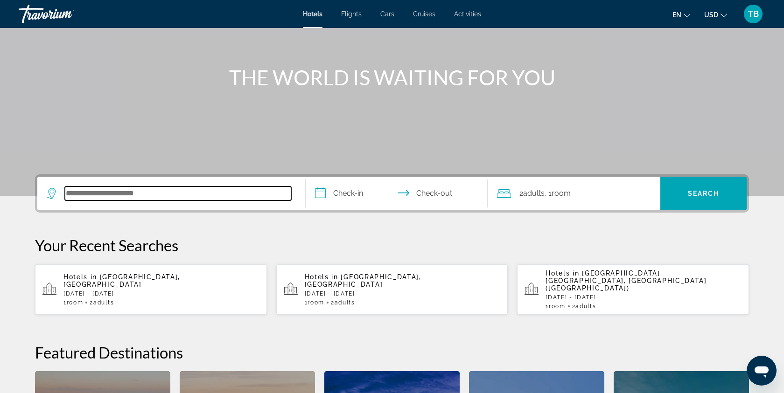
click at [225, 190] on input "Search hotel destination" at bounding box center [178, 194] width 226 height 14
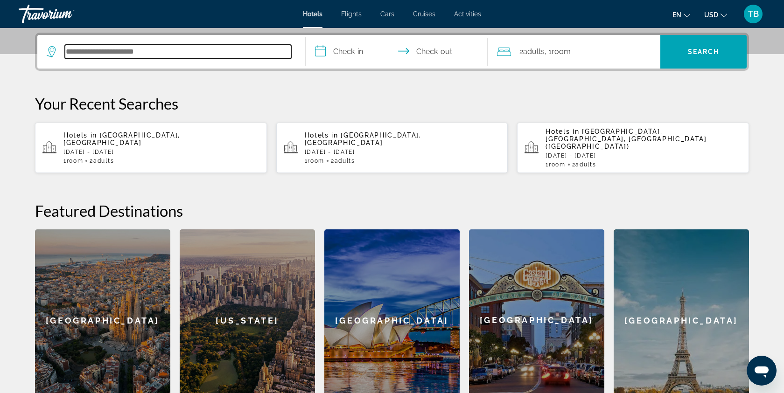
scroll to position [228, 0]
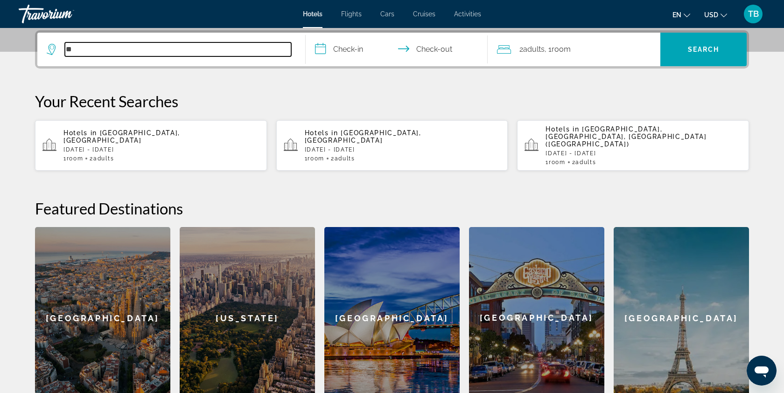
type input "*"
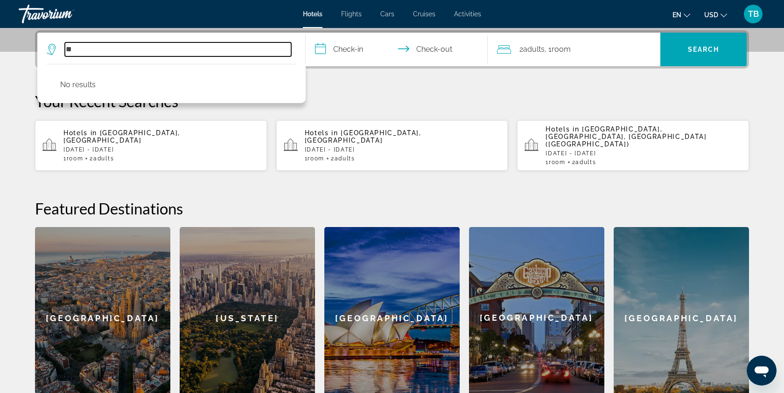
type input "*"
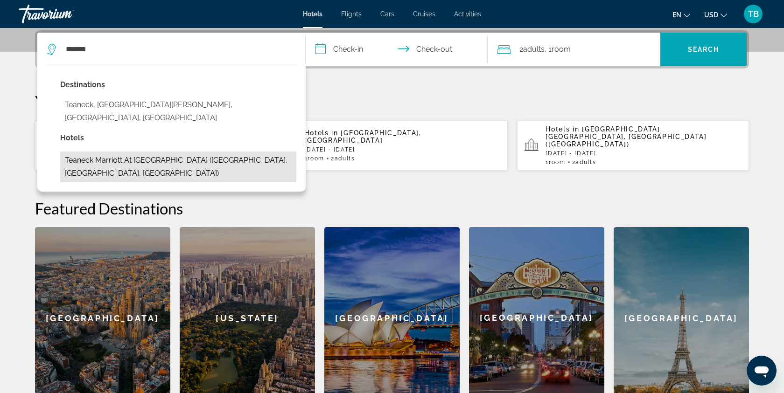
click at [194, 152] on button "Teaneck Marriott at [GEOGRAPHIC_DATA] ([GEOGRAPHIC_DATA], [GEOGRAPHIC_DATA], [G…" at bounding box center [178, 167] width 236 height 31
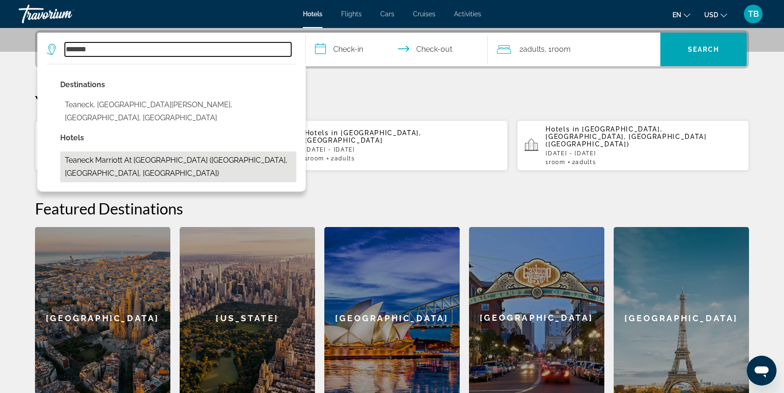
type input "**********"
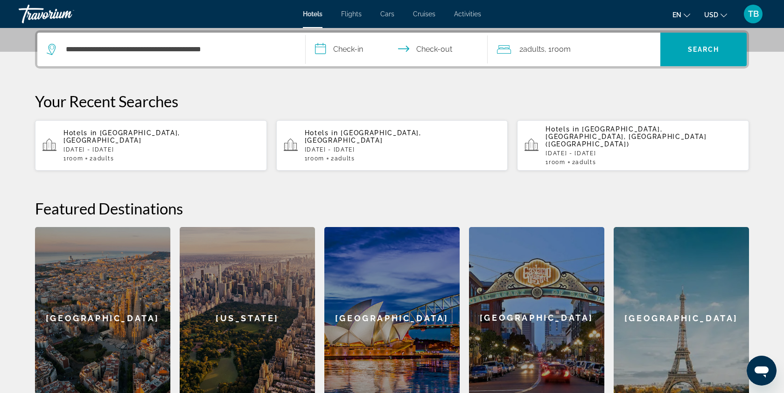
click at [361, 53] on input "**********" at bounding box center [399, 51] width 186 height 36
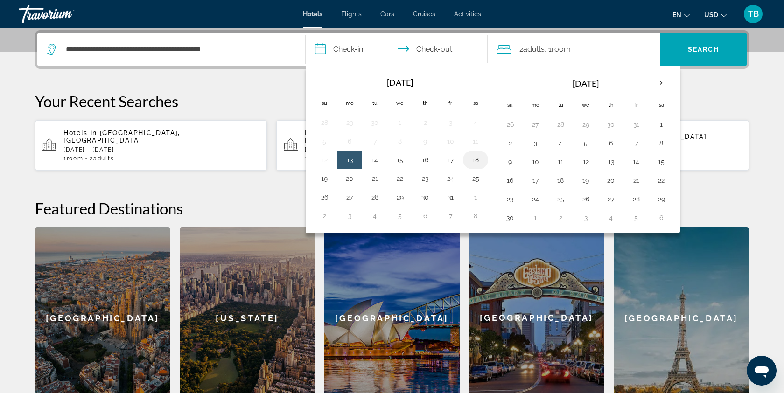
click at [473, 159] on button "18" at bounding box center [475, 160] width 15 height 13
click at [327, 181] on button "19" at bounding box center [324, 178] width 15 height 13
type input "**********"
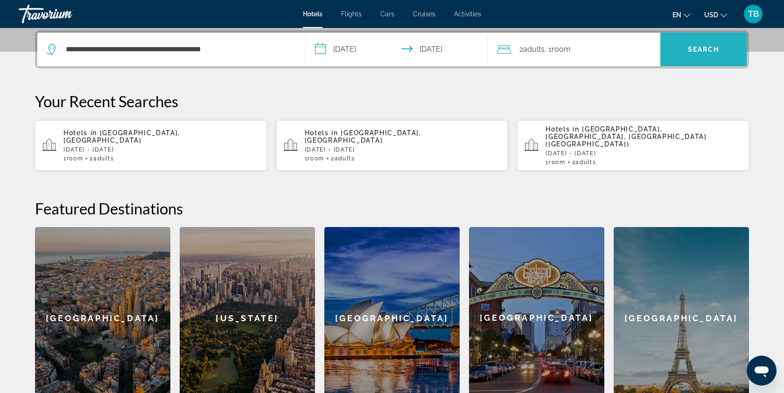
click at [686, 53] on span "Search" at bounding box center [703, 49] width 86 height 22
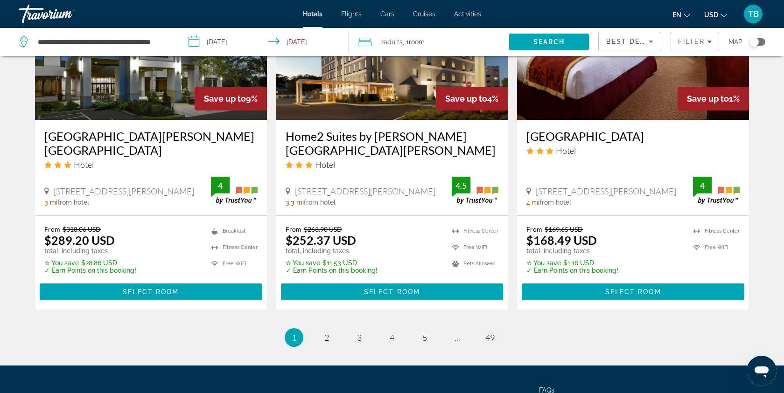
scroll to position [1227, 0]
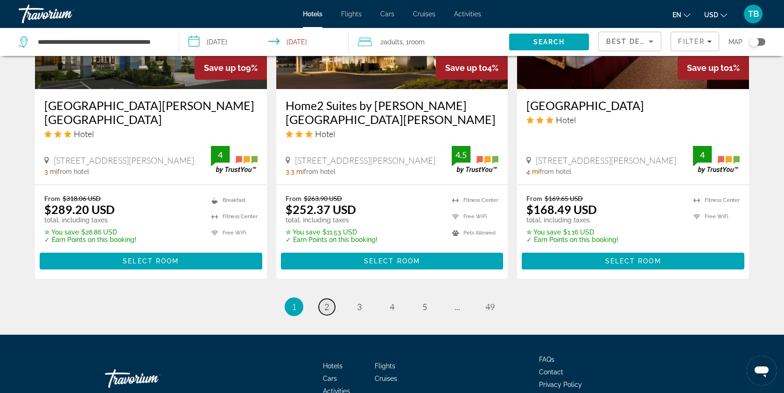
click at [329, 302] on span "2" at bounding box center [326, 307] width 5 height 10
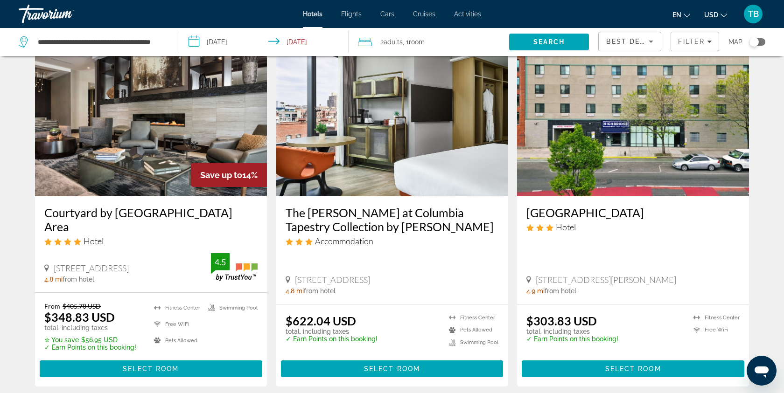
scroll to position [423, 0]
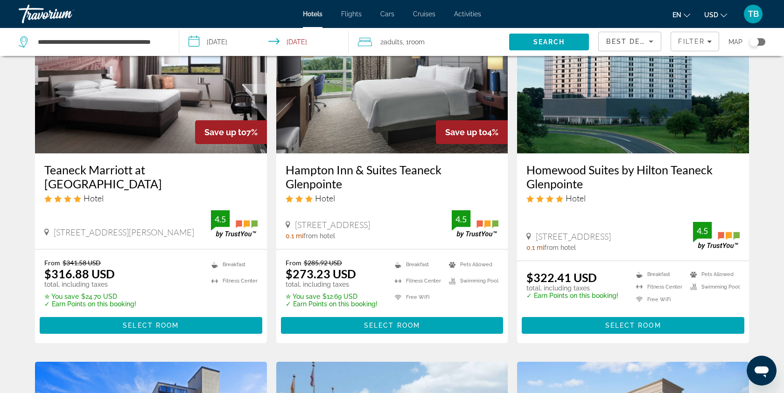
scroll to position [121, 0]
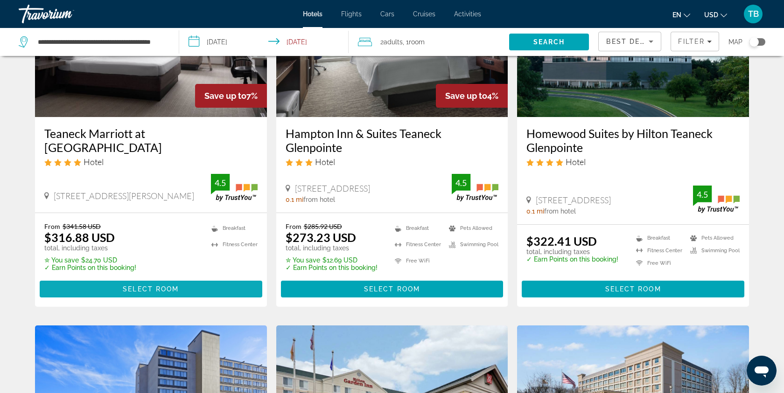
click at [142, 286] on span "Select Room" at bounding box center [151, 289] width 56 height 7
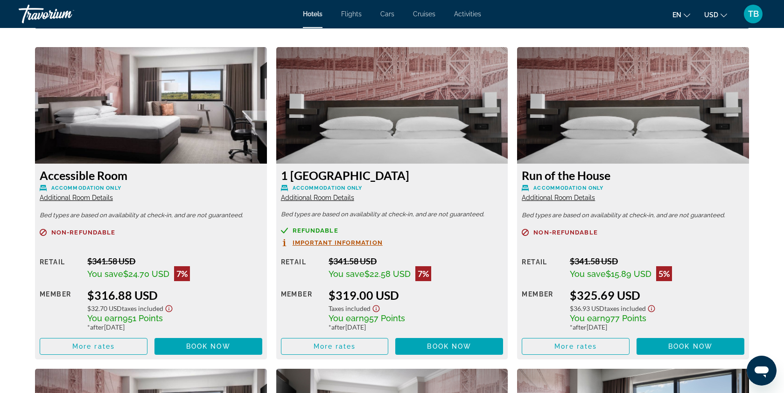
scroll to position [1233, 0]
